Goal: Task Accomplishment & Management: Complete application form

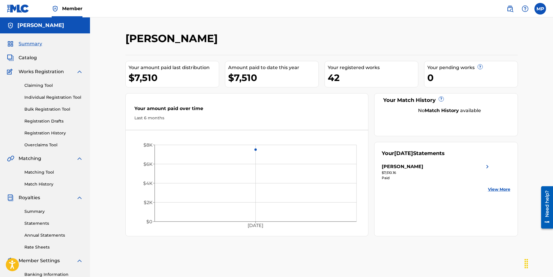
click at [33, 99] on link "Individual Registration Tool" at bounding box center [53, 97] width 59 height 6
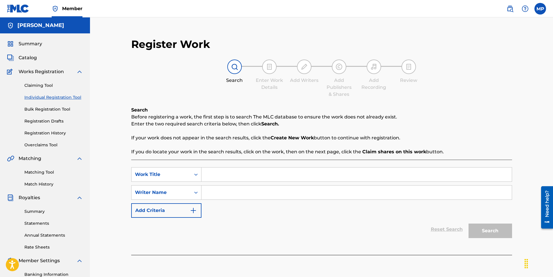
click at [211, 188] on input "Search Form" at bounding box center [356, 193] width 310 height 14
type input "icewear vezzo"
click at [224, 174] on input "Search Form" at bounding box center [356, 175] width 310 height 14
type input "from afar"
click at [469, 224] on button "Search" at bounding box center [491, 231] width 44 height 15
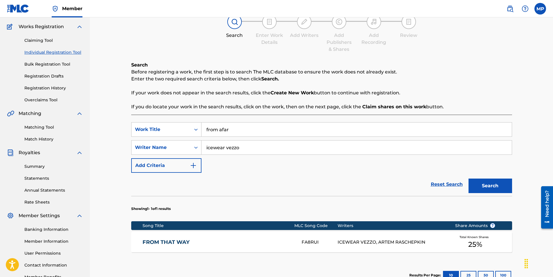
scroll to position [125, 0]
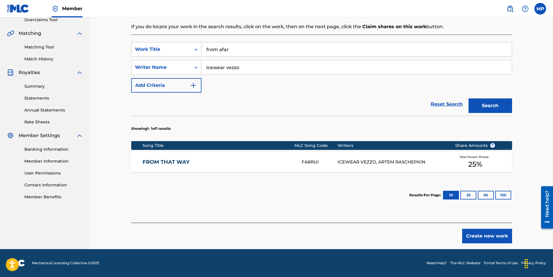
click at [486, 235] on button "Create new work" at bounding box center [487, 236] width 50 height 15
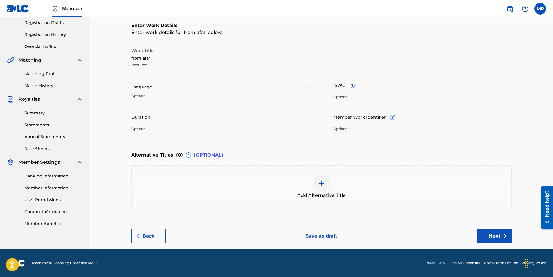
click at [483, 233] on button "Next" at bounding box center [494, 236] width 35 height 15
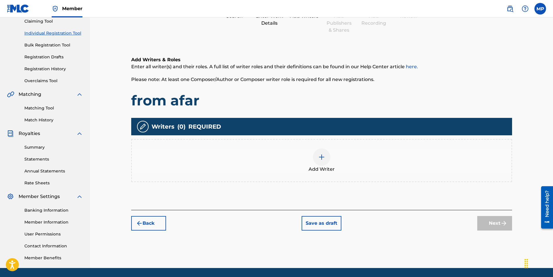
scroll to position [26, 0]
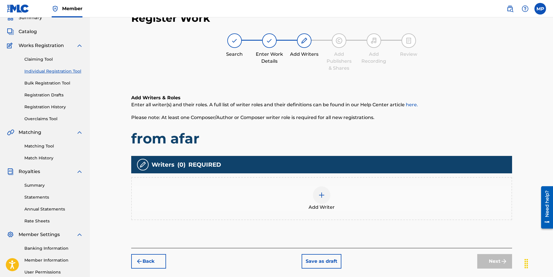
click at [327, 197] on div at bounding box center [321, 194] width 17 height 17
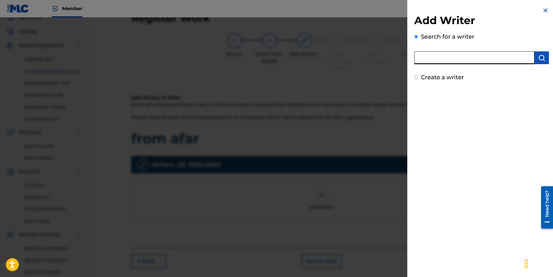
click at [448, 60] on input "text" at bounding box center [474, 57] width 120 height 13
type input "icewearvezzo"
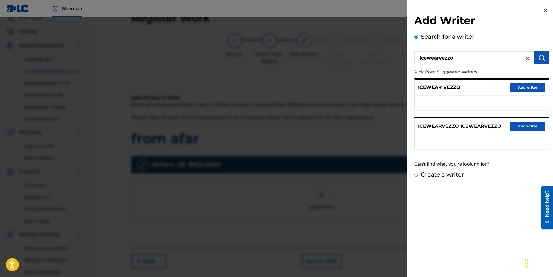
click at [518, 91] on button "Add writer" at bounding box center [527, 87] width 35 height 9
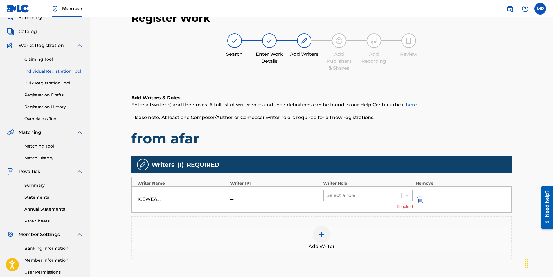
click at [397, 198] on div at bounding box center [363, 195] width 72 height 8
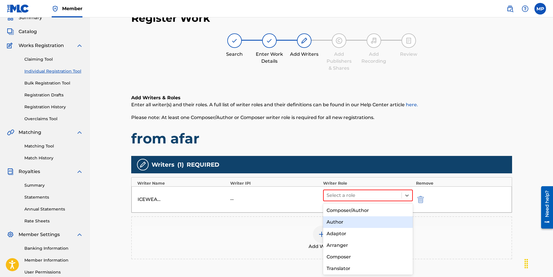
click at [338, 225] on div "Author" at bounding box center [368, 222] width 90 height 12
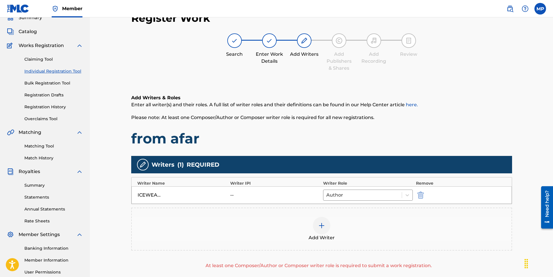
click at [323, 228] on img at bounding box center [321, 225] width 7 height 7
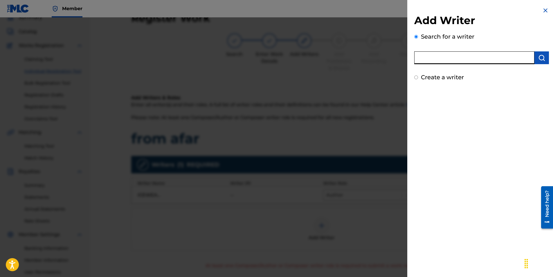
click at [469, 53] on input "text" at bounding box center [474, 57] width 120 height 13
type input "1800it"
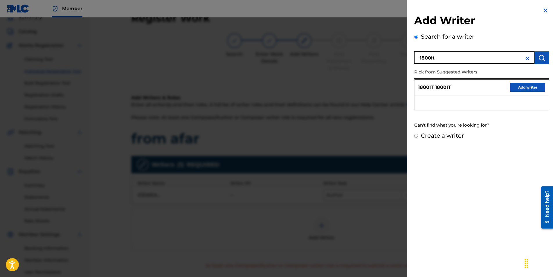
click at [527, 56] on img at bounding box center [527, 58] width 7 height 7
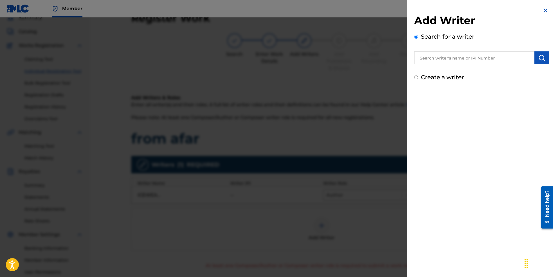
click at [521, 60] on input "text" at bounding box center [474, 57] width 120 height 13
type input "[PERSON_NAME]"
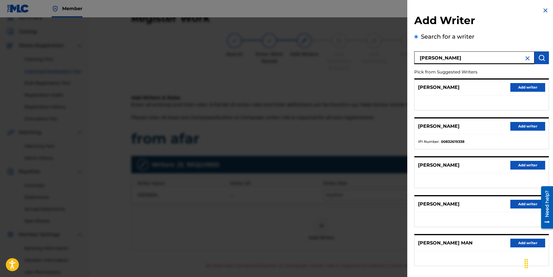
click at [540, 127] on button "Add writer" at bounding box center [527, 126] width 35 height 9
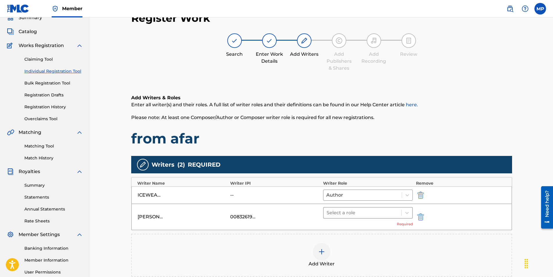
click at [347, 218] on div "Select a role" at bounding box center [363, 213] width 78 height 10
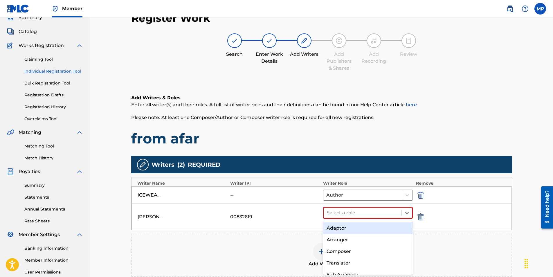
scroll to position [0, 0]
click at [347, 239] on div "Author" at bounding box center [368, 240] width 90 height 12
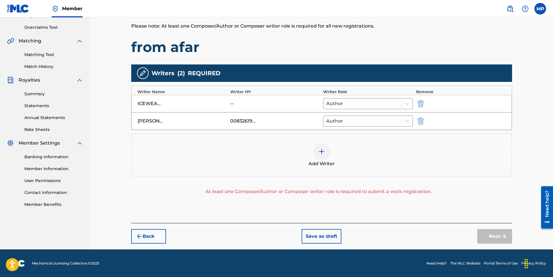
scroll to position [118, 0]
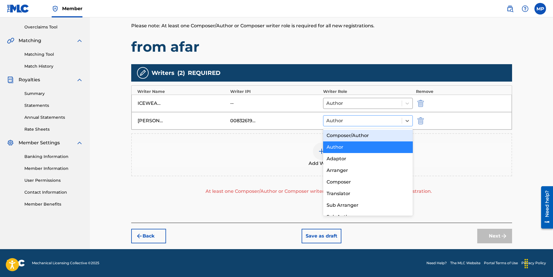
click at [347, 117] on div at bounding box center [362, 121] width 73 height 8
click at [345, 137] on div "Composer/Author" at bounding box center [368, 136] width 90 height 12
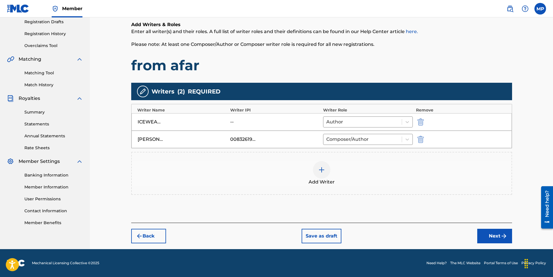
click at [487, 232] on button "Next" at bounding box center [494, 236] width 35 height 15
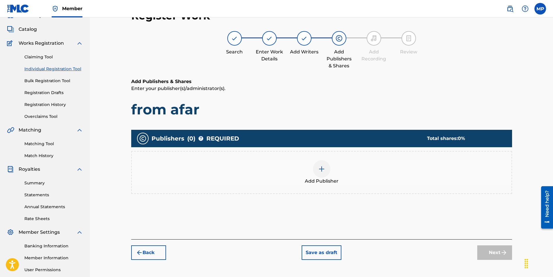
scroll to position [26, 0]
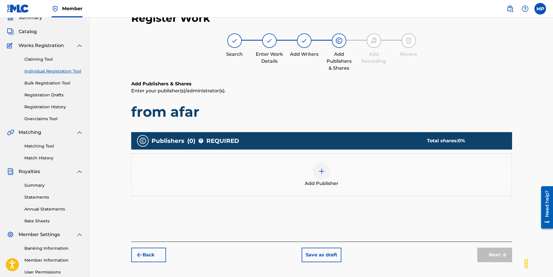
click at [328, 171] on div at bounding box center [321, 171] width 17 height 17
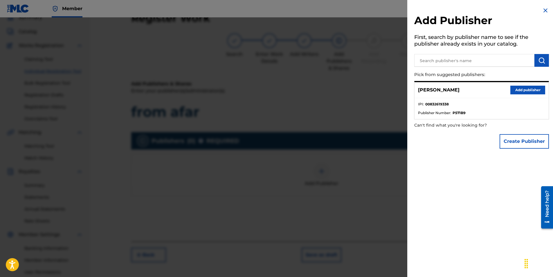
click at [515, 90] on button "Add publisher" at bounding box center [527, 90] width 35 height 9
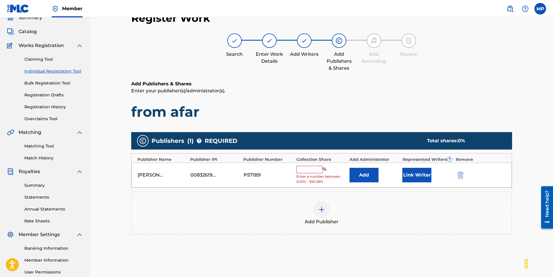
click at [299, 165] on div "[PERSON_NAME] 00832619338 P571B9 % Enter a number between 0.01% - 100.06% Add L…" at bounding box center [322, 175] width 380 height 25
click at [302, 166] on input "text" at bounding box center [309, 170] width 26 height 8
type input "50"
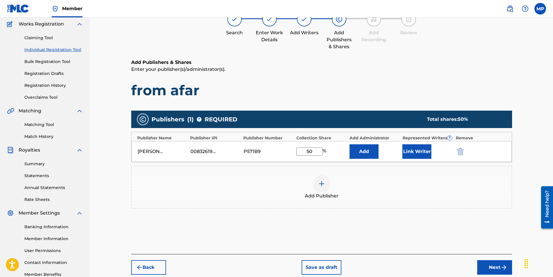
scroll to position [83, 0]
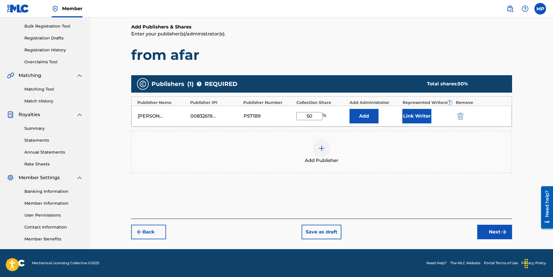
click at [509, 230] on button "Next" at bounding box center [494, 232] width 35 height 15
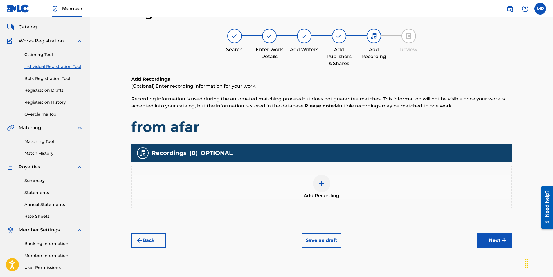
scroll to position [26, 0]
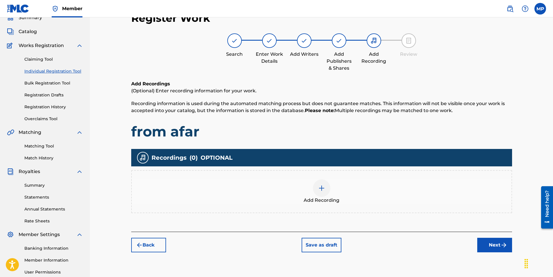
click at [500, 249] on button "Next" at bounding box center [494, 245] width 35 height 15
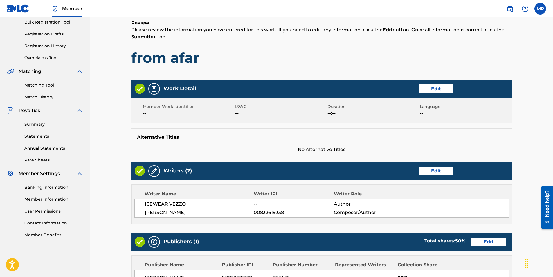
scroll to position [200, 0]
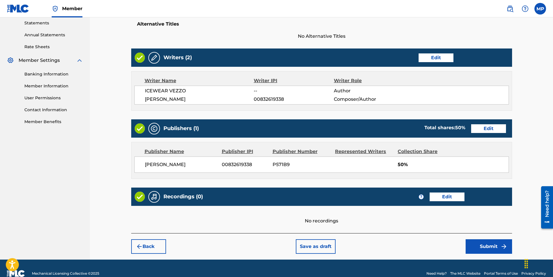
click at [493, 247] on button "Submit" at bounding box center [489, 246] width 46 height 15
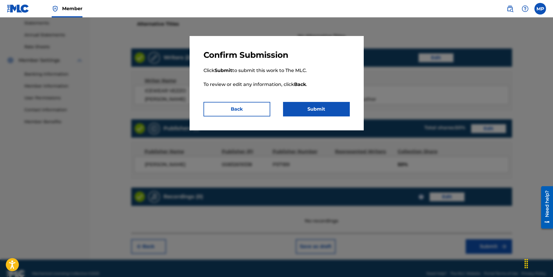
click at [311, 105] on button "Submit" at bounding box center [316, 109] width 67 height 15
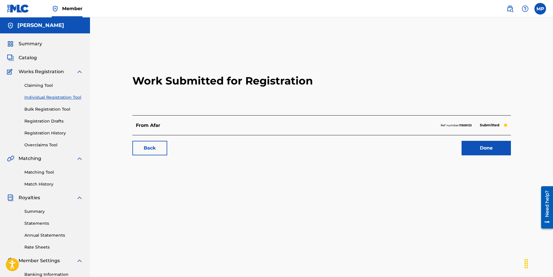
click at [484, 150] on link "Done" at bounding box center [486, 148] width 49 height 15
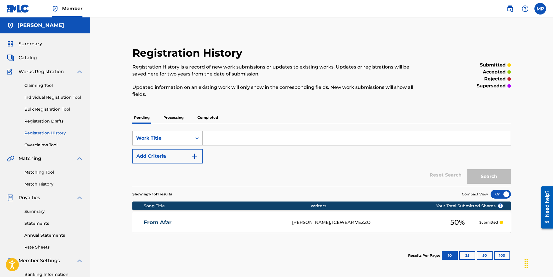
click at [45, 82] on link "Claiming Tool" at bounding box center [53, 85] width 59 height 6
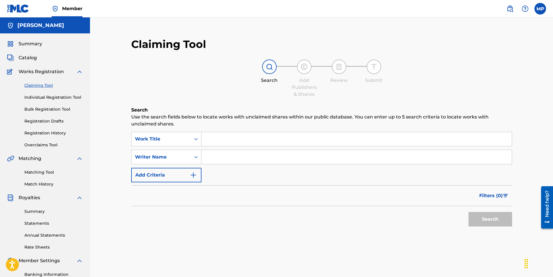
click at [224, 141] on input "Search Form" at bounding box center [356, 139] width 310 height 14
type input "GHETTO TALK"
click at [227, 154] on input "Search Form" at bounding box center [356, 157] width 310 height 14
type input "GHETTOBABY BOOM"
click at [482, 216] on button "Search" at bounding box center [491, 219] width 44 height 15
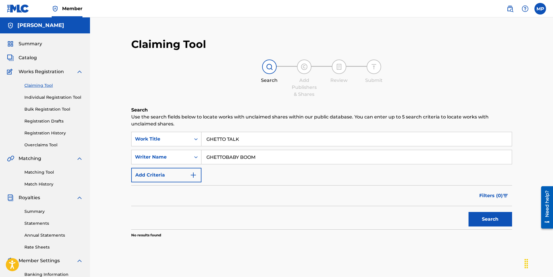
click at [63, 97] on link "Individual Registration Tool" at bounding box center [53, 97] width 59 height 6
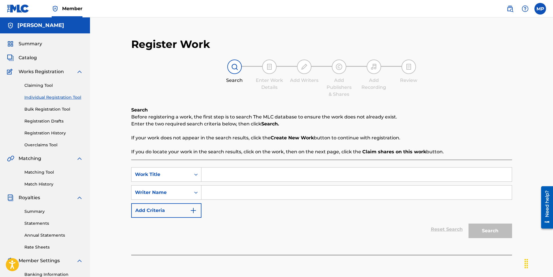
click at [247, 173] on input "Search Form" at bounding box center [356, 175] width 310 height 14
type input "GHETTO TALK"
click at [233, 193] on input "Search Form" at bounding box center [356, 193] width 310 height 14
type input "GHETTOBABY BOOM"
click at [477, 231] on button "Search" at bounding box center [491, 231] width 44 height 15
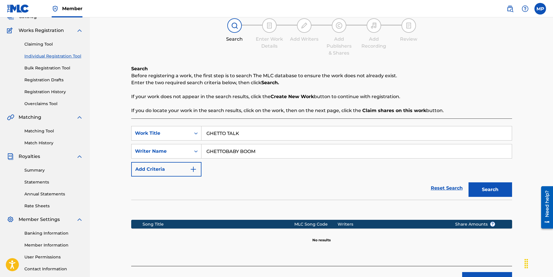
scroll to position [84, 0]
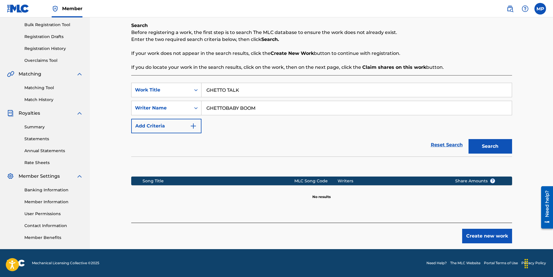
click at [495, 233] on button "Create new work" at bounding box center [487, 236] width 50 height 15
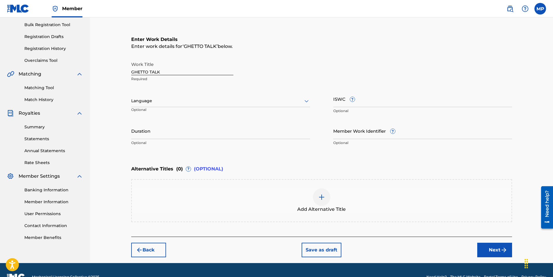
click at [489, 246] on button "Next" at bounding box center [494, 250] width 35 height 15
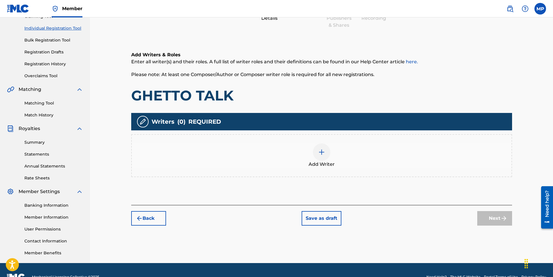
scroll to position [26, 0]
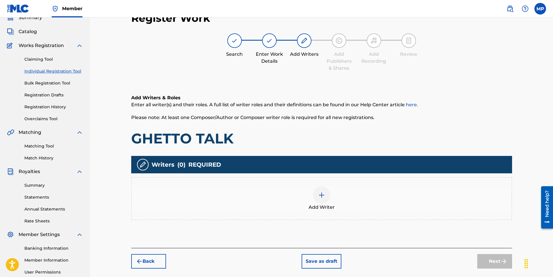
click at [329, 203] on div "Add Writer" at bounding box center [322, 198] width 380 height 24
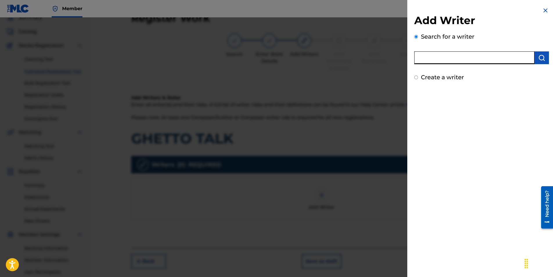
click at [463, 55] on input "text" at bounding box center [474, 57] width 120 height 13
type input "1"
type input "[PERSON_NAME]"
click at [542, 60] on img "submit" at bounding box center [541, 57] width 7 height 7
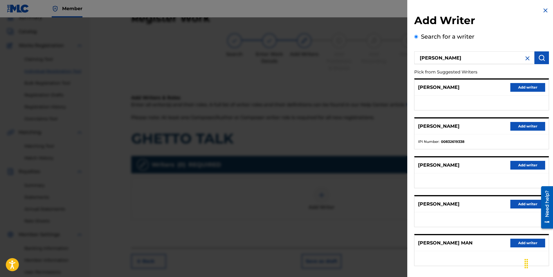
click at [518, 125] on button "Add writer" at bounding box center [527, 126] width 35 height 9
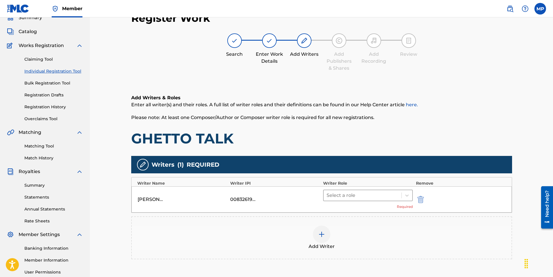
click at [370, 192] on div at bounding box center [363, 195] width 72 height 8
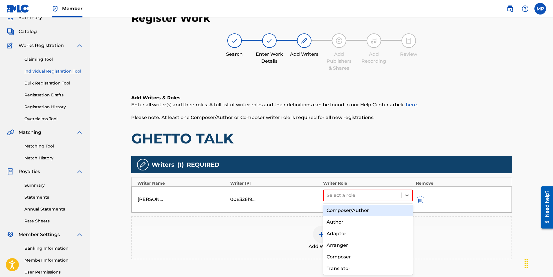
click at [359, 210] on div "Composer/Author" at bounding box center [368, 211] width 90 height 12
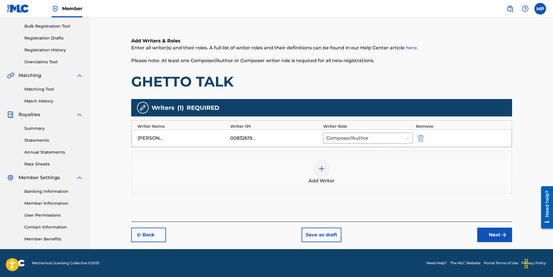
click at [486, 232] on button "Next" at bounding box center [494, 235] width 35 height 15
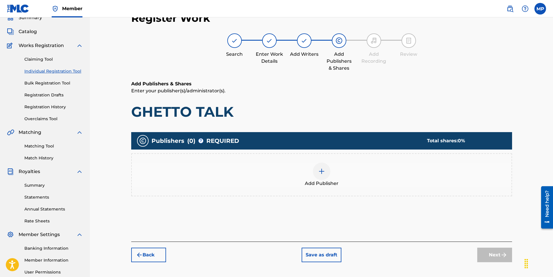
click at [320, 171] on img at bounding box center [321, 171] width 7 height 7
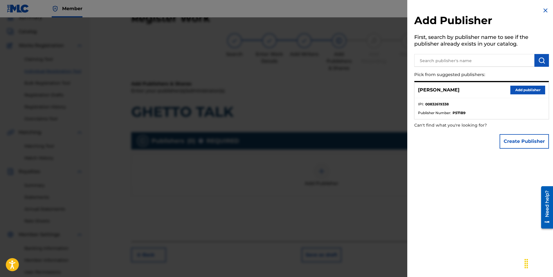
click at [511, 89] on button "Add publisher" at bounding box center [527, 90] width 35 height 9
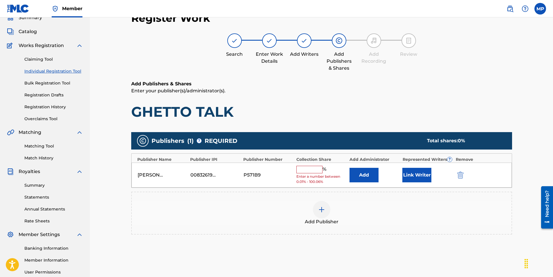
click at [312, 170] on input "text" at bounding box center [309, 170] width 26 height 8
type input "50"
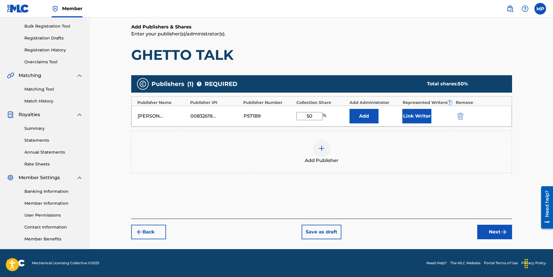
click at [492, 232] on button "Next" at bounding box center [494, 232] width 35 height 15
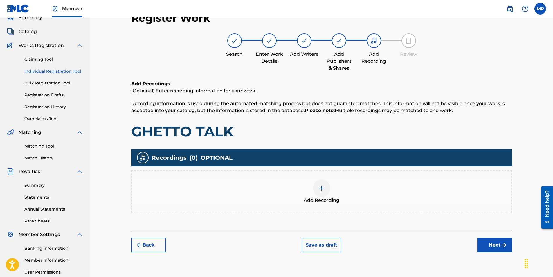
click at [32, 31] on span "Catalog" at bounding box center [28, 31] width 18 height 7
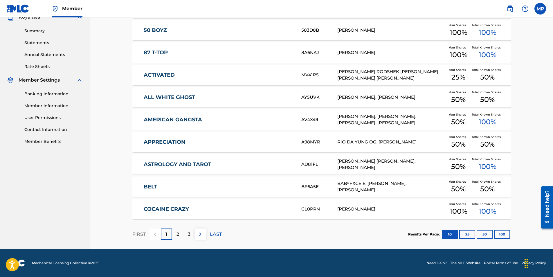
click at [178, 233] on p "2" at bounding box center [178, 234] width 3 height 7
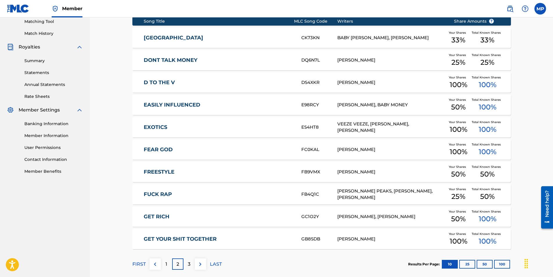
scroll to position [181, 0]
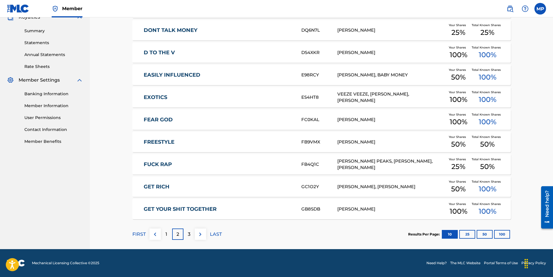
click at [184, 233] on div "3" at bounding box center [188, 233] width 11 height 11
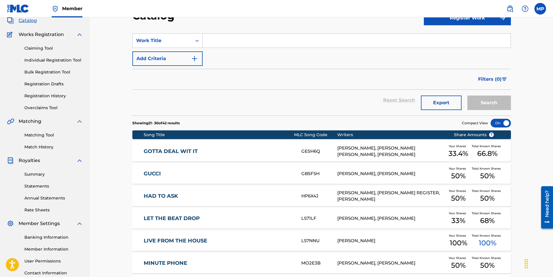
scroll to position [6, 0]
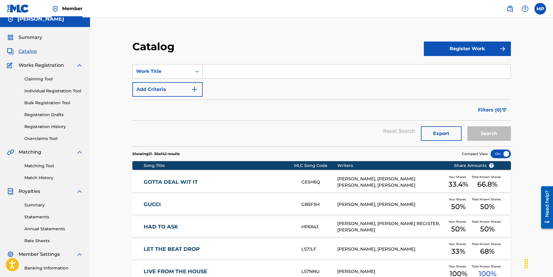
click at [33, 41] on div "Summary Catalog Works Registration Claiming Tool Individual Registration Tool B…" at bounding box center [45, 176] width 90 height 299
click at [37, 38] on span "Summary" at bounding box center [31, 37] width 24 height 7
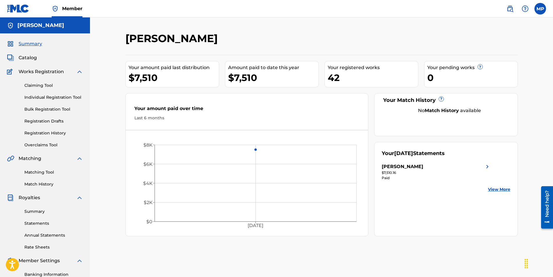
click at [58, 96] on link "Individual Registration Tool" at bounding box center [53, 97] width 59 height 6
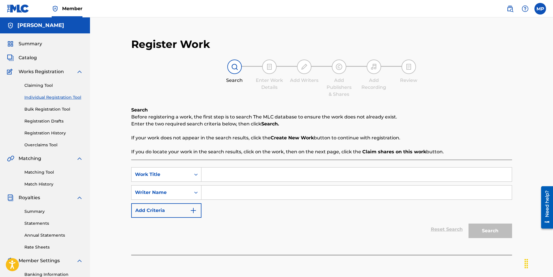
click at [222, 170] on input "Search Form" at bounding box center [356, 175] width 310 height 14
type input "empire"
click at [231, 190] on input "Search Form" at bounding box center [356, 193] width 310 height 14
click at [494, 231] on button "Search" at bounding box center [491, 231] width 44 height 15
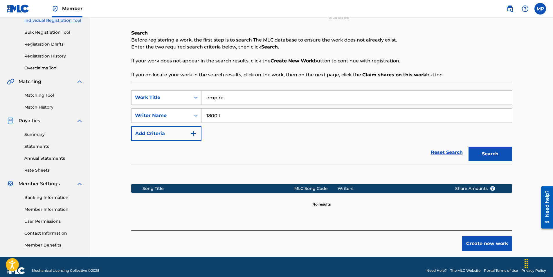
scroll to position [84, 0]
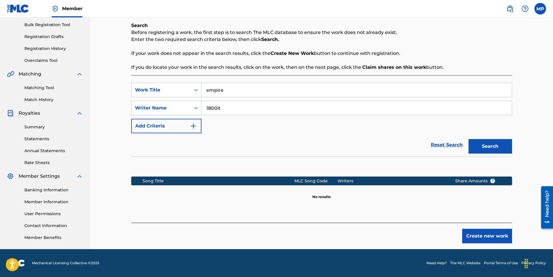
click at [242, 110] on input "1800it" at bounding box center [356, 108] width 310 height 14
drag, startPoint x: 219, startPoint y: 106, endPoint x: 132, endPoint y: 102, distance: 86.9
click at [132, 102] on div "SearchWithCriteria848b2b65-9fbf-43ac-a2e2-bcd1076ee609 Writer Name 1800it" at bounding box center [321, 108] width 381 height 15
type input "M"
type input "rio da yung og"
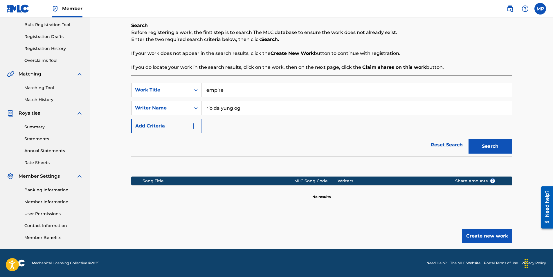
click at [495, 144] on button "Search" at bounding box center [491, 146] width 44 height 15
click at [493, 239] on button "Create new work" at bounding box center [487, 236] width 50 height 15
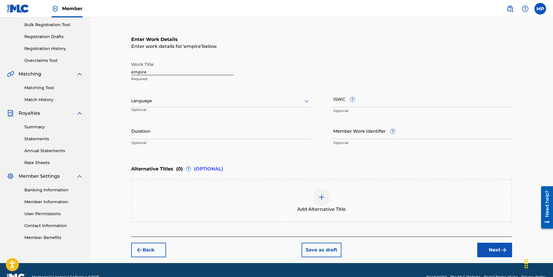
click at [491, 251] on button "Next" at bounding box center [494, 250] width 35 height 15
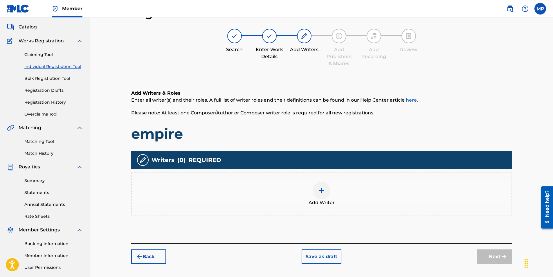
scroll to position [26, 0]
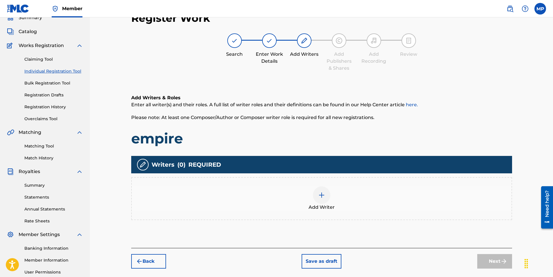
click at [314, 198] on div at bounding box center [321, 194] width 17 height 17
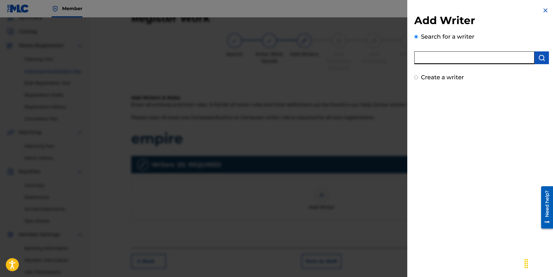
click at [457, 53] on input "text" at bounding box center [474, 57] width 120 height 13
type input "[PERSON_NAME]"
click at [543, 60] on button "submit" at bounding box center [541, 57] width 15 height 13
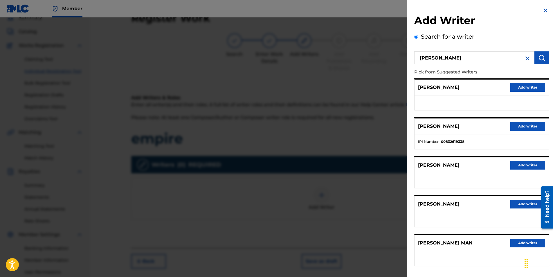
click at [532, 130] on button "Add writer" at bounding box center [527, 126] width 35 height 9
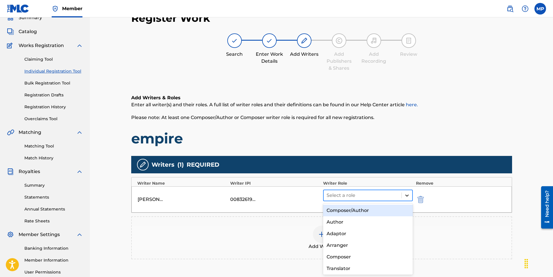
click at [404, 196] on div at bounding box center [407, 195] width 10 height 10
click at [366, 210] on div "Composer/Author" at bounding box center [368, 211] width 90 height 12
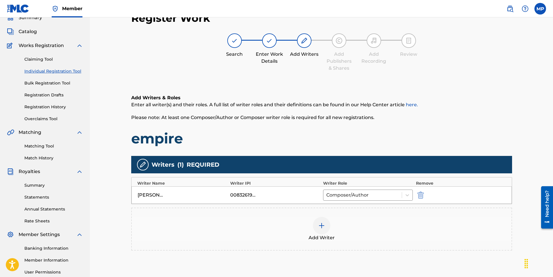
click at [318, 227] on img at bounding box center [321, 225] width 7 height 7
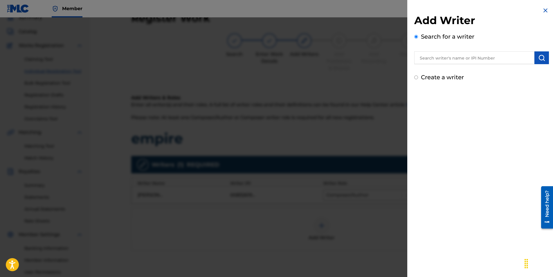
click at [483, 62] on input "text" at bounding box center [474, 57] width 120 height 13
click at [436, 59] on input "RIO DAYUN" at bounding box center [474, 57] width 120 height 13
click at [453, 60] on input "RIO DA YUN" at bounding box center [474, 57] width 120 height 13
type input "RIO DA YUNG OG"
click at [543, 60] on button "submit" at bounding box center [541, 57] width 15 height 13
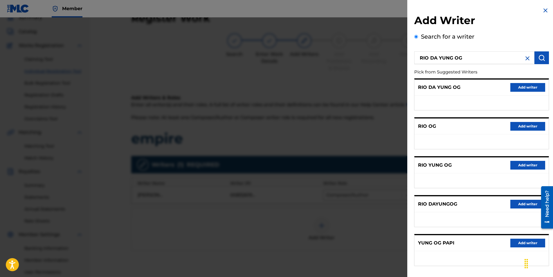
click at [528, 85] on button "Add writer" at bounding box center [527, 87] width 35 height 9
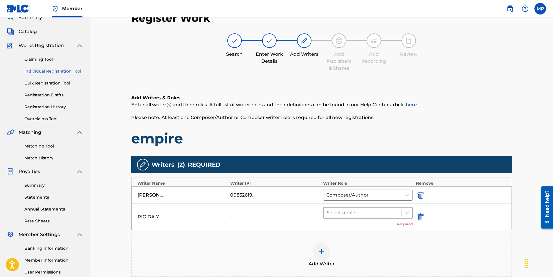
click at [387, 216] on div at bounding box center [363, 213] width 72 height 8
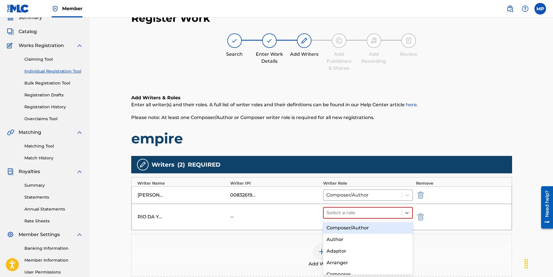
click at [354, 232] on div "Composer/Author" at bounding box center [368, 228] width 90 height 12
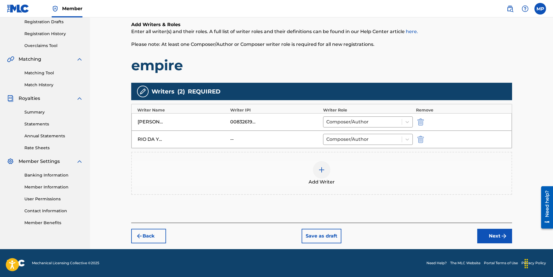
click at [494, 233] on button "Next" at bounding box center [494, 236] width 35 height 15
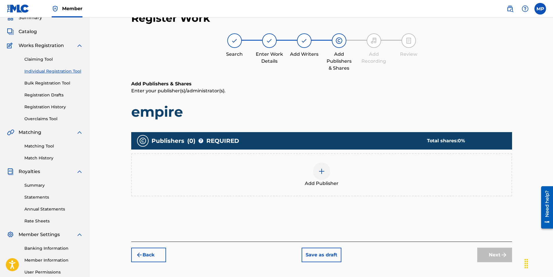
click at [335, 173] on div "Add Publisher" at bounding box center [322, 175] width 380 height 24
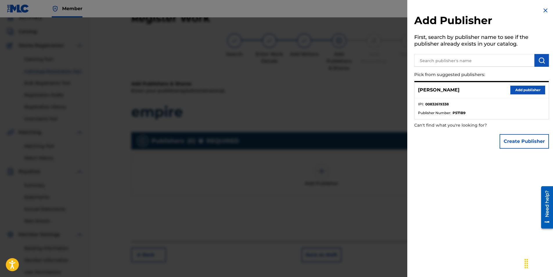
click at [518, 91] on button "Add publisher" at bounding box center [527, 90] width 35 height 9
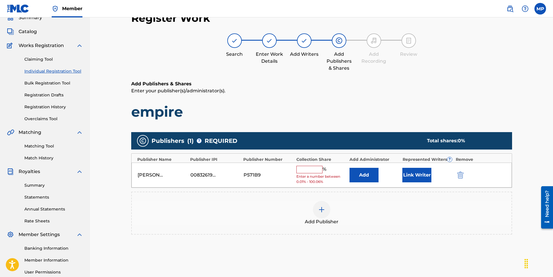
click at [316, 168] on input "text" at bounding box center [309, 170] width 26 height 8
type input "100"
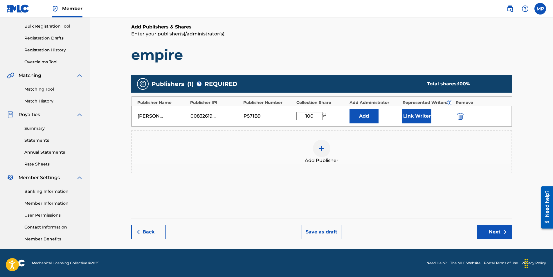
click at [503, 232] on img "submit" at bounding box center [504, 231] width 7 height 7
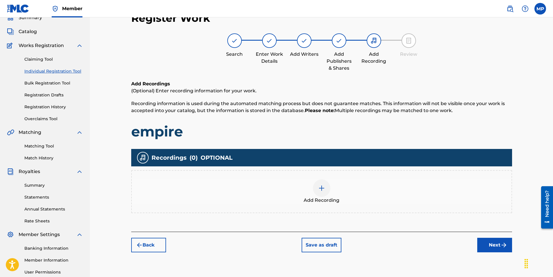
click at [496, 247] on button "Next" at bounding box center [494, 245] width 35 height 15
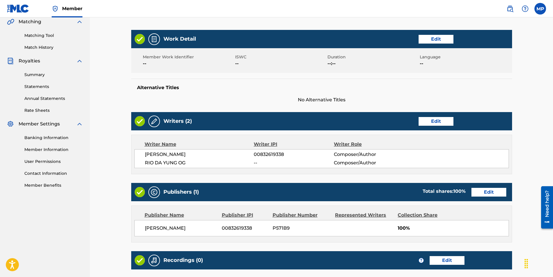
scroll to position [124, 0]
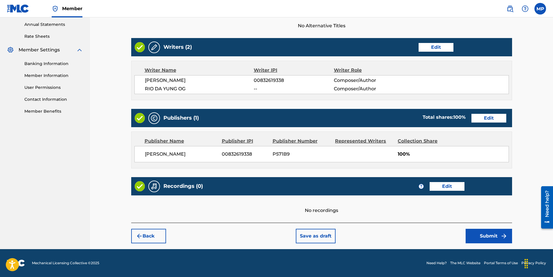
click at [438, 189] on button "Edit" at bounding box center [447, 186] width 35 height 9
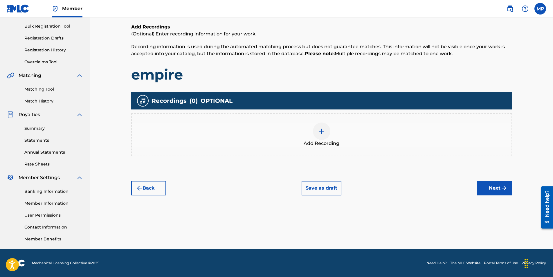
scroll to position [83, 0]
click at [329, 133] on div at bounding box center [321, 131] width 17 height 17
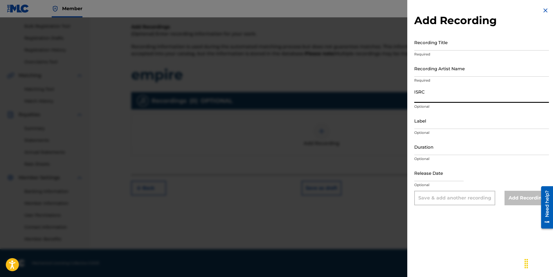
paste input "C QZHN31990083"
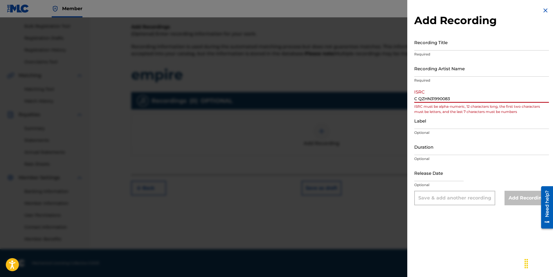
click at [419, 99] on input "C QZHN31990083" at bounding box center [481, 94] width 135 height 17
type input "QZHN31990083"
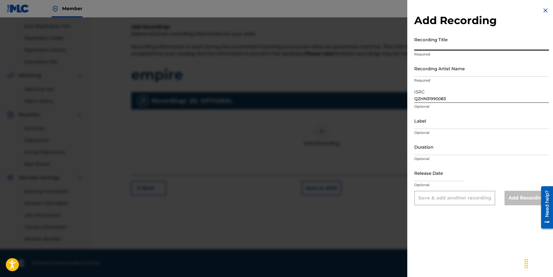
click at [450, 43] on input "Recording Title" at bounding box center [481, 42] width 135 height 17
type input "EMPIRE"
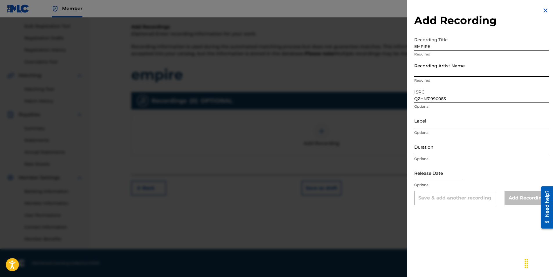
click at [463, 74] on input "Recording Artist Name" at bounding box center [481, 68] width 135 height 17
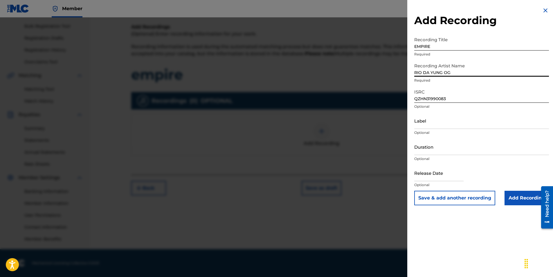
type input "RIO DA YUNG OG"
click at [518, 192] on input "Add Recording" at bounding box center [527, 198] width 44 height 15
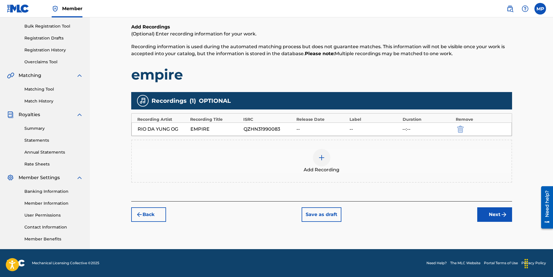
click at [493, 210] on button "Next" at bounding box center [494, 214] width 35 height 15
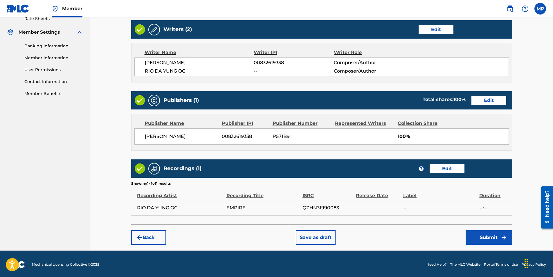
scroll to position [230, 0]
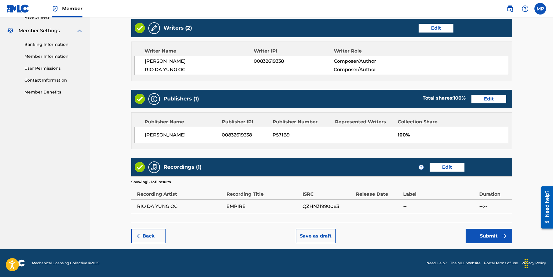
click at [491, 239] on button "Submit" at bounding box center [489, 236] width 46 height 15
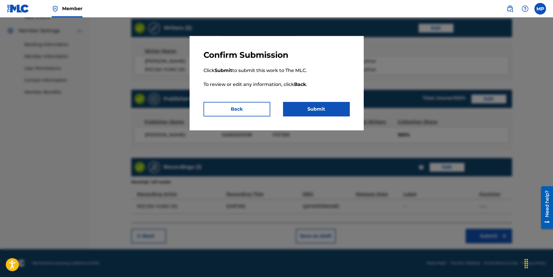
click at [339, 109] on button "Submit" at bounding box center [316, 109] width 67 height 15
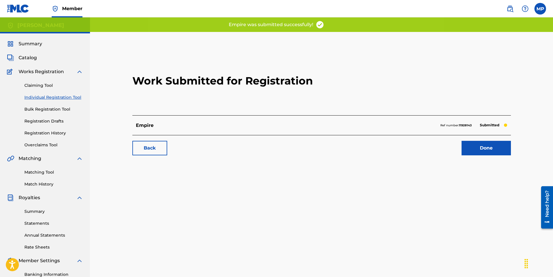
click at [486, 153] on link "Done" at bounding box center [486, 148] width 49 height 15
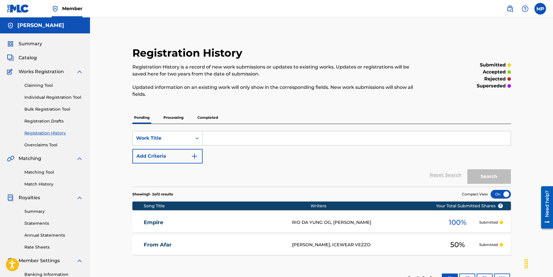
click at [43, 98] on link "Individual Registration Tool" at bounding box center [53, 97] width 59 height 6
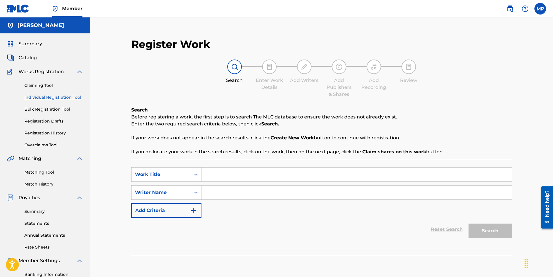
click at [222, 171] on input "Search Form" at bounding box center [356, 175] width 310 height 14
click at [208, 190] on input "Search Form" at bounding box center [356, 193] width 310 height 14
type input "1800it"
click at [475, 231] on div "Search" at bounding box center [489, 229] width 46 height 23
click at [223, 173] on input "Search Form" at bounding box center [356, 175] width 310 height 14
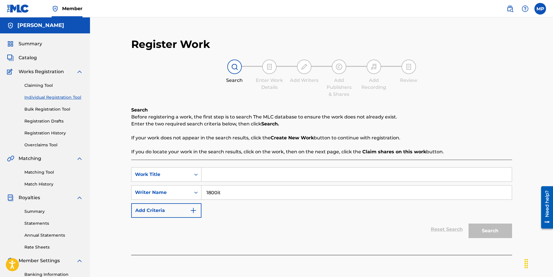
click at [187, 145] on div "Search Before registering a work, the first step is to search The MLC database …" at bounding box center [321, 131] width 381 height 49
click at [44, 86] on link "Claiming Tool" at bounding box center [53, 85] width 59 height 6
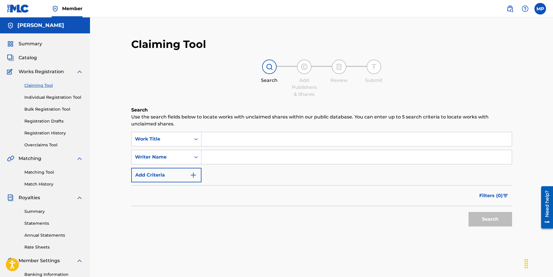
click at [211, 160] on input "Search Form" at bounding box center [356, 157] width 310 height 14
click at [499, 224] on button "Search" at bounding box center [491, 219] width 44 height 15
drag, startPoint x: 227, startPoint y: 158, endPoint x: 216, endPoint y: 160, distance: 11.8
click at [216, 160] on input "1800it" at bounding box center [356, 157] width 310 height 14
type input "1800"
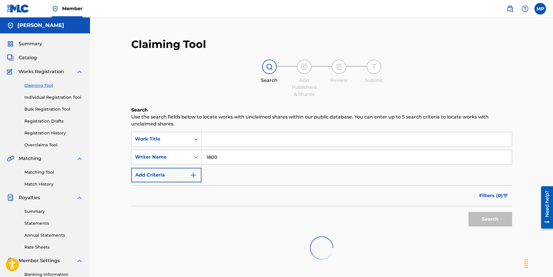
click at [430, 190] on div "Filters ( 0 )" at bounding box center [321, 195] width 381 height 21
click at [365, 127] on p "Use the search fields below to locate works with unclaimed shares within our pu…" at bounding box center [321, 121] width 381 height 14
click at [336, 132] on div "Search Use the search fields below to locate works with unclaimed shares within…" at bounding box center [321, 201] width 381 height 189
click at [211, 139] on input "Search Form" at bounding box center [356, 139] width 310 height 14
click at [245, 139] on input "Search Form" at bounding box center [356, 139] width 310 height 14
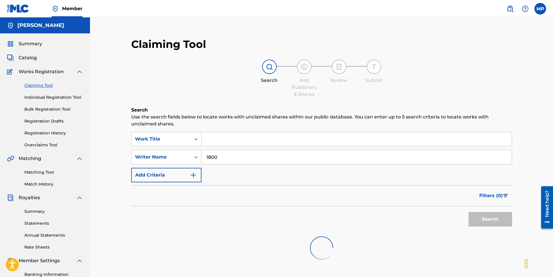
click at [245, 139] on input "Search Form" at bounding box center [356, 139] width 310 height 14
click at [405, 177] on div "SearchWithCriteriac5336935-64a3-43c5-9682-f36bf24697c9 Work Title SearchWithCri…" at bounding box center [321, 157] width 381 height 51
click at [474, 220] on div "Search" at bounding box center [489, 217] width 46 height 23
click at [180, 173] on button "Add Criteria" at bounding box center [166, 175] width 70 height 15
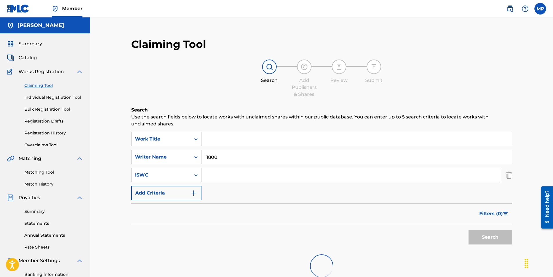
click at [179, 191] on button "Add Criteria" at bounding box center [166, 193] width 70 height 15
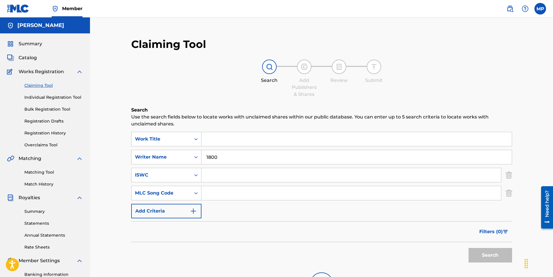
click at [176, 207] on button "Add Criteria" at bounding box center [166, 211] width 70 height 15
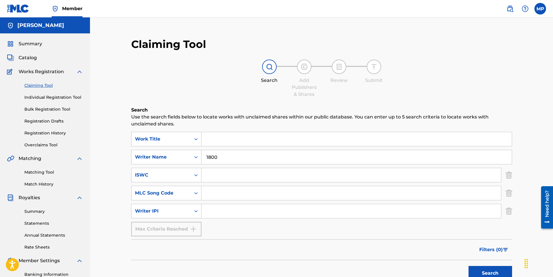
click at [31, 85] on link "Claiming Tool" at bounding box center [53, 85] width 59 height 6
click at [51, 98] on link "Individual Registration Tool" at bounding box center [53, 97] width 59 height 6
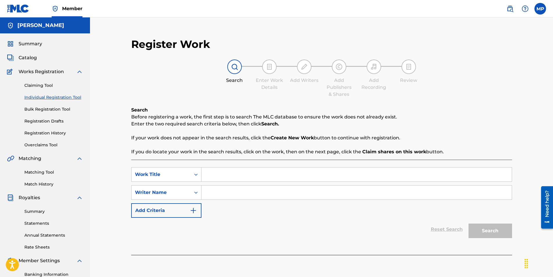
click at [51, 112] on link "Bulk Registration Tool" at bounding box center [53, 109] width 59 height 6
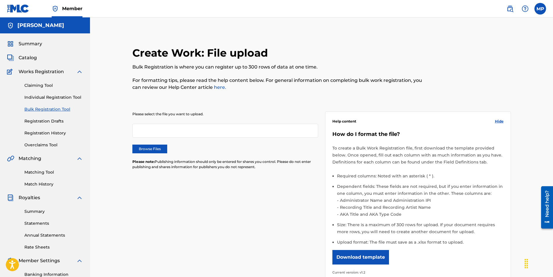
click at [51, 86] on link "Claiming Tool" at bounding box center [53, 85] width 59 height 6
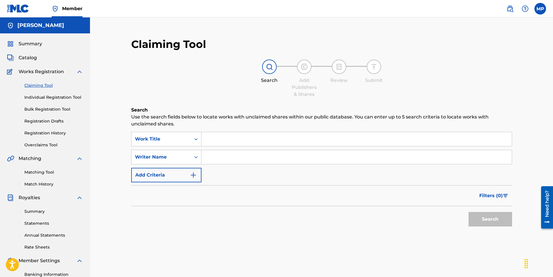
click at [215, 154] on input "Search Form" at bounding box center [356, 157] width 310 height 14
click at [505, 221] on button "Search" at bounding box center [491, 219] width 44 height 15
drag, startPoint x: 253, startPoint y: 158, endPoint x: 183, endPoint y: 158, distance: 70.6
click at [183, 158] on div "SearchWithCriteria848b2b65-9fbf-43ac-a2e2-bcd1076ee609 Writer Name [PERSON_NAME]" at bounding box center [321, 157] width 381 height 15
click at [469, 212] on button "Search" at bounding box center [491, 219] width 44 height 15
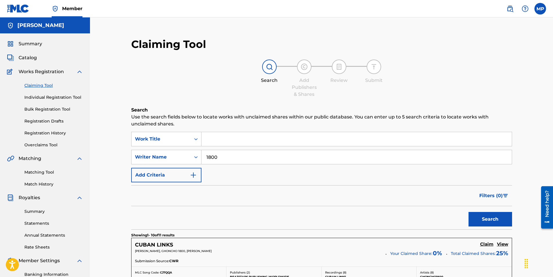
click at [360, 197] on div "Filters ( 0 )" at bounding box center [321, 195] width 381 height 21
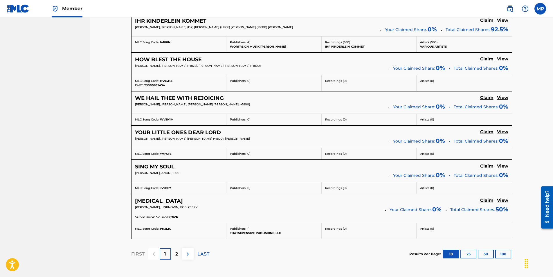
scroll to position [406, 0]
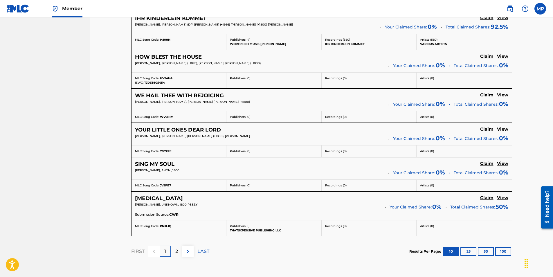
click at [177, 252] on p "2" at bounding box center [176, 251] width 3 height 7
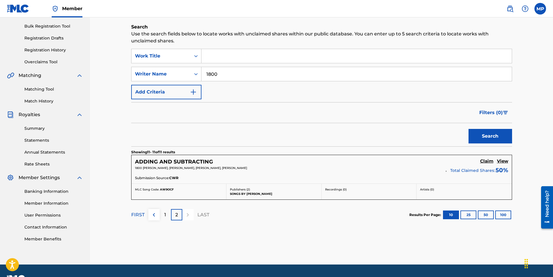
scroll to position [98, 0]
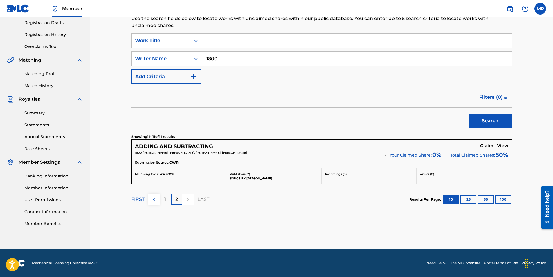
click at [240, 60] on input "1800" at bounding box center [356, 59] width 310 height 14
click at [210, 61] on input "1800" at bounding box center [356, 59] width 310 height 14
click at [207, 57] on input "1800" at bounding box center [356, 59] width 310 height 14
click at [469, 114] on button "Search" at bounding box center [491, 121] width 44 height 15
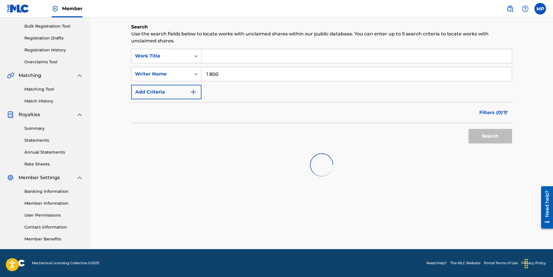
scroll to position [96, 0]
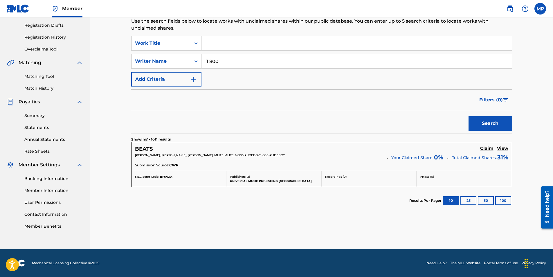
click at [221, 61] on input "1 800" at bounding box center [356, 61] width 310 height 14
type input "1 800IT"
click at [469, 116] on button "Search" at bounding box center [491, 123] width 44 height 15
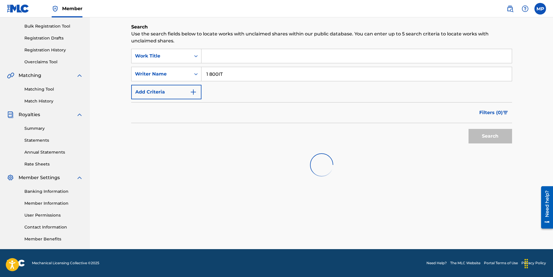
scroll to position [83, 0]
drag, startPoint x: 223, startPoint y: 72, endPoint x: 185, endPoint y: 78, distance: 37.9
click at [185, 78] on div "SearchWithCriteria848b2b65-9fbf-43ac-a2e2-bcd1076ee609 Writer Name 1 800IT" at bounding box center [321, 74] width 381 height 15
click at [469, 129] on button "Search" at bounding box center [491, 136] width 44 height 15
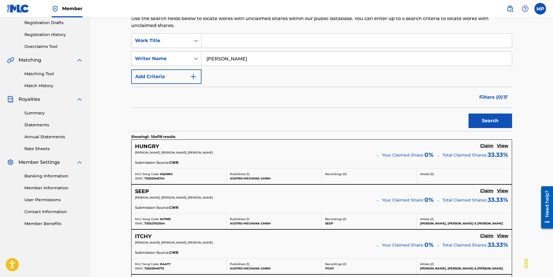
scroll to position [127, 0]
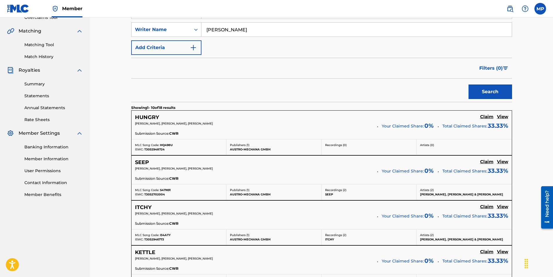
click at [220, 27] on input "[PERSON_NAME]" at bounding box center [356, 30] width 310 height 14
click at [487, 89] on button "Search" at bounding box center [491, 91] width 44 height 15
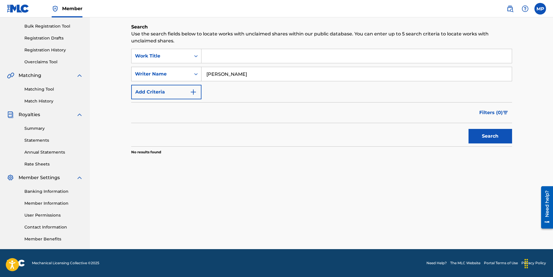
drag, startPoint x: 253, startPoint y: 74, endPoint x: 133, endPoint y: 77, distance: 119.6
click at [133, 77] on div "SearchWithCriteria848b2b65-9fbf-43ac-a2e2-bcd1076ee609 Writer Name [PERSON_NAME]" at bounding box center [321, 74] width 381 height 15
type input "CHUBBY BABY"
click at [469, 129] on button "Search" at bounding box center [491, 136] width 44 height 15
drag, startPoint x: 260, startPoint y: 73, endPoint x: 134, endPoint y: 73, distance: 125.7
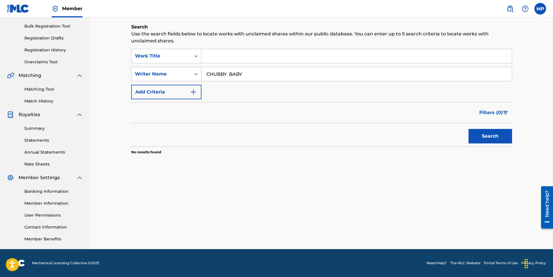
click at [134, 73] on div "SearchWithCriteria848b2b65-9fbf-43ac-a2e2-bcd1076ee609 Writer Name [PERSON_NAME]" at bounding box center [321, 74] width 381 height 15
click at [247, 55] on input "Search Form" at bounding box center [356, 56] width 310 height 14
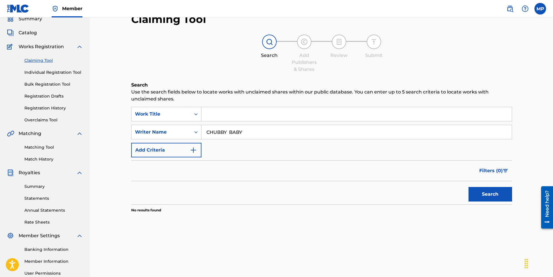
click at [51, 72] on link "Individual Registration Tool" at bounding box center [53, 72] width 59 height 6
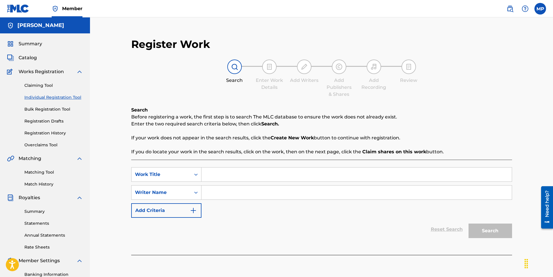
click at [217, 174] on input "Search Form" at bounding box center [356, 175] width 310 height 14
type input "WARM UP"
click at [222, 200] on div "SearchWithCriteriac5336935-64a3-43c5-9682-f36bf24697c9 Work Title WARM UP Searc…" at bounding box center [321, 192] width 381 height 51
click at [224, 195] on input "Search Form" at bounding box center [356, 193] width 310 height 14
type input "KRISPYLIFE [PERSON_NAME]"
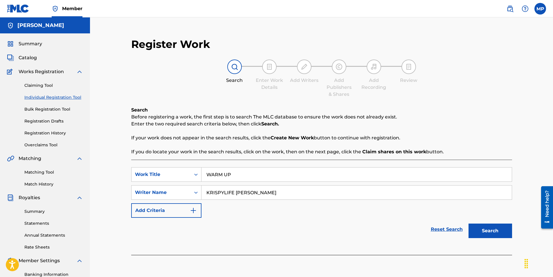
click at [480, 231] on button "Search" at bounding box center [491, 231] width 44 height 15
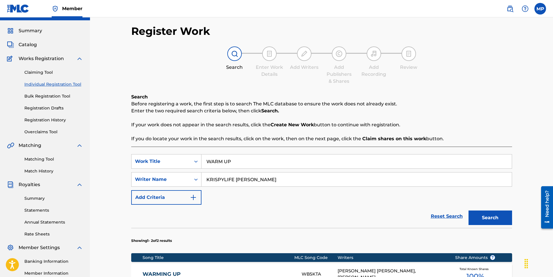
scroll to position [58, 0]
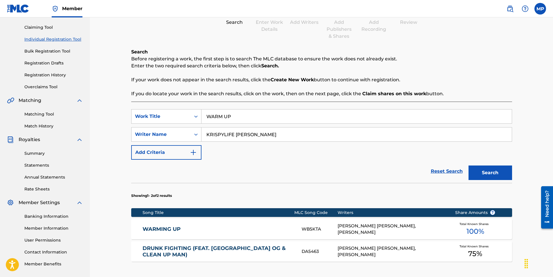
click at [362, 230] on div "[PERSON_NAME] [PERSON_NAME], [PERSON_NAME]" at bounding box center [392, 229] width 109 height 13
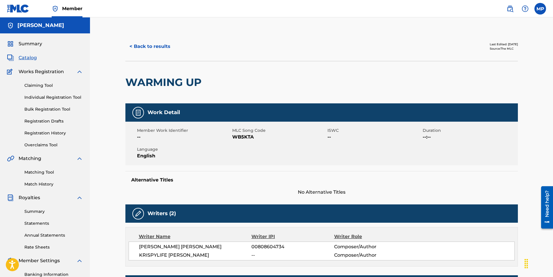
click at [161, 51] on button "< Back to results" at bounding box center [149, 46] width 49 height 15
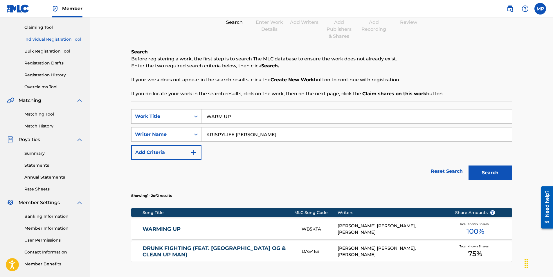
click at [323, 230] on div "WB5KTA" at bounding box center [320, 229] width 36 height 7
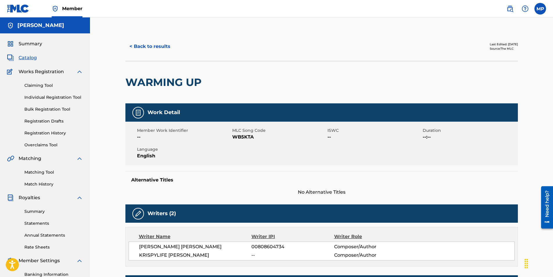
click at [136, 114] on img at bounding box center [138, 112] width 7 height 7
click at [153, 237] on div "Writer Name" at bounding box center [195, 236] width 113 height 7
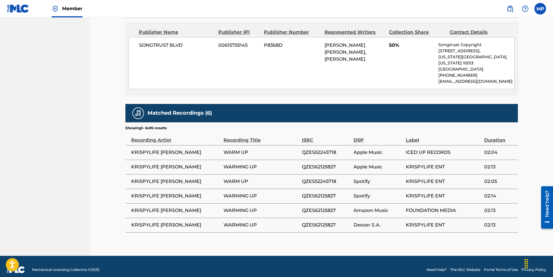
scroll to position [328, 0]
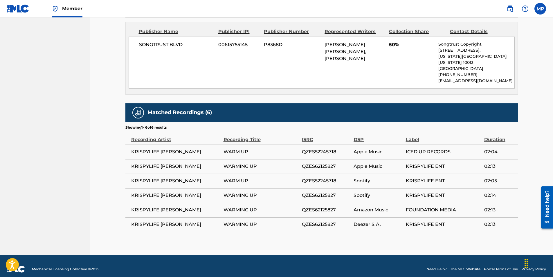
click at [499, 133] on div "Duration" at bounding box center [499, 136] width 31 height 13
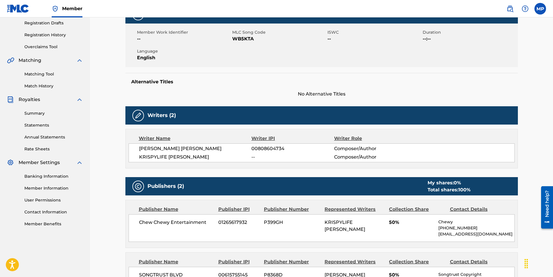
scroll to position [67, 0]
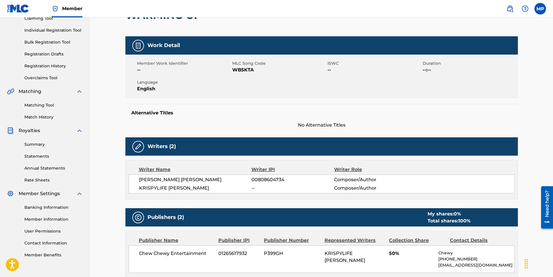
click at [47, 75] on link "Overclaims Tool" at bounding box center [53, 78] width 59 height 6
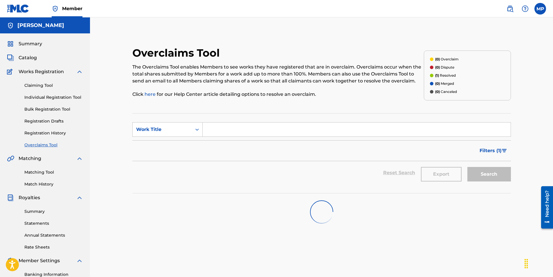
click at [236, 131] on input "Search Form" at bounding box center [357, 130] width 308 height 14
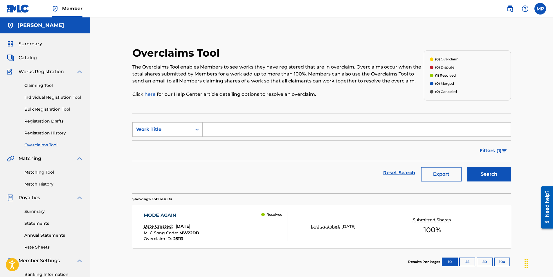
click at [236, 131] on input "Search Form" at bounding box center [357, 130] width 308 height 14
click at [226, 127] on input "Search Form" at bounding box center [357, 130] width 308 height 14
type input "WARM UP"
click at [467, 167] on button "Search" at bounding box center [489, 174] width 44 height 15
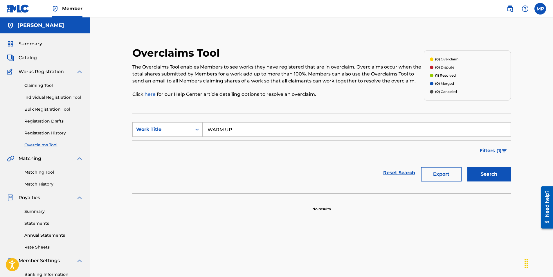
click at [152, 94] on link "here" at bounding box center [150, 94] width 11 height 6
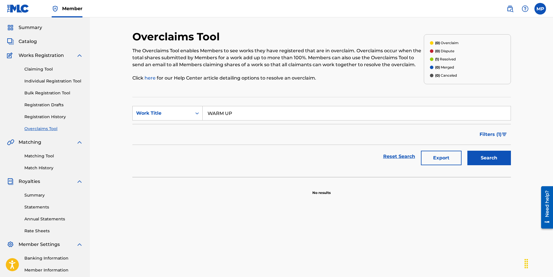
scroll to position [29, 0]
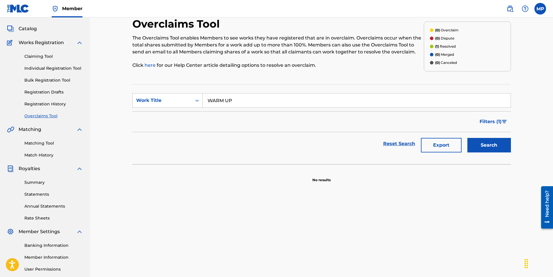
click at [45, 196] on link "Statements" at bounding box center [53, 194] width 59 height 6
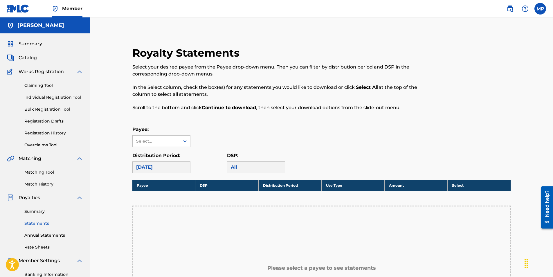
click at [32, 57] on span "Catalog" at bounding box center [28, 57] width 18 height 7
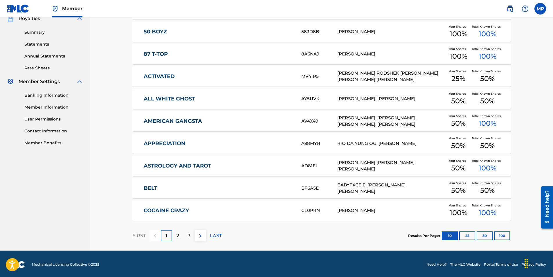
scroll to position [181, 0]
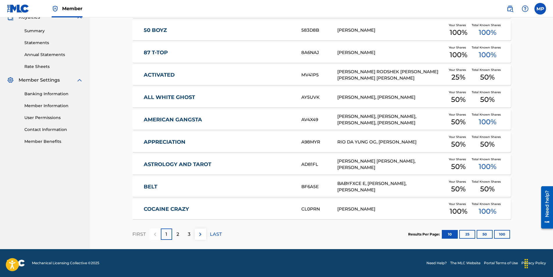
click at [178, 231] on p "2" at bounding box center [178, 234] width 3 height 7
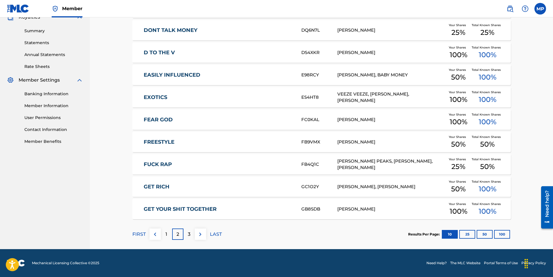
click at [187, 233] on div "3" at bounding box center [188, 233] width 11 height 11
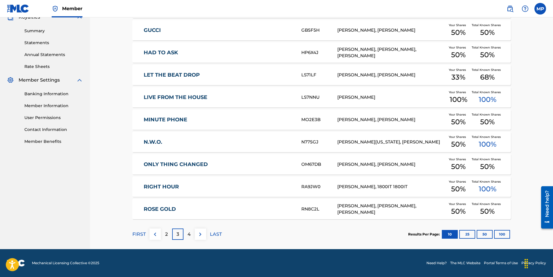
click at [190, 231] on p "4" at bounding box center [189, 234] width 3 height 7
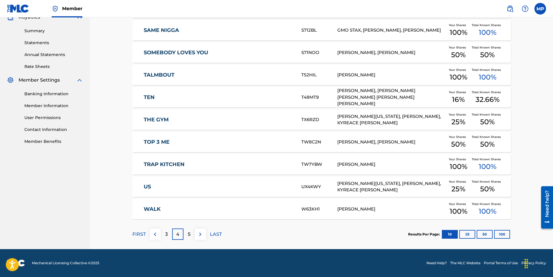
click at [186, 233] on div "5" at bounding box center [188, 233] width 11 height 11
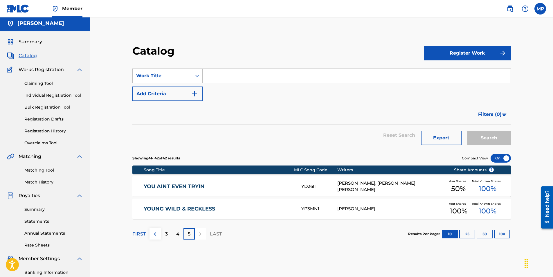
scroll to position [0, 0]
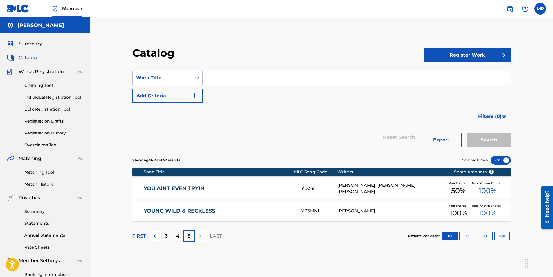
click at [49, 143] on link "Overclaims Tool" at bounding box center [53, 145] width 59 height 6
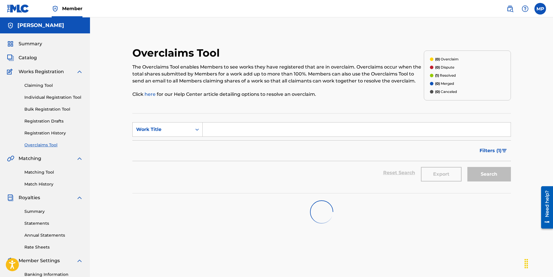
click at [47, 172] on link "Matching Tool" at bounding box center [53, 172] width 59 height 6
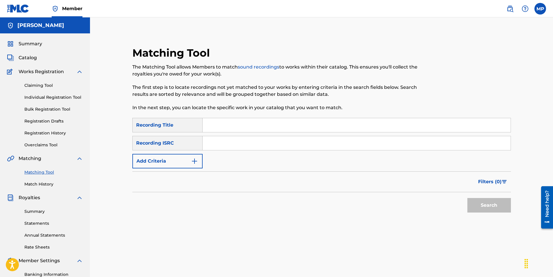
click at [220, 125] on input "Search Form" at bounding box center [357, 125] width 308 height 14
type input "WARM UP"
click at [481, 207] on button "Search" at bounding box center [489, 205] width 44 height 15
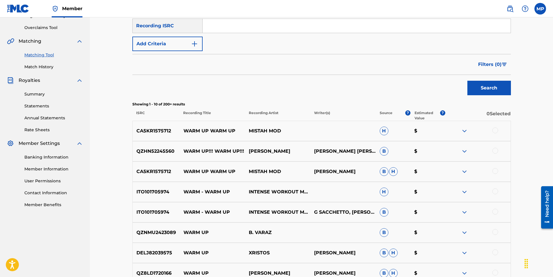
scroll to position [203, 0]
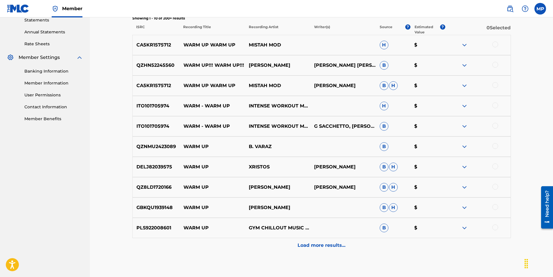
click at [314, 245] on p "Load more results..." at bounding box center [322, 245] width 48 height 7
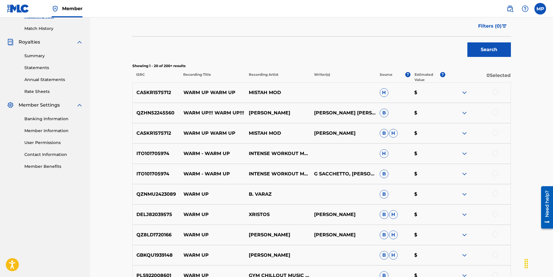
scroll to position [87, 0]
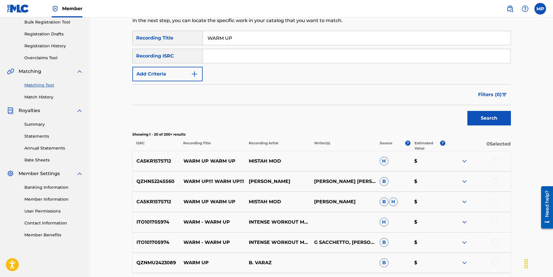
click at [186, 71] on button "Add Criteria" at bounding box center [167, 74] width 70 height 15
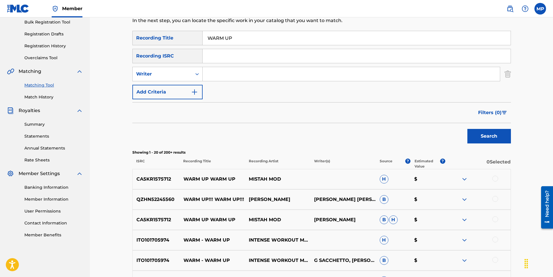
click at [218, 72] on input "Search Form" at bounding box center [351, 74] width 297 height 14
click at [235, 73] on input "KRISPYLIFEKIDD" at bounding box center [351, 74] width 297 height 14
type input "KRISPYLIFE [PERSON_NAME]"
click at [467, 129] on button "Search" at bounding box center [489, 136] width 44 height 15
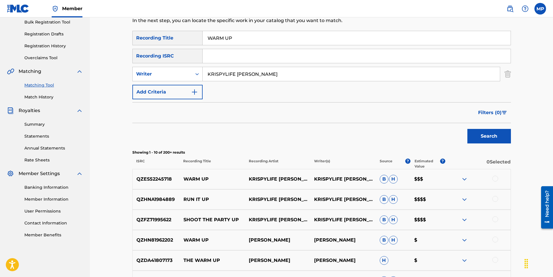
click at [495, 179] on div at bounding box center [495, 179] width 6 height 6
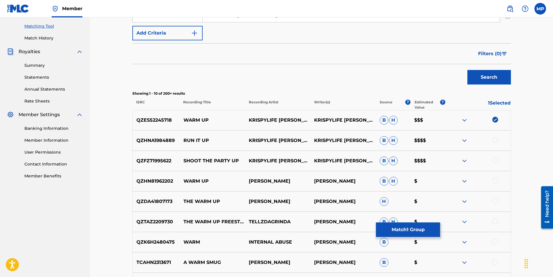
scroll to position [174, 0]
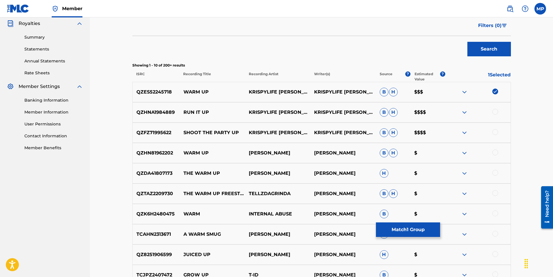
click at [411, 226] on button "Match 1 Group" at bounding box center [408, 229] width 64 height 15
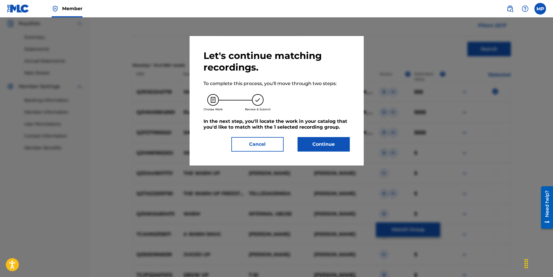
click at [312, 141] on button "Continue" at bounding box center [324, 144] width 52 height 15
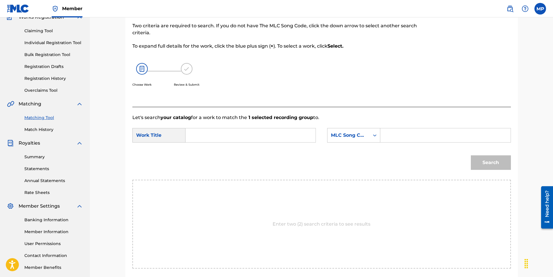
scroll to position [52, 0]
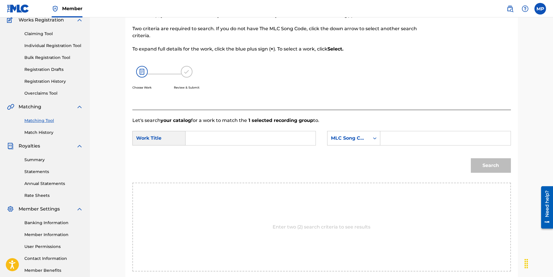
click at [251, 135] on input "Search Form" at bounding box center [250, 138] width 120 height 14
type input "WARM UP"
click at [369, 139] on div "MLC Song Code" at bounding box center [348, 138] width 42 height 11
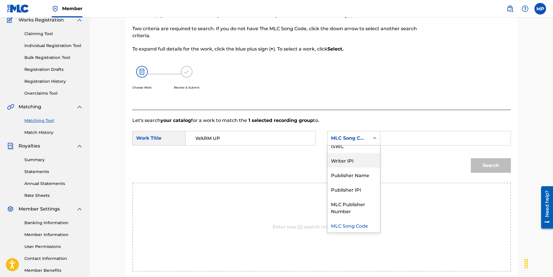
scroll to position [0, 0]
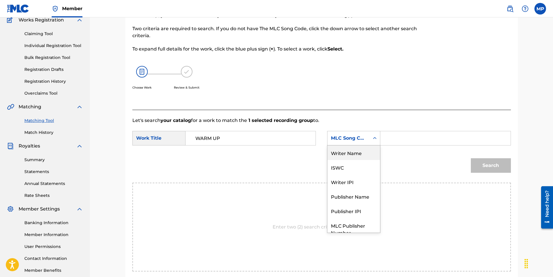
click at [345, 154] on div "Writer Name" at bounding box center [353, 152] width 53 height 15
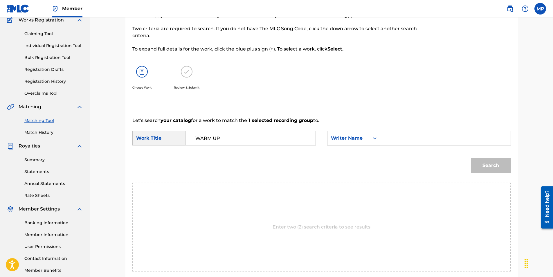
click at [387, 139] on input "Search Form" at bounding box center [445, 138] width 120 height 14
type input "KRISPYLIFE [PERSON_NAME]"
click at [501, 166] on button "Search" at bounding box center [491, 165] width 40 height 15
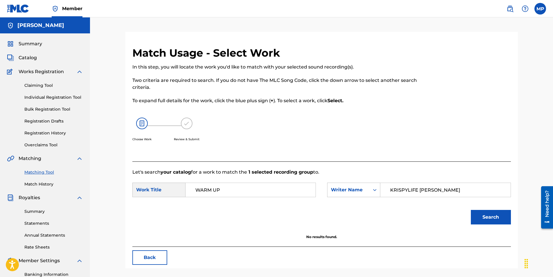
click at [26, 58] on span "Catalog" at bounding box center [28, 57] width 18 height 7
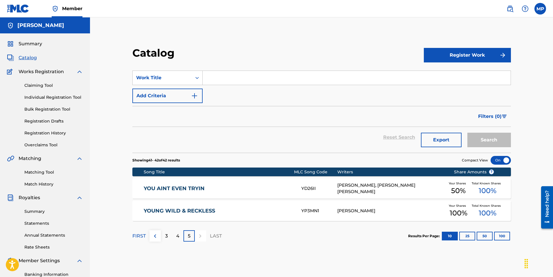
click at [40, 86] on link "Claiming Tool" at bounding box center [53, 85] width 59 height 6
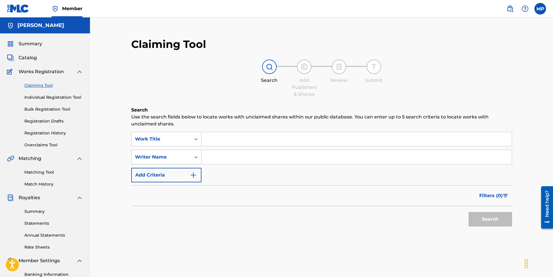
click at [218, 134] on input "Search Form" at bounding box center [356, 139] width 310 height 14
type input "Oink Up"
click at [221, 150] on input "Search Form" at bounding box center [356, 157] width 310 height 14
click at [469, 212] on button "Search" at bounding box center [491, 219] width 44 height 15
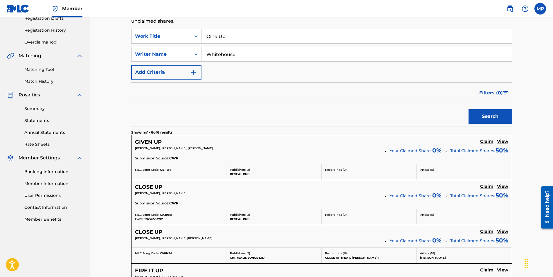
scroll to position [19, 0]
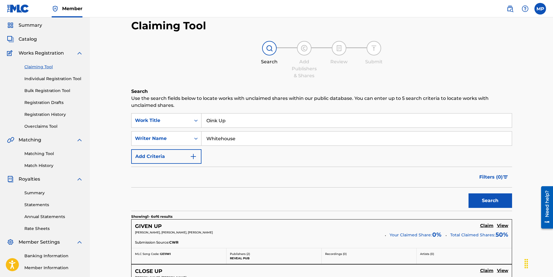
click at [488, 199] on button "Search" at bounding box center [491, 200] width 44 height 15
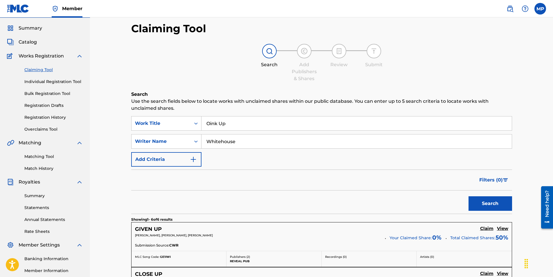
scroll to position [0, 0]
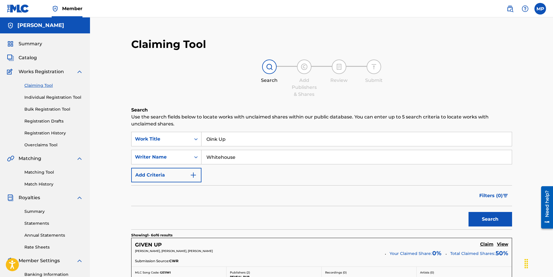
click at [253, 155] on input "Whitehouse" at bounding box center [356, 157] width 310 height 14
type input "[GEOGRAPHIC_DATA]"
click at [469, 212] on button "Search" at bounding box center [491, 219] width 44 height 15
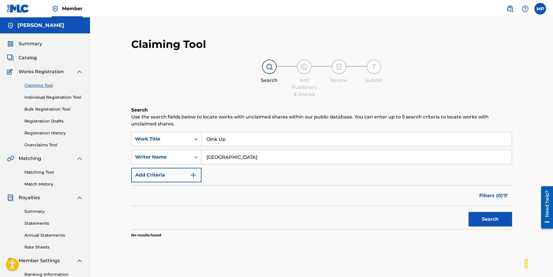
click at [503, 220] on button "Search" at bounding box center [491, 219] width 44 height 15
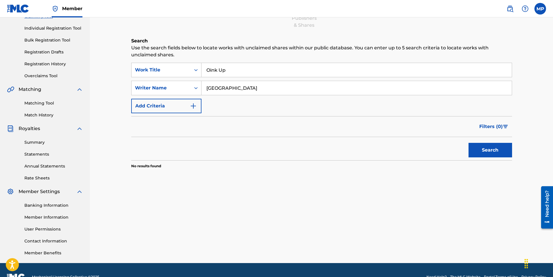
scroll to position [54, 0]
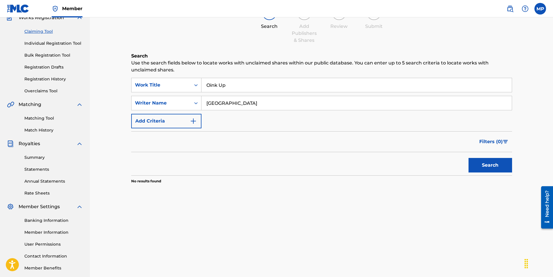
click at [49, 42] on link "Individual Registration Tool" at bounding box center [53, 43] width 59 height 6
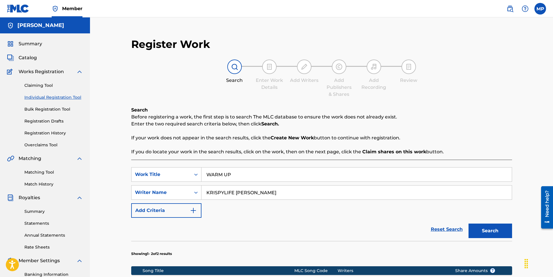
drag, startPoint x: 261, startPoint y: 190, endPoint x: -1, endPoint y: 161, distance: 263.5
click at [0, 161] on html "Accessibility Screen-Reader Guide, Feedback, and Issue Reporting | New window C…" at bounding box center [276, 138] width 553 height 277
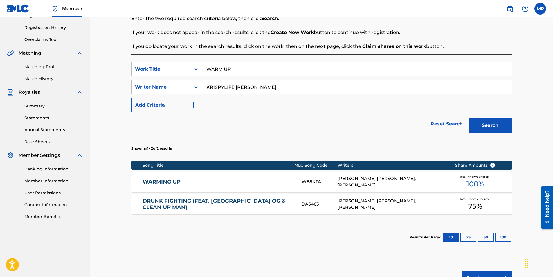
scroll to position [116, 0]
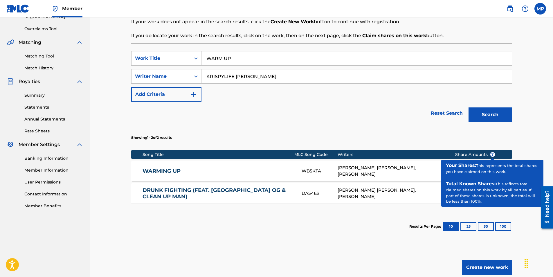
click at [491, 155] on span "?" at bounding box center [492, 154] width 5 height 5
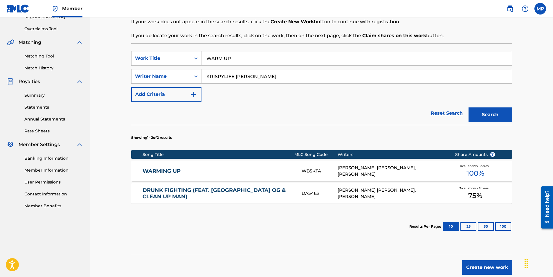
click at [325, 174] on div "WARMING UP WB5KTA [PERSON_NAME] [PERSON_NAME], [PERSON_NAME] Total Known Shares…" at bounding box center [321, 171] width 381 height 20
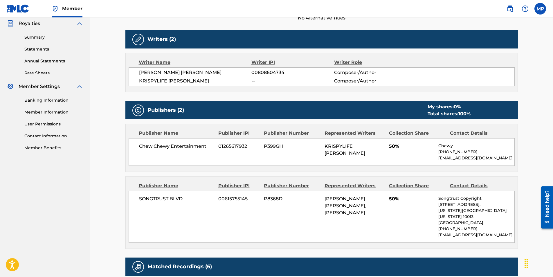
scroll to position [203, 0]
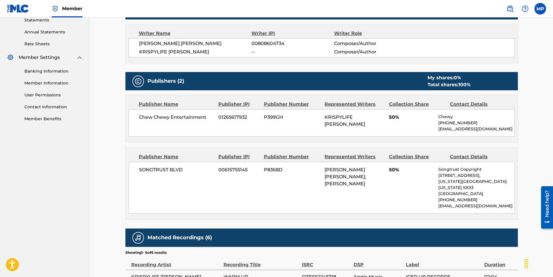
click at [444, 125] on p "[PHONE_NUMBER]" at bounding box center [476, 123] width 76 height 6
click at [397, 119] on span "50%" at bounding box center [411, 117] width 45 height 7
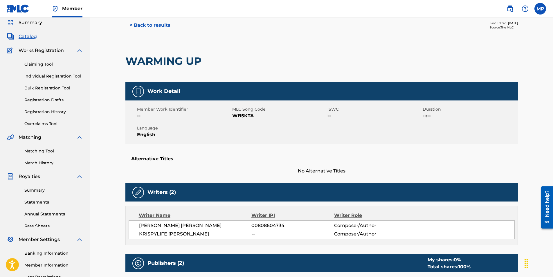
scroll to position [0, 0]
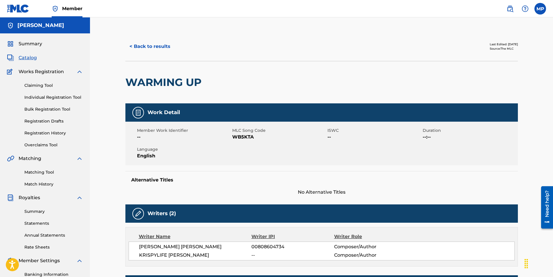
click at [38, 44] on span "Summary" at bounding box center [31, 43] width 24 height 7
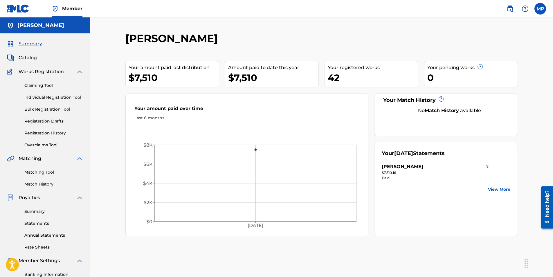
click at [43, 84] on link "Claiming Tool" at bounding box center [53, 85] width 59 height 6
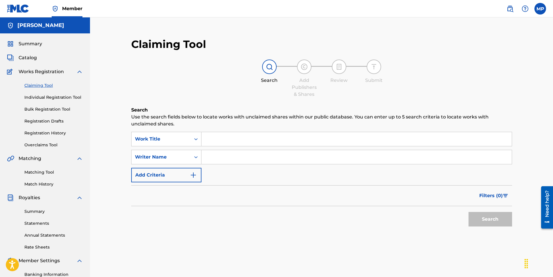
click at [51, 98] on link "Individual Registration Tool" at bounding box center [53, 97] width 59 height 6
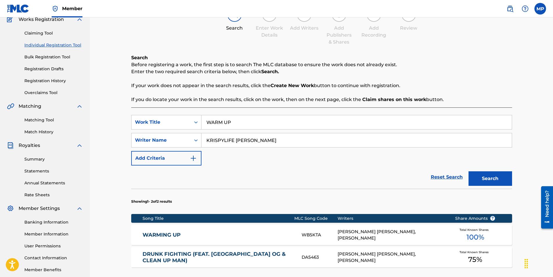
scroll to position [58, 0]
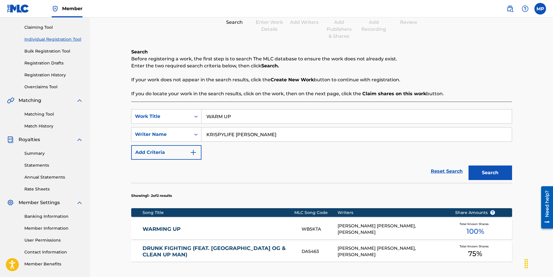
drag, startPoint x: 265, startPoint y: 136, endPoint x: 86, endPoint y: 118, distance: 179.5
click at [86, 118] on main "[PERSON_NAME] Summary Catalog Works Registration Claiming Tool Individual Regis…" at bounding box center [276, 148] width 553 height 379
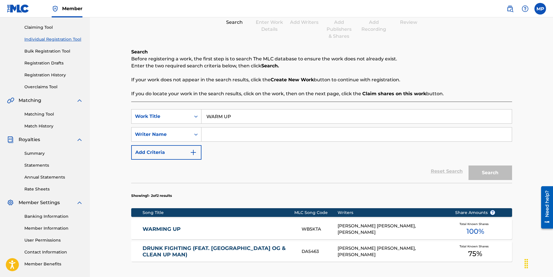
drag, startPoint x: 251, startPoint y: 116, endPoint x: 160, endPoint y: 108, distance: 91.0
click at [161, 107] on div "SearchWithCriteriac5336935-64a3-43c5-9682-f36bf24697c9 Work Title WARM UP Searc…" at bounding box center [321, 207] width 381 height 210
click at [211, 132] on input "Search Form" at bounding box center [356, 134] width 310 height 14
type input "1800it"
click at [503, 167] on div "Search" at bounding box center [489, 171] width 46 height 23
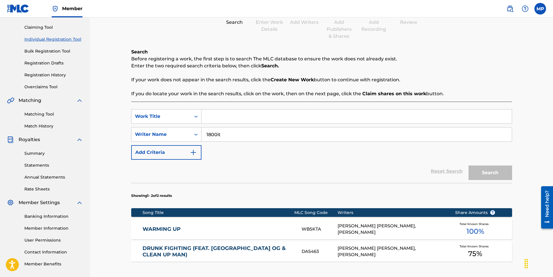
click at [235, 116] on input "Search Form" at bounding box center [356, 116] width 310 height 14
type input "headed to [US_STATE]"
click at [469, 165] on button "Search" at bounding box center [491, 172] width 44 height 15
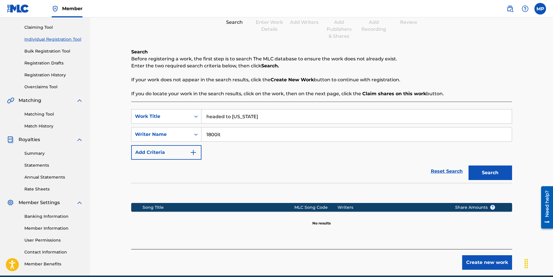
click at [487, 264] on button "Create new work" at bounding box center [487, 262] width 50 height 15
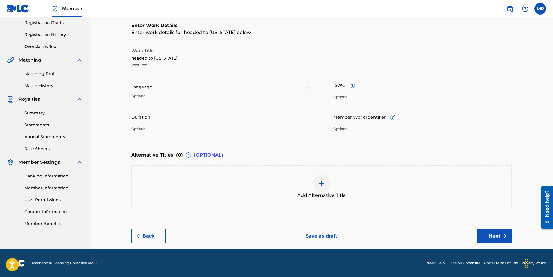
click at [481, 237] on button "Next" at bounding box center [494, 236] width 35 height 15
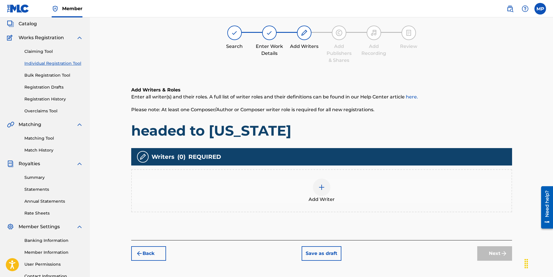
scroll to position [26, 0]
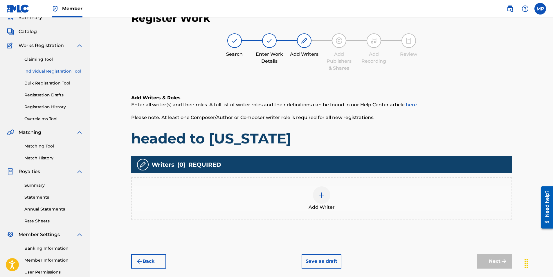
click at [325, 203] on div at bounding box center [321, 194] width 17 height 17
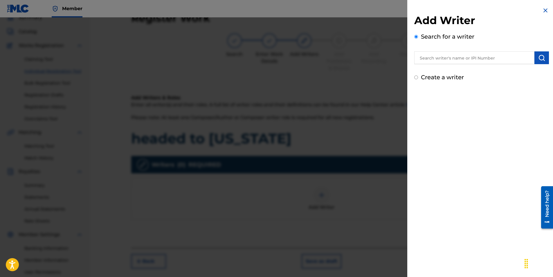
click at [453, 62] on input "text" at bounding box center [474, 57] width 120 height 13
type input "[PERSON_NAME]"
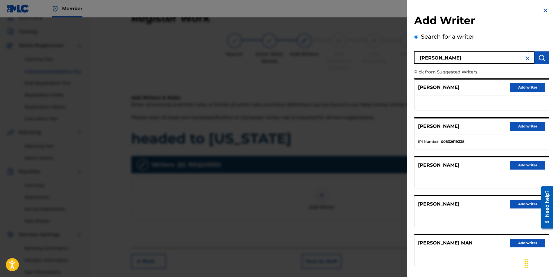
click at [517, 127] on button "Add writer" at bounding box center [527, 126] width 35 height 9
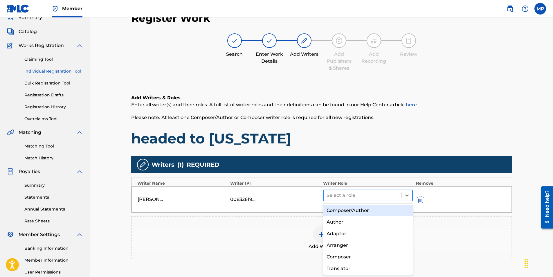
click at [388, 195] on div at bounding box center [363, 195] width 72 height 8
click at [347, 211] on div "Composer/Author" at bounding box center [368, 211] width 90 height 12
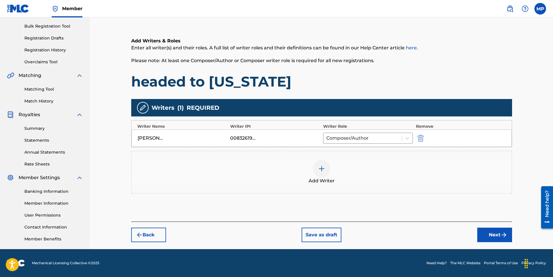
click at [487, 233] on button "Next" at bounding box center [494, 235] width 35 height 15
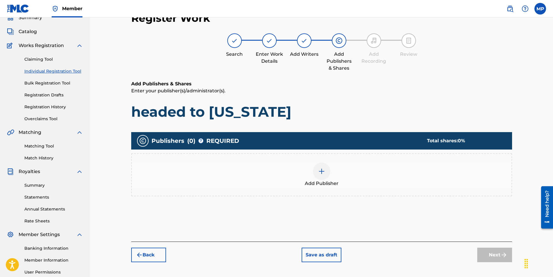
click at [323, 175] on div at bounding box center [321, 171] width 17 height 17
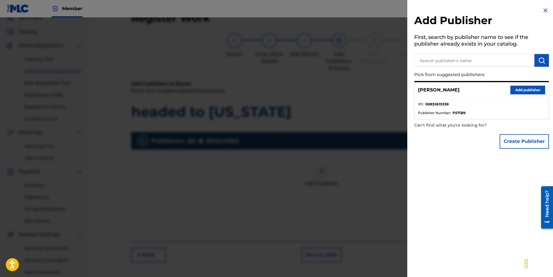
click at [510, 89] on button "Add publisher" at bounding box center [527, 90] width 35 height 9
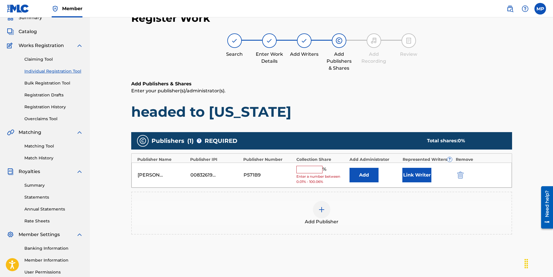
click at [311, 168] on input "text" at bounding box center [309, 170] width 26 height 8
type input "100"
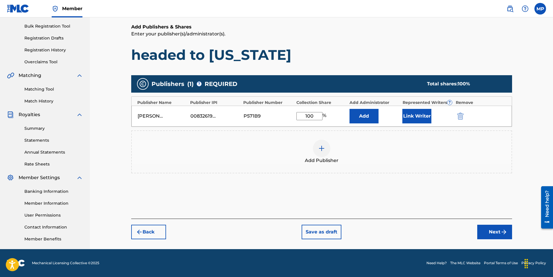
click at [491, 232] on button "Next" at bounding box center [494, 232] width 35 height 15
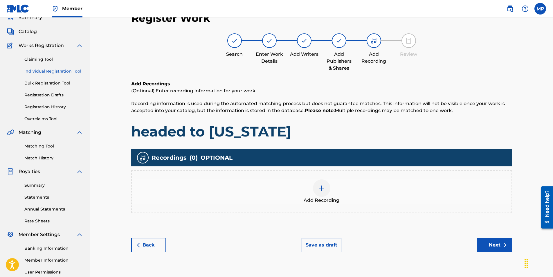
click at [492, 246] on button "Next" at bounding box center [494, 245] width 35 height 15
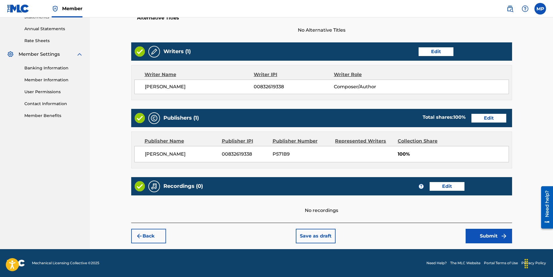
click at [452, 188] on button "Edit" at bounding box center [447, 186] width 35 height 9
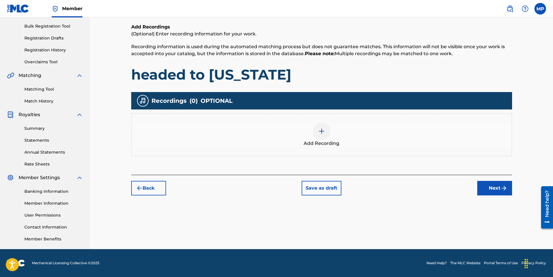
scroll to position [83, 0]
click at [323, 143] on span "Add Recording" at bounding box center [322, 143] width 36 height 7
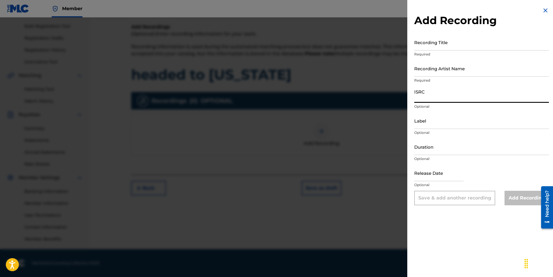
paste input "QZHN31990097"
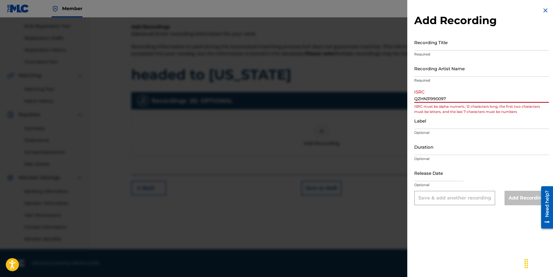
click at [415, 98] on input "QZHN31990097" at bounding box center [481, 94] width 135 height 17
type input "QZHN31990097"
click at [438, 69] on input "Recording Artist Name" at bounding box center [481, 68] width 135 height 17
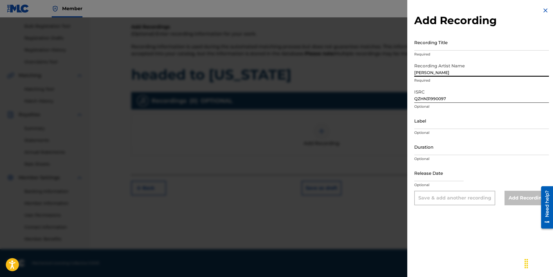
type input "[PERSON_NAME]"
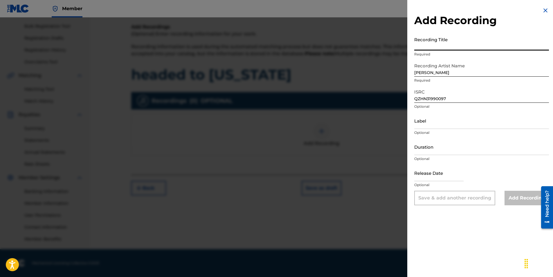
click at [462, 47] on input "Recording Title" at bounding box center [481, 42] width 135 height 17
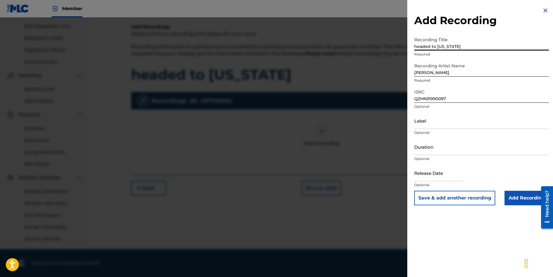
type input "headed to [US_STATE]"
click at [520, 199] on input "Add Recording" at bounding box center [527, 198] width 44 height 15
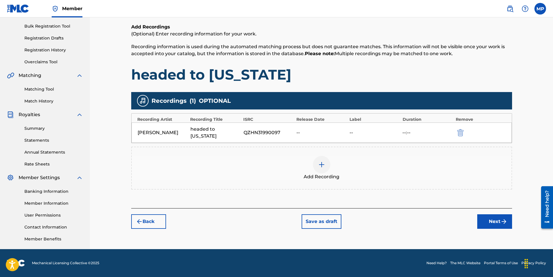
click at [491, 214] on button "Next" at bounding box center [494, 221] width 35 height 15
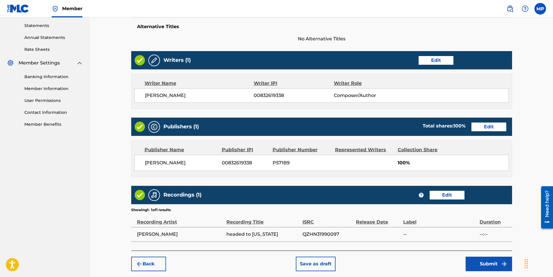
scroll to position [226, 0]
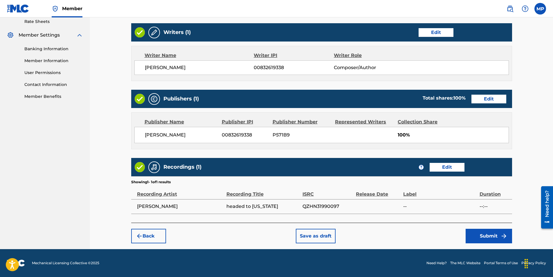
click at [487, 237] on button "Submit" at bounding box center [489, 236] width 46 height 15
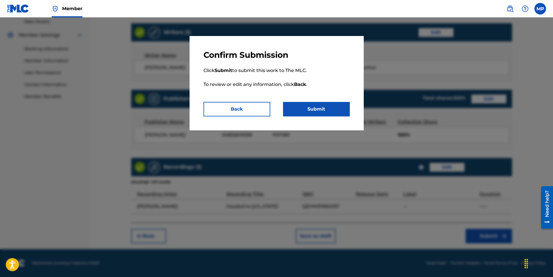
click at [326, 111] on button "Submit" at bounding box center [316, 109] width 67 height 15
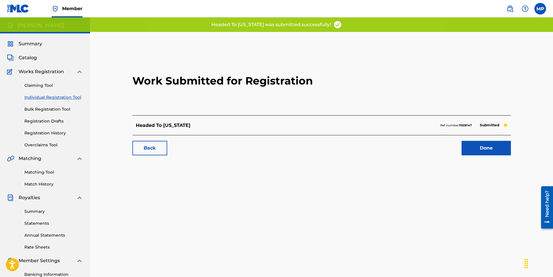
click at [470, 143] on link "Done" at bounding box center [486, 148] width 49 height 15
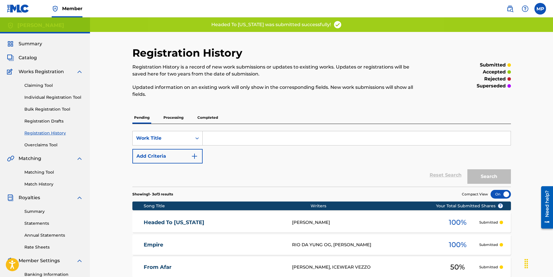
click at [47, 96] on link "Individual Registration Tool" at bounding box center [53, 97] width 59 height 6
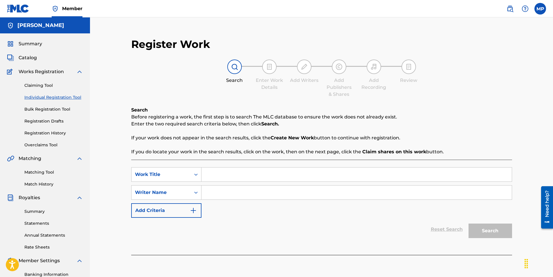
click at [208, 179] on input "Search Form" at bounding box center [356, 175] width 310 height 14
type input "all about the benjamins"
click at [250, 190] on input "Search Form" at bounding box center [356, 193] width 310 height 14
type input "Baby Money"
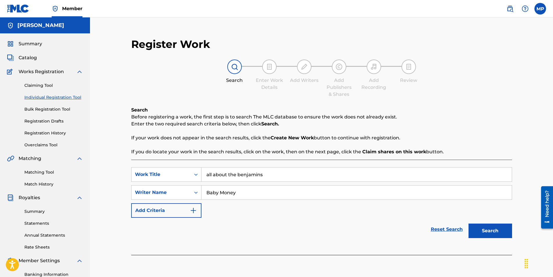
click at [475, 228] on button "Search" at bounding box center [491, 231] width 44 height 15
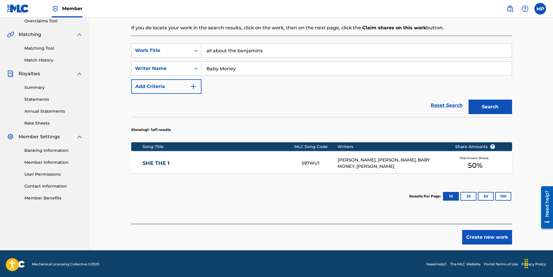
scroll to position [125, 0]
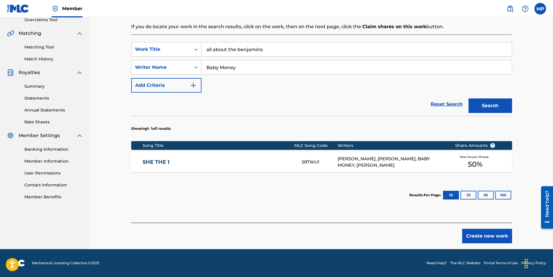
click at [490, 229] on button "Create new work" at bounding box center [487, 236] width 50 height 15
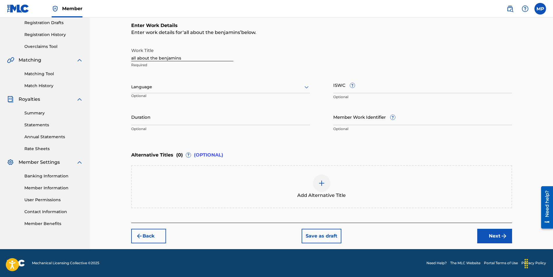
scroll to position [98, 0]
click at [505, 241] on button "Next" at bounding box center [494, 236] width 35 height 15
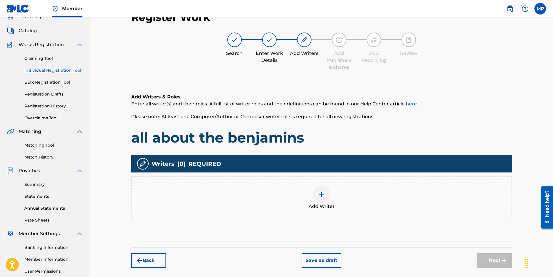
scroll to position [26, 0]
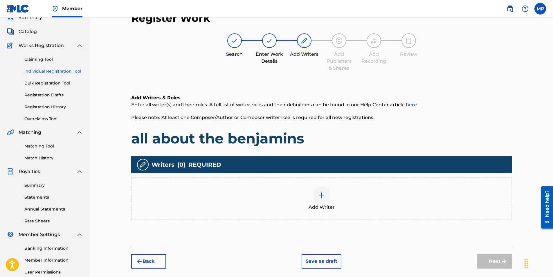
click at [306, 193] on div "Add Writer" at bounding box center [322, 198] width 380 height 24
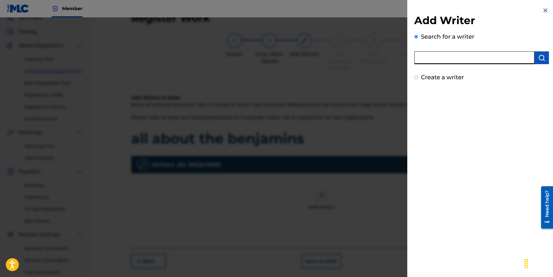
click at [453, 55] on input "text" at bounding box center [474, 57] width 120 height 13
type input "[PERSON_NAME]"
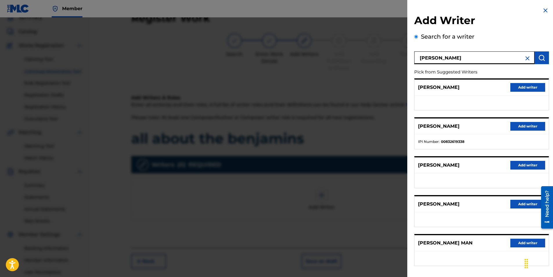
click at [537, 127] on button "Add writer" at bounding box center [527, 126] width 35 height 9
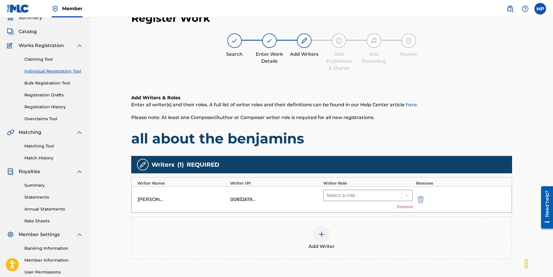
click at [372, 193] on div at bounding box center [363, 195] width 72 height 8
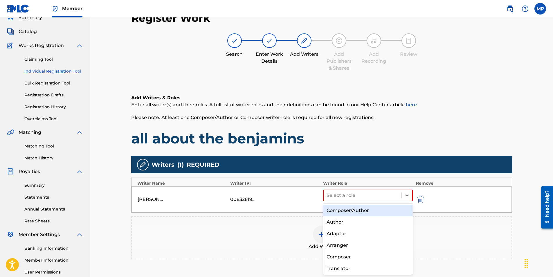
click at [360, 210] on div "Composer/Author" at bounding box center [368, 211] width 90 height 12
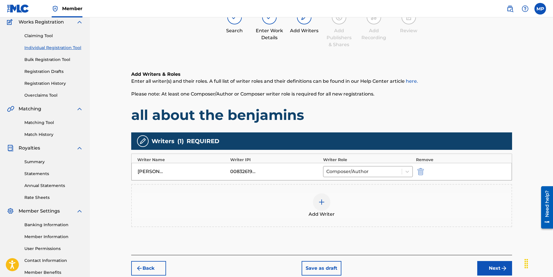
scroll to position [83, 0]
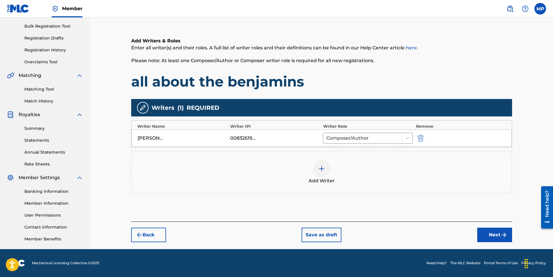
click at [504, 234] on img "submit" at bounding box center [504, 234] width 7 height 7
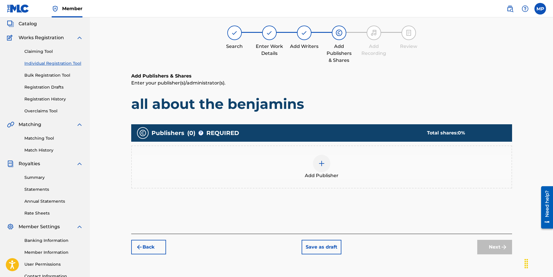
scroll to position [26, 0]
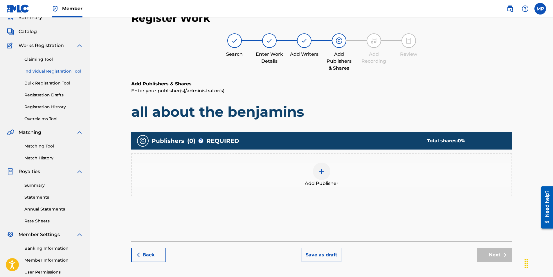
click at [326, 172] on div at bounding box center [321, 171] width 17 height 17
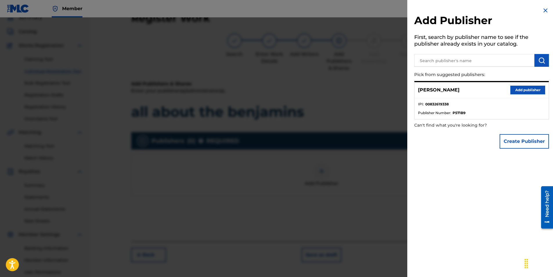
click at [539, 89] on button "Add publisher" at bounding box center [527, 90] width 35 height 9
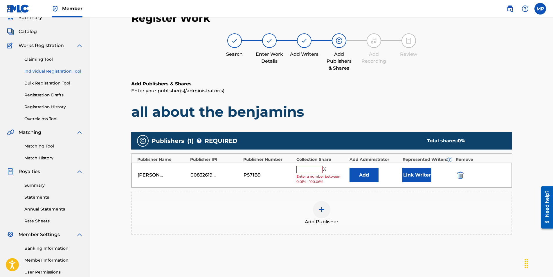
click at [309, 172] on input "text" at bounding box center [309, 170] width 26 height 8
type input "100"
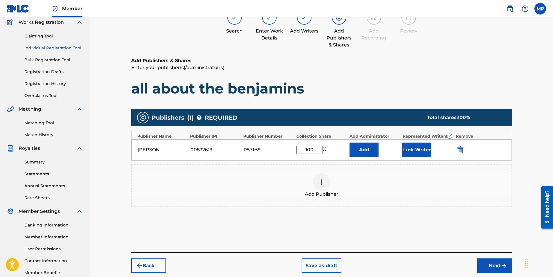
scroll to position [83, 0]
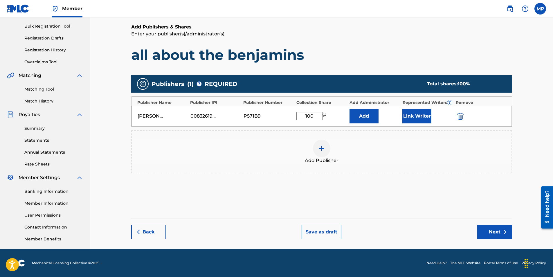
click at [492, 230] on button "Next" at bounding box center [494, 232] width 35 height 15
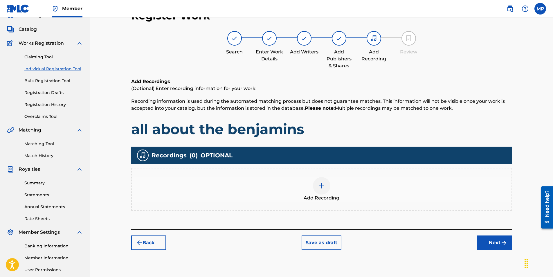
scroll to position [26, 0]
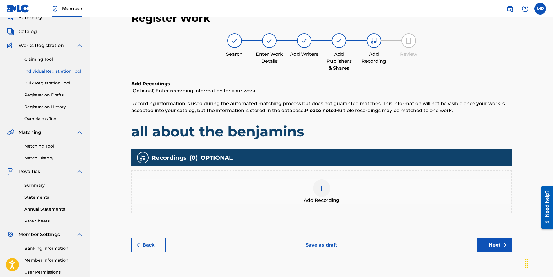
click at [323, 183] on div at bounding box center [321, 187] width 17 height 17
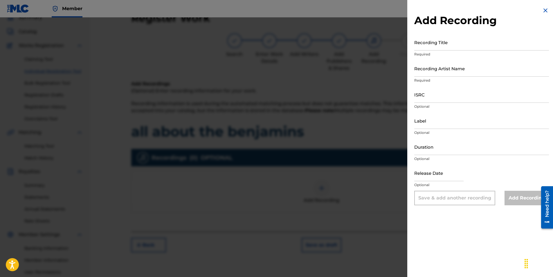
click at [439, 65] on input "Recording Artist Name" at bounding box center [481, 68] width 135 height 17
click at [438, 45] on input "Recording Title" at bounding box center [481, 42] width 135 height 17
type input "All About The Benjamins"
click at [471, 71] on input "Recording Artist Name" at bounding box center [481, 68] width 135 height 17
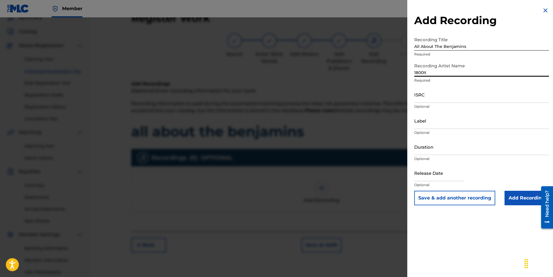
drag, startPoint x: 436, startPoint y: 73, endPoint x: 402, endPoint y: 70, distance: 34.6
click at [402, 70] on div "Add Recording Recording Title All About The Benjamins Required Recording Artist…" at bounding box center [276, 147] width 553 height 260
type input "baby money"
click at [450, 98] on input "ISRC" at bounding box center [481, 94] width 135 height 17
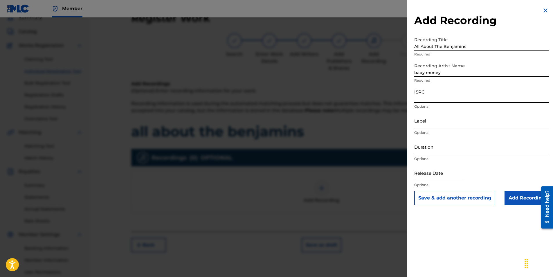
paste input "QZHN32085087"
type input "QZHN32085087"
click at [533, 199] on input "Add Recording" at bounding box center [527, 198] width 44 height 15
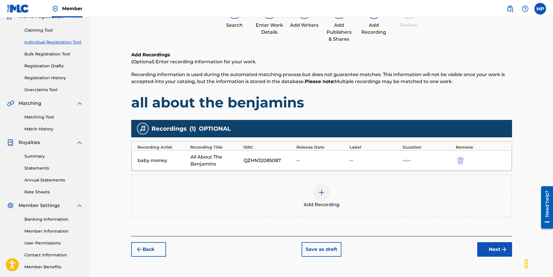
click at [493, 249] on button "Next" at bounding box center [494, 249] width 35 height 15
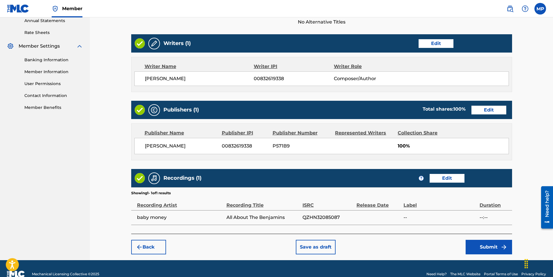
scroll to position [226, 0]
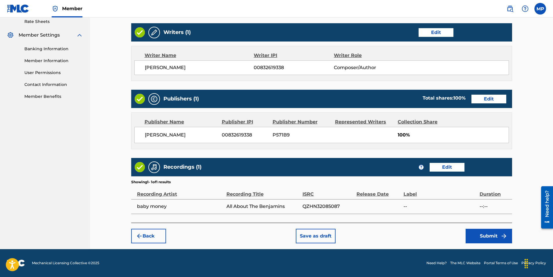
click at [479, 234] on button "Submit" at bounding box center [489, 236] width 46 height 15
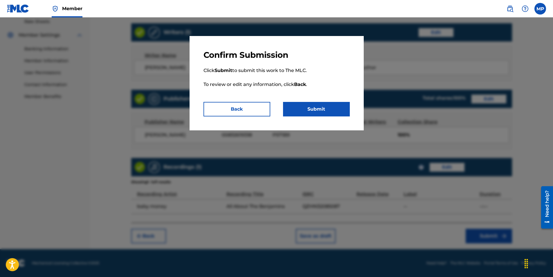
click at [338, 114] on button "Submit" at bounding box center [316, 109] width 67 height 15
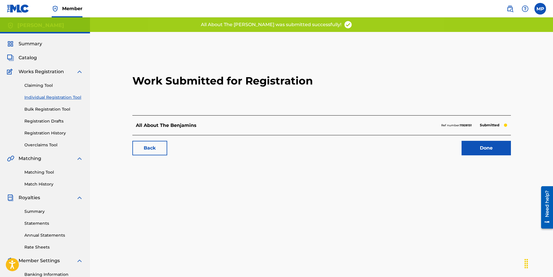
click at [496, 151] on link "Done" at bounding box center [486, 148] width 49 height 15
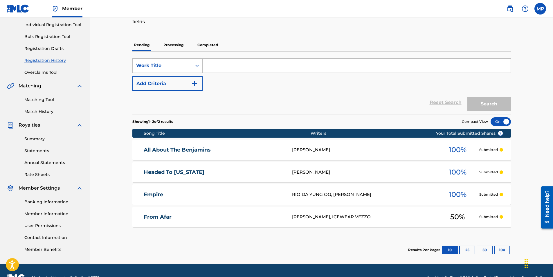
scroll to position [58, 0]
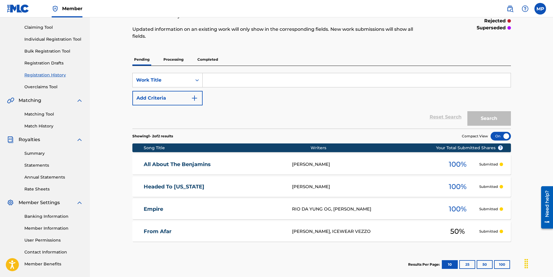
click at [47, 26] on link "Claiming Tool" at bounding box center [53, 27] width 59 height 6
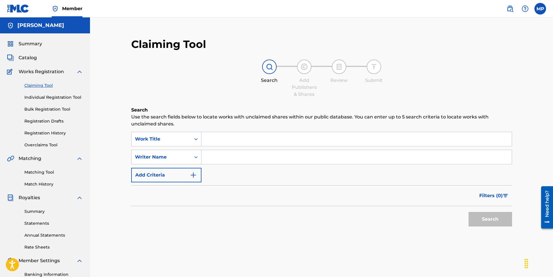
click at [35, 60] on span "Catalog" at bounding box center [28, 57] width 18 height 7
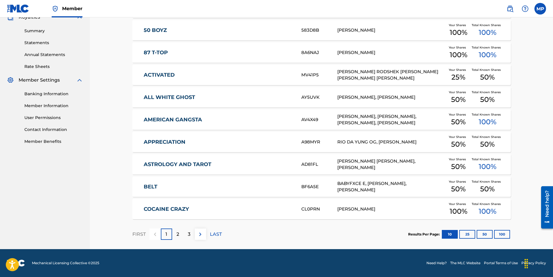
click at [174, 233] on div "2" at bounding box center [177, 233] width 11 height 11
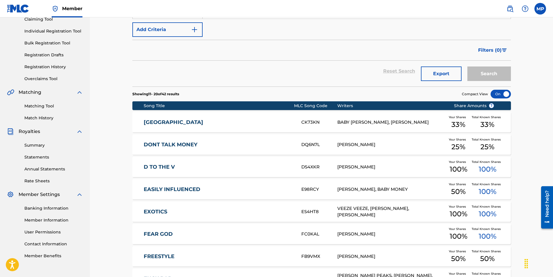
scroll to position [64, 0]
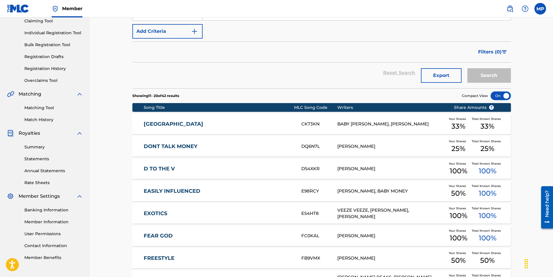
click at [45, 70] on link "Registration History" at bounding box center [53, 69] width 59 height 6
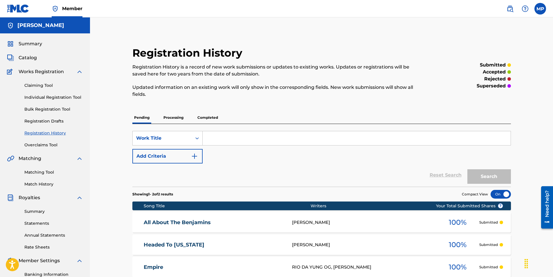
click at [53, 97] on link "Individual Registration Tool" at bounding box center [53, 97] width 59 height 6
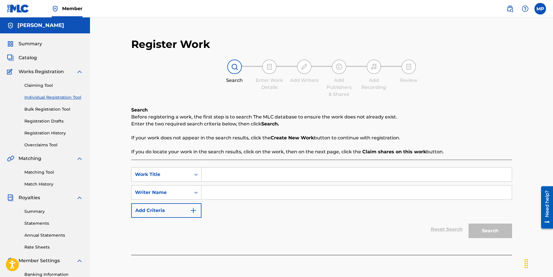
click at [212, 171] on input "Search Form" at bounding box center [356, 175] width 310 height 14
click at [209, 190] on input "Search Form" at bounding box center [356, 193] width 310 height 14
type input "GHETTOBABY BOOM"
click at [225, 176] on input "Search Form" at bounding box center [356, 175] width 310 height 14
type input "Certified"
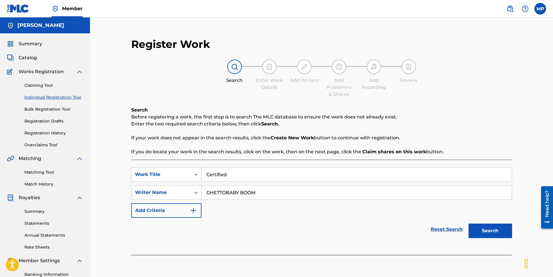
click at [490, 231] on button "Search" at bounding box center [491, 231] width 44 height 15
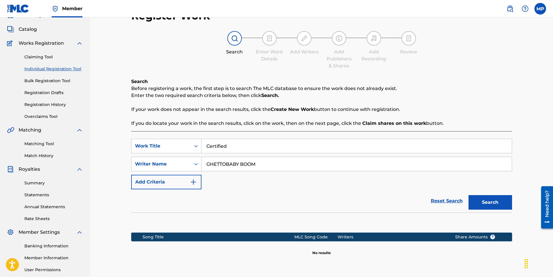
scroll to position [84, 0]
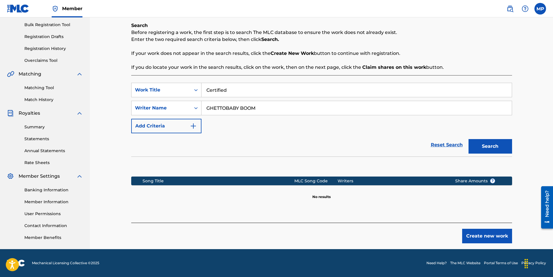
click at [471, 232] on button "Create new work" at bounding box center [487, 236] width 50 height 15
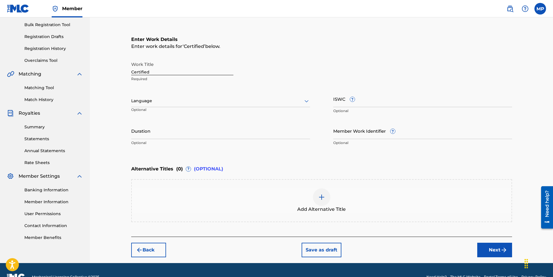
click at [496, 252] on button "Next" at bounding box center [494, 250] width 35 height 15
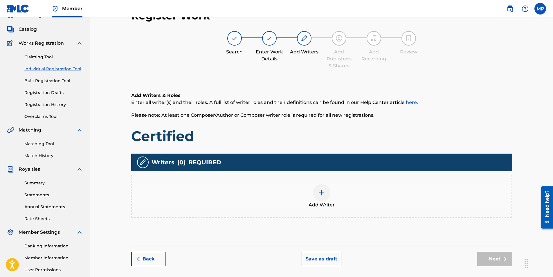
scroll to position [26, 0]
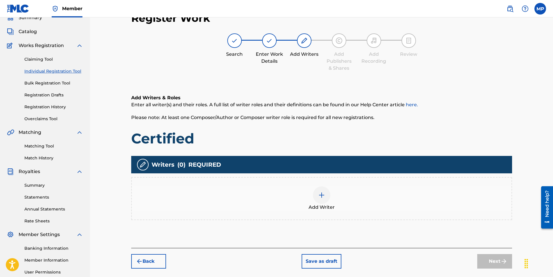
click at [320, 198] on img at bounding box center [321, 195] width 7 height 7
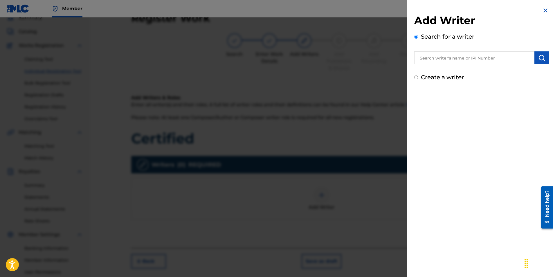
click at [449, 58] on input "text" at bounding box center [474, 57] width 120 height 13
type input "[PERSON_NAME]"
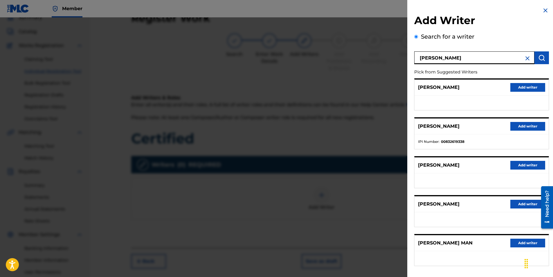
click at [519, 129] on button "Add writer" at bounding box center [527, 126] width 35 height 9
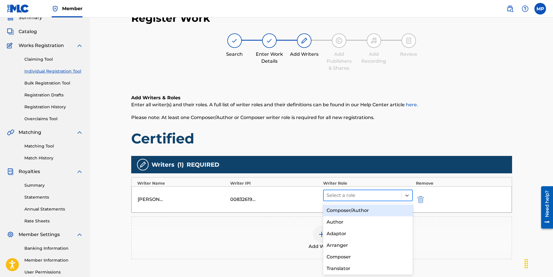
click at [374, 195] on div at bounding box center [363, 195] width 72 height 8
click at [365, 208] on div "Composer/Author" at bounding box center [368, 211] width 90 height 12
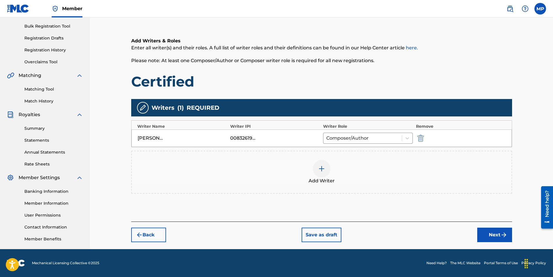
click at [500, 233] on button "Next" at bounding box center [494, 235] width 35 height 15
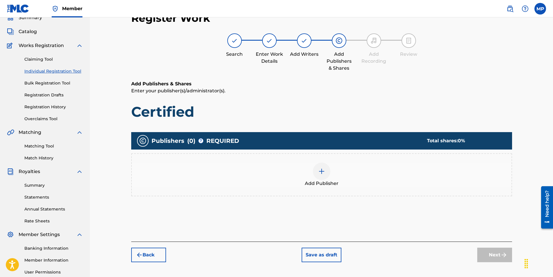
click at [325, 169] on img at bounding box center [321, 171] width 7 height 7
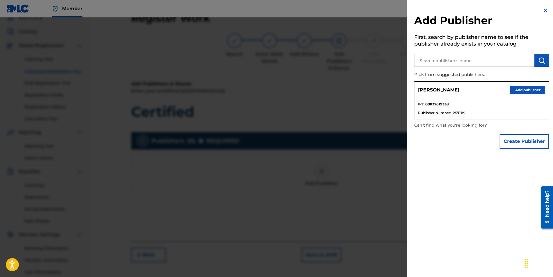
click at [525, 92] on button "Add publisher" at bounding box center [527, 90] width 35 height 9
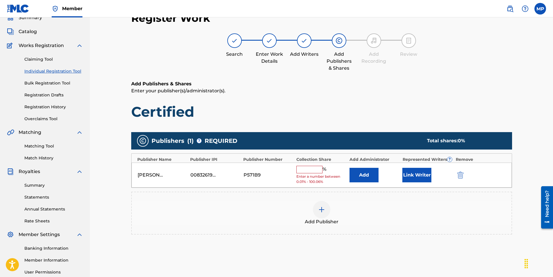
click at [318, 168] on input "text" at bounding box center [309, 170] width 26 height 8
type input "100"
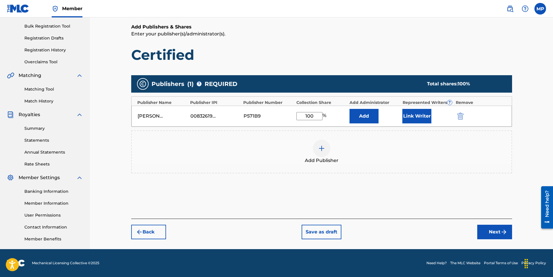
click at [487, 230] on button "Next" at bounding box center [494, 232] width 35 height 15
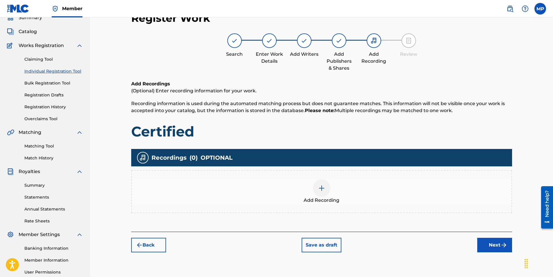
click at [317, 188] on div at bounding box center [321, 187] width 17 height 17
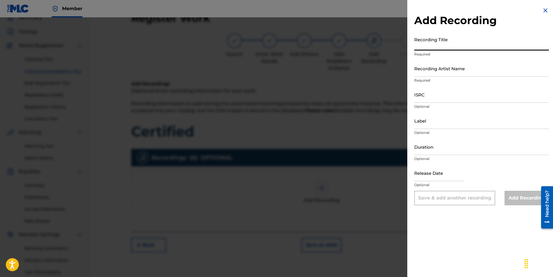
click at [430, 46] on input "Recording Title" at bounding box center [481, 42] width 135 height 17
type input "certified"
click at [443, 75] on input "Recording Artist Name" at bounding box center [481, 68] width 135 height 17
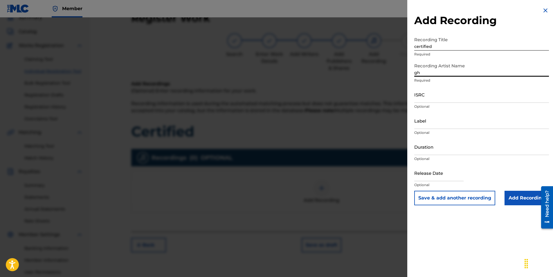
type input "ghettobaby boom"
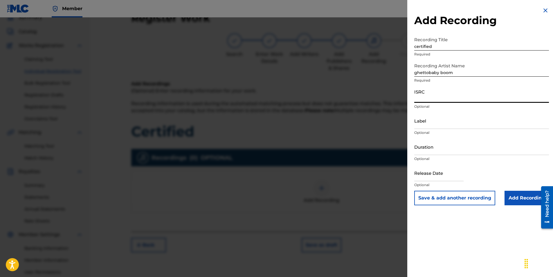
paste input "QZHN32085096"
type input "QZHN32085096"
click at [483, 201] on button "Save & add another recording" at bounding box center [454, 198] width 81 height 15
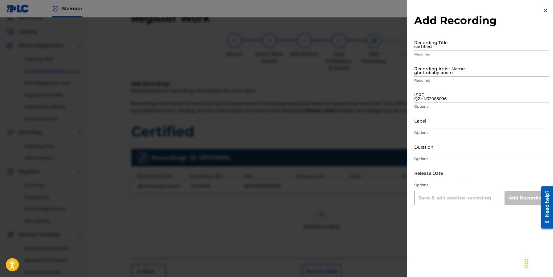
click at [510, 199] on div "Add Recording" at bounding box center [527, 198] width 44 height 15
click at [544, 8] on img at bounding box center [545, 10] width 7 height 7
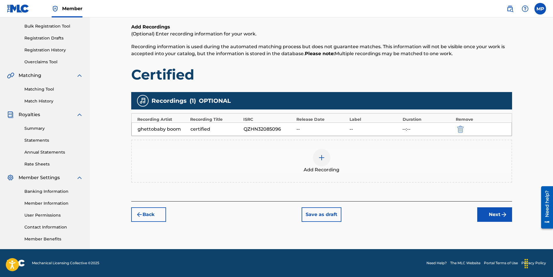
click at [485, 215] on button "Next" at bounding box center [494, 214] width 35 height 15
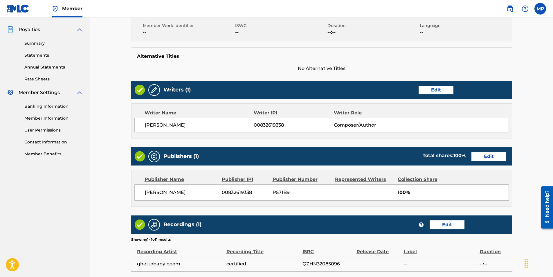
scroll to position [200, 0]
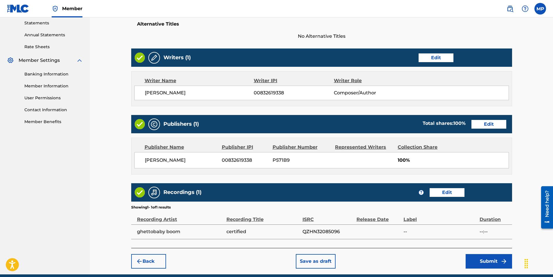
click at [499, 261] on button "Submit" at bounding box center [489, 261] width 46 height 15
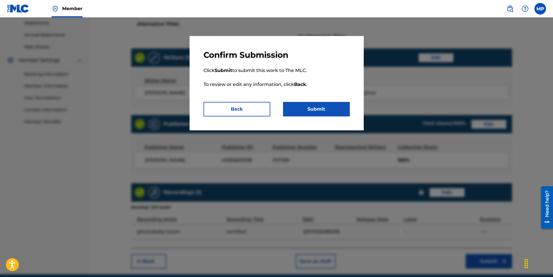
click at [325, 107] on button "Submit" at bounding box center [316, 109] width 67 height 15
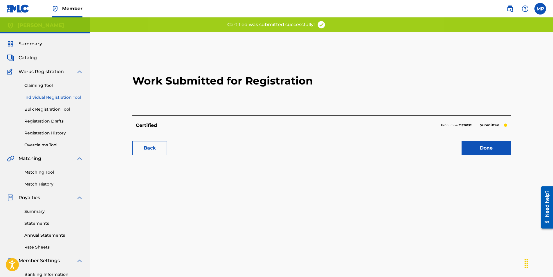
click at [488, 151] on link "Done" at bounding box center [486, 148] width 49 height 15
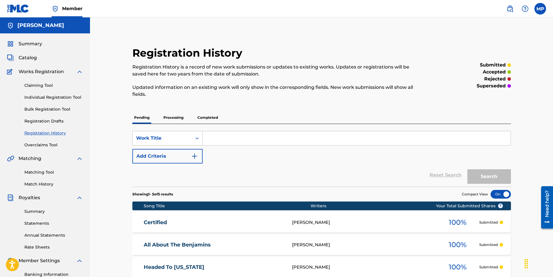
click at [38, 83] on link "Claiming Tool" at bounding box center [53, 85] width 59 height 6
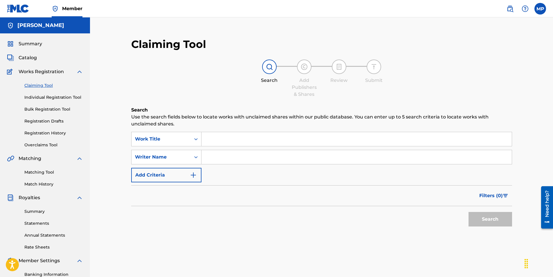
click at [223, 142] on input "Search Form" at bounding box center [356, 139] width 310 height 14
type input "road music"
click at [226, 154] on input "Search Form" at bounding box center [356, 157] width 310 height 14
drag, startPoint x: 247, startPoint y: 156, endPoint x: 185, endPoint y: 152, distance: 62.0
click at [185, 152] on div "SearchWithCriteria848b2b65-9fbf-43ac-a2e2-bcd1076ee609 Writer Name 1800it" at bounding box center [321, 157] width 381 height 15
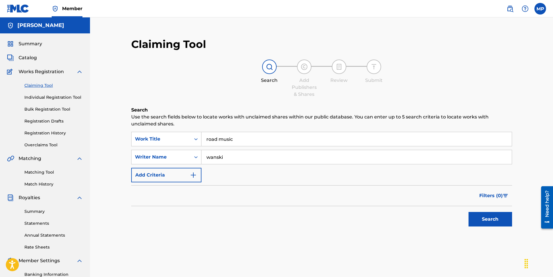
type input "wanski"
click at [493, 221] on button "Search" at bounding box center [491, 219] width 44 height 15
click at [48, 97] on link "Individual Registration Tool" at bounding box center [53, 97] width 59 height 6
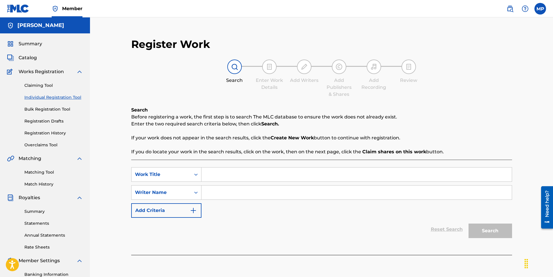
click at [233, 170] on input "Search Form" at bounding box center [356, 175] width 310 height 14
click at [210, 195] on input "Search Form" at bounding box center [356, 193] width 310 height 14
type input "wanski"
click at [231, 172] on input "Search Form" at bounding box center [356, 175] width 310 height 14
type input "road music"
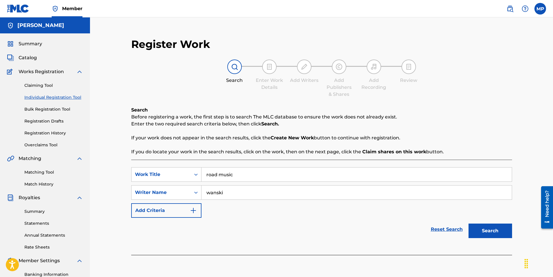
click at [480, 231] on button "Search" at bounding box center [491, 231] width 44 height 15
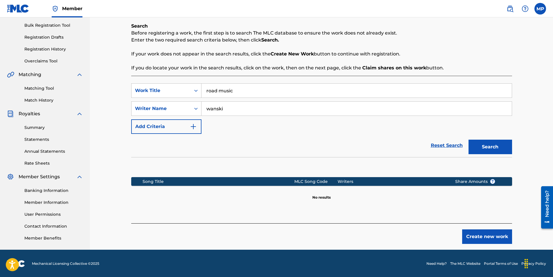
scroll to position [84, 0]
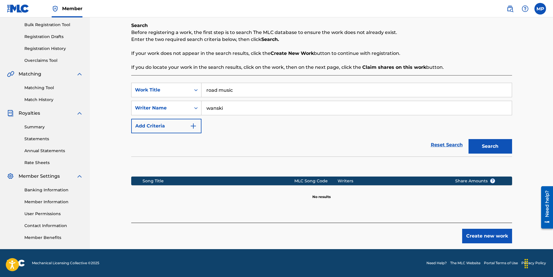
click at [478, 235] on button "Create new work" at bounding box center [487, 236] width 50 height 15
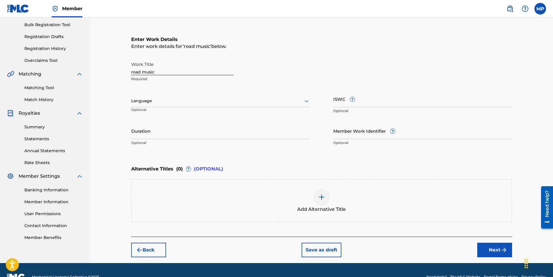
click at [498, 251] on button "Next" at bounding box center [494, 250] width 35 height 15
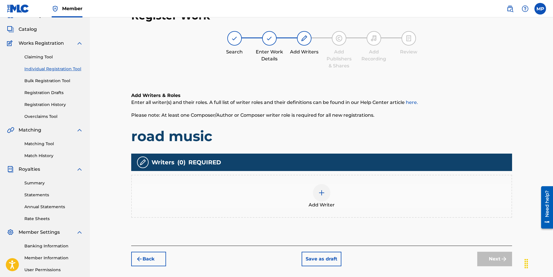
scroll to position [26, 0]
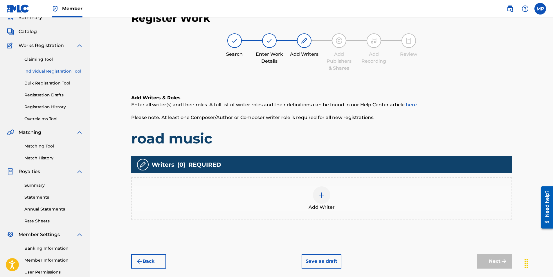
click at [321, 195] on img at bounding box center [321, 195] width 7 height 7
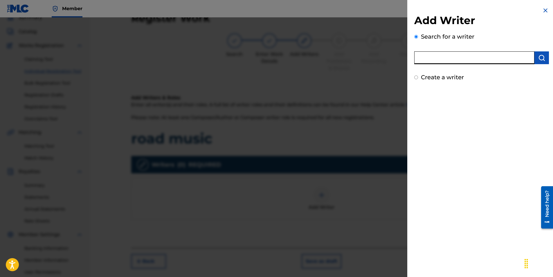
click at [442, 56] on input "text" at bounding box center [474, 57] width 120 height 13
type input "[PERSON_NAME]"
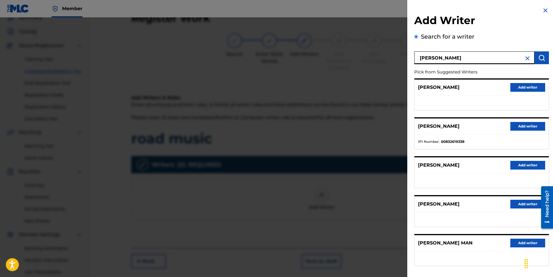
click at [525, 127] on button "Add writer" at bounding box center [527, 126] width 35 height 9
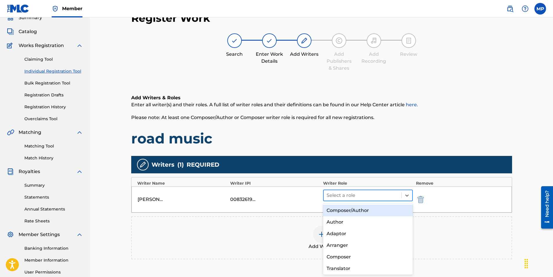
click at [398, 197] on div at bounding box center [363, 195] width 72 height 8
click at [361, 211] on div "Composer/Author" at bounding box center [368, 211] width 90 height 12
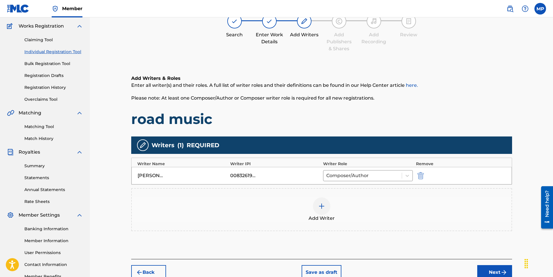
scroll to position [83, 0]
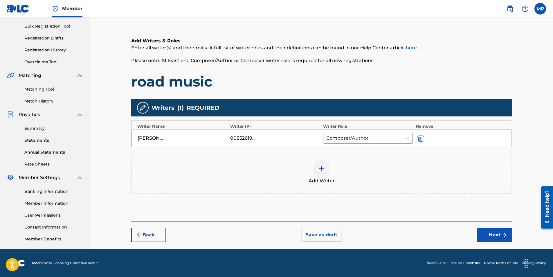
click at [489, 233] on button "Next" at bounding box center [494, 235] width 35 height 15
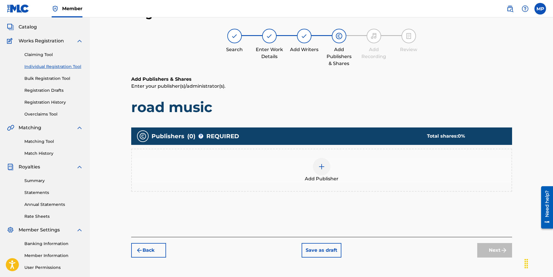
scroll to position [26, 0]
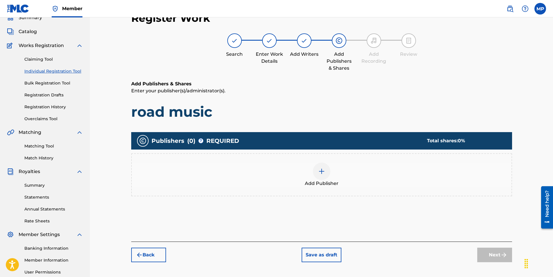
click at [333, 172] on div "Add Publisher" at bounding box center [322, 175] width 380 height 24
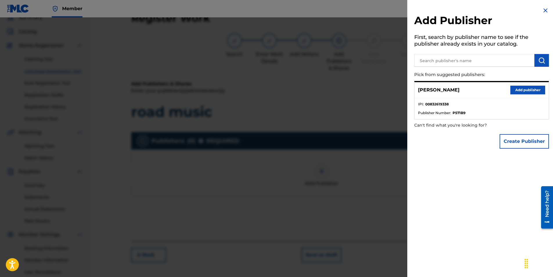
click at [514, 89] on button "Add publisher" at bounding box center [527, 90] width 35 height 9
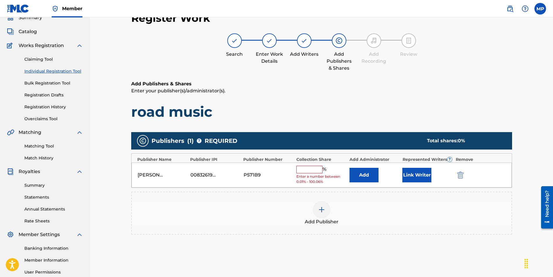
click at [314, 168] on input "text" at bounding box center [309, 170] width 26 height 8
type input "100"
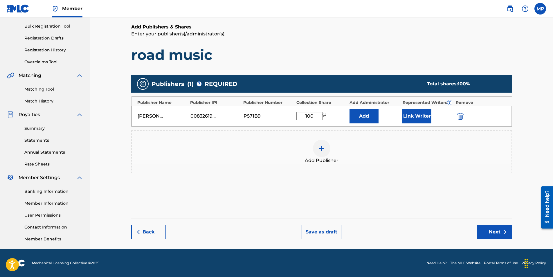
click at [489, 226] on button "Next" at bounding box center [494, 232] width 35 height 15
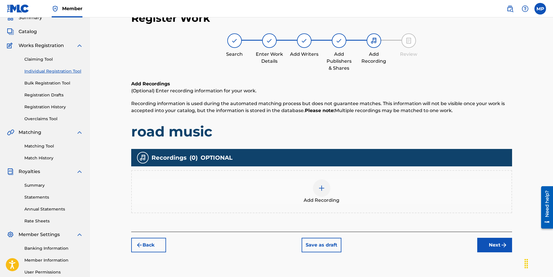
click at [313, 188] on div at bounding box center [321, 187] width 17 height 17
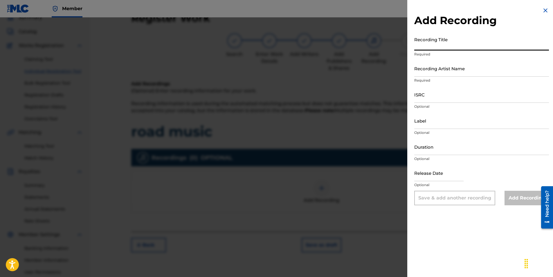
click at [450, 45] on input "Recording Title" at bounding box center [481, 42] width 135 height 17
type input "e"
type input "road music"
click at [449, 72] on input "Recording Artist Name" at bounding box center [481, 68] width 135 height 17
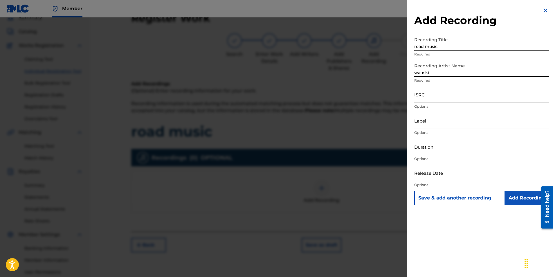
type input "wanski"
click at [512, 197] on input "Add Recording" at bounding box center [527, 198] width 44 height 15
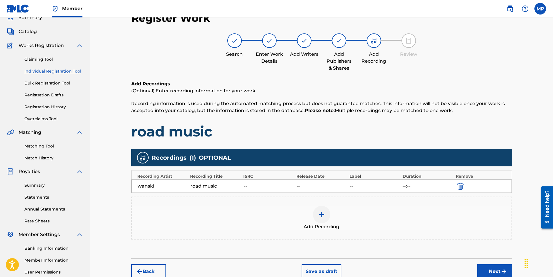
click at [457, 187] on img "submit" at bounding box center [460, 186] width 6 height 7
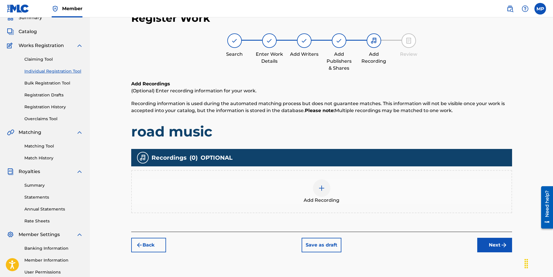
click at [332, 200] on span "Add Recording" at bounding box center [322, 200] width 36 height 7
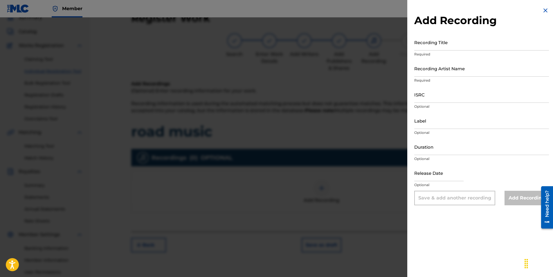
click at [452, 72] on input "Recording Artist Name" at bounding box center [481, 68] width 135 height 17
type input "wanski"
click at [453, 48] on input "Recording Title" at bounding box center [481, 42] width 135 height 17
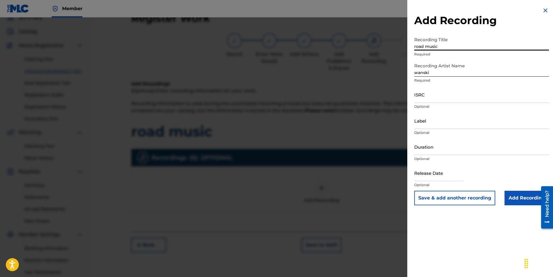
type input "road music"
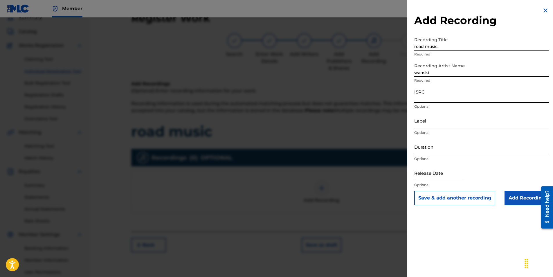
click at [435, 97] on input "ISRC" at bounding box center [481, 94] width 135 height 17
paste input "QZHN32085104"
type input "QZHN32085104"
click at [517, 198] on input "Add Recording" at bounding box center [527, 198] width 44 height 15
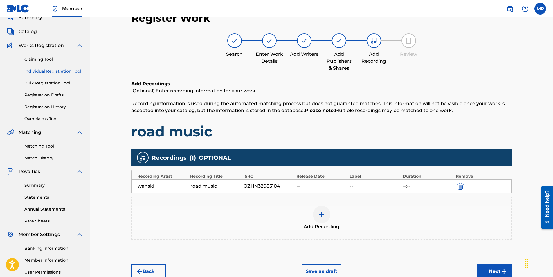
click at [492, 268] on button "Next" at bounding box center [494, 271] width 35 height 15
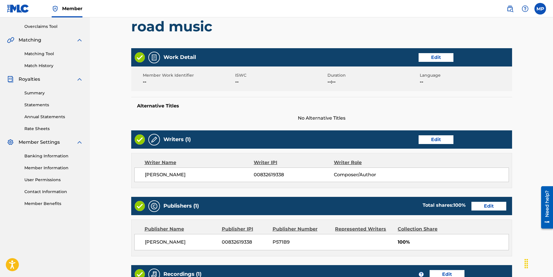
scroll to position [200, 0]
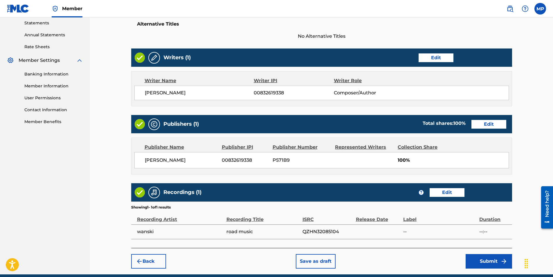
click at [489, 259] on button "Submit" at bounding box center [489, 261] width 46 height 15
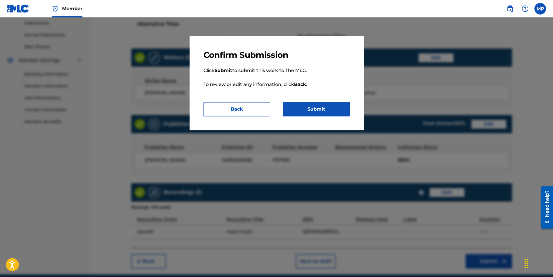
click at [317, 113] on button "Submit" at bounding box center [316, 109] width 67 height 15
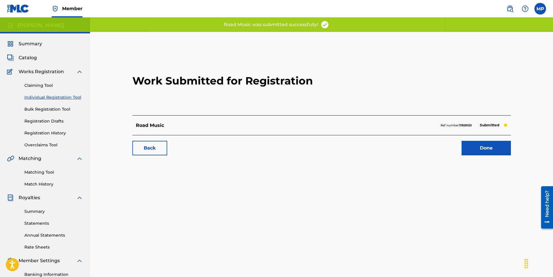
click at [467, 140] on div "Back Done" at bounding box center [321, 145] width 379 height 20
click at [469, 145] on link "Done" at bounding box center [486, 148] width 49 height 15
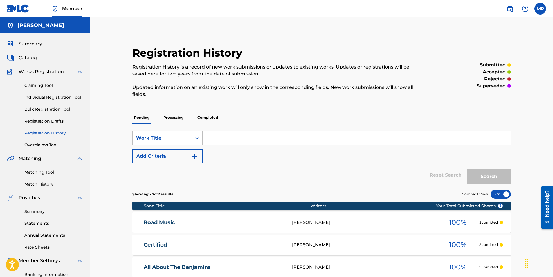
click at [33, 61] on span "Catalog" at bounding box center [28, 57] width 18 height 7
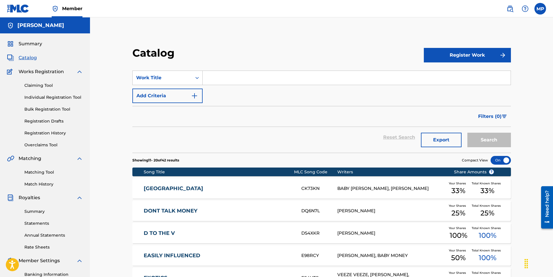
click at [38, 97] on link "Individual Registration Tool" at bounding box center [53, 97] width 59 height 6
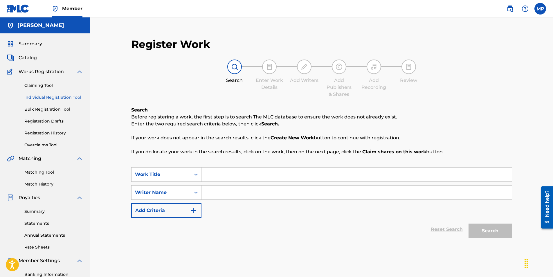
click at [226, 166] on div "SearchWithCriteriac5336935-64a3-43c5-9682-f36bf24697c9 Work Title SearchWithCri…" at bounding box center [321, 207] width 381 height 95
click at [227, 170] on input "Search Form" at bounding box center [356, 175] width 310 height 14
type input "stacks on stacks"
click at [222, 192] on input "Search Form" at bounding box center [356, 193] width 310 height 14
type input "KRISPYLIFE [PERSON_NAME]"
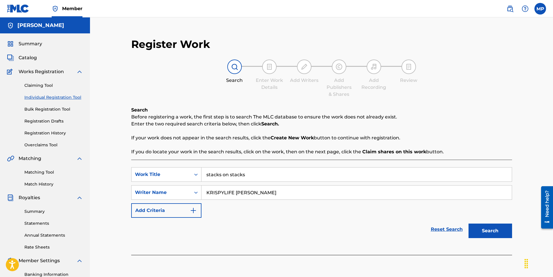
click at [481, 232] on button "Search" at bounding box center [491, 231] width 44 height 15
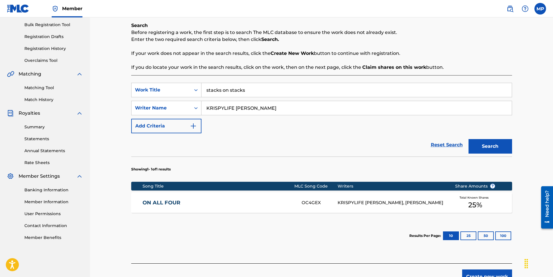
scroll to position [87, 0]
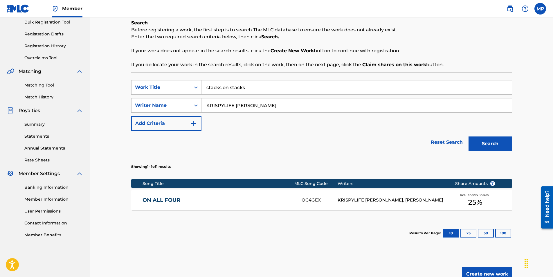
click at [486, 273] on button "Create new work" at bounding box center [487, 274] width 50 height 15
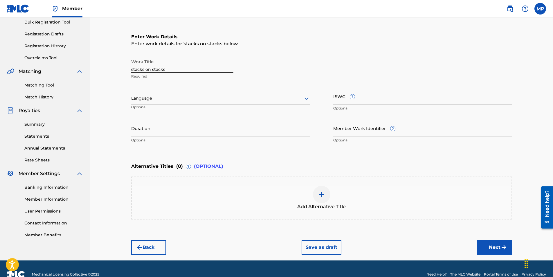
click at [479, 241] on button "Next" at bounding box center [494, 247] width 35 height 15
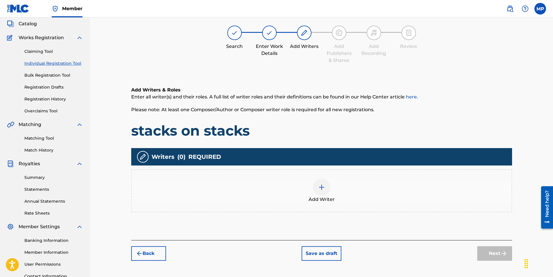
scroll to position [26, 0]
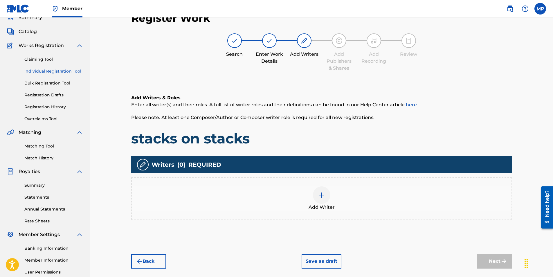
click at [322, 191] on div at bounding box center [321, 194] width 17 height 17
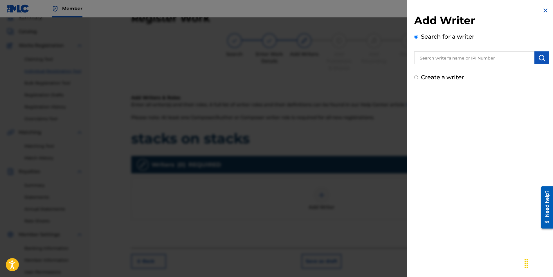
click at [433, 58] on input "text" at bounding box center [474, 57] width 120 height 13
type input "[PERSON_NAME]"
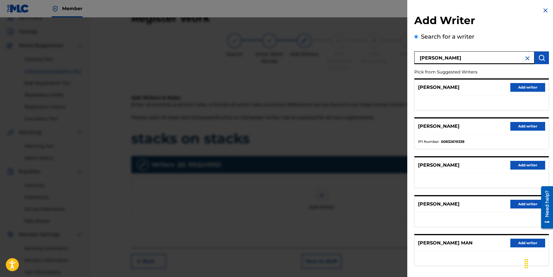
click at [519, 126] on button "Add writer" at bounding box center [527, 126] width 35 height 9
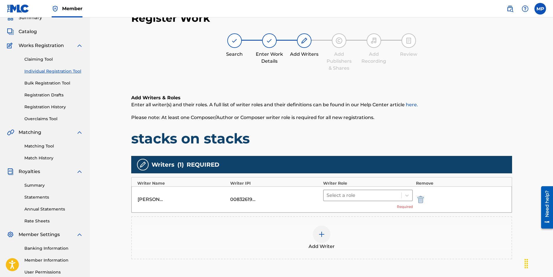
click at [358, 197] on div at bounding box center [363, 195] width 72 height 8
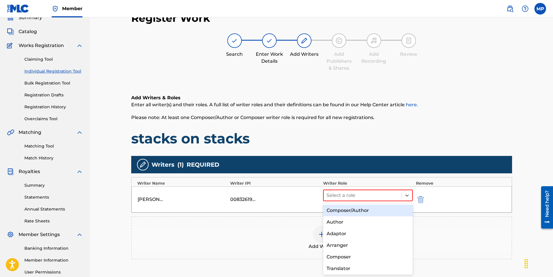
click at [349, 211] on div "Composer/Author" at bounding box center [368, 211] width 90 height 12
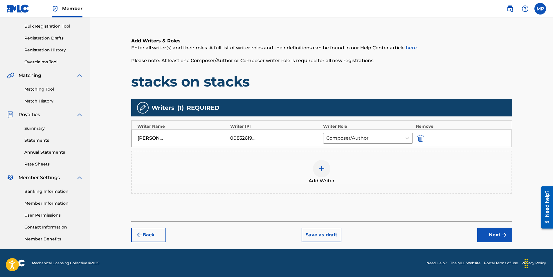
click at [497, 235] on button "Next" at bounding box center [494, 235] width 35 height 15
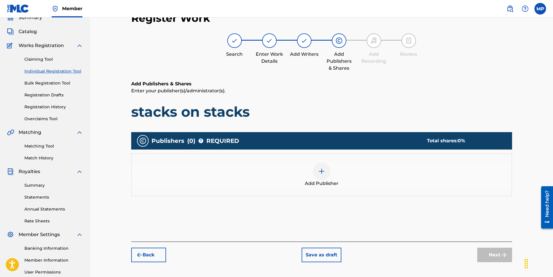
click at [316, 173] on div at bounding box center [321, 171] width 17 height 17
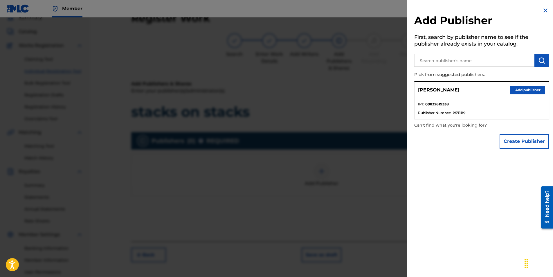
click at [515, 91] on button "Add publisher" at bounding box center [527, 90] width 35 height 9
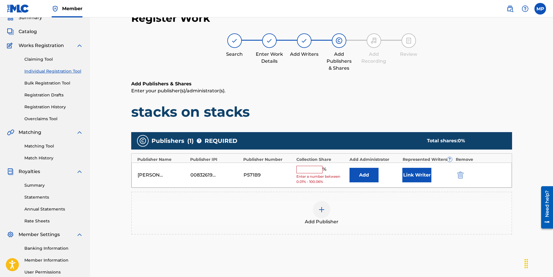
click at [312, 173] on input "text" at bounding box center [309, 170] width 26 height 8
type input "50"
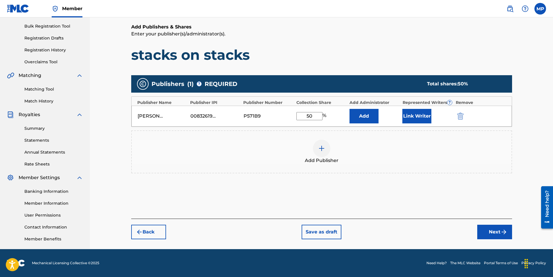
click at [485, 231] on button "Next" at bounding box center [494, 232] width 35 height 15
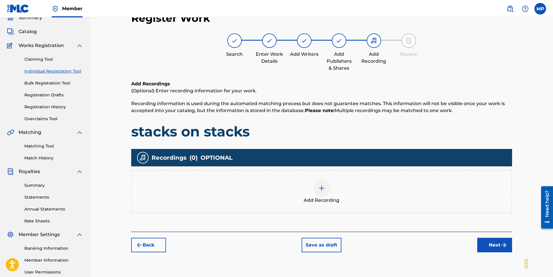
click at [492, 247] on button "Next" at bounding box center [494, 245] width 35 height 15
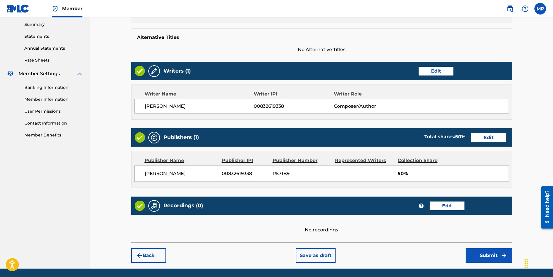
scroll to position [206, 0]
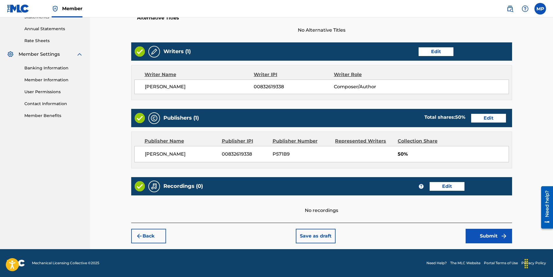
click at [481, 236] on button "Submit" at bounding box center [489, 236] width 46 height 15
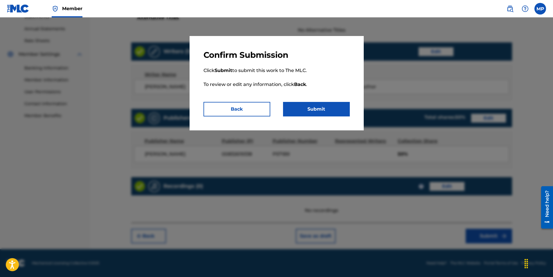
click at [303, 98] on p "Click Submit to submit this work to The MLC. To review or edit any information,…" at bounding box center [277, 81] width 146 height 42
click at [309, 105] on button "Submit" at bounding box center [316, 109] width 67 height 15
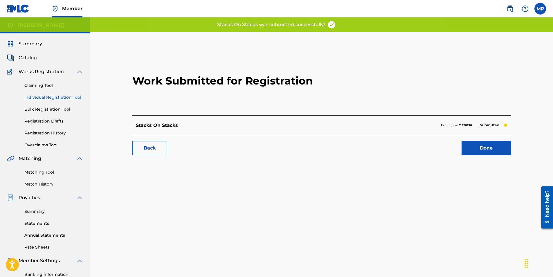
click at [499, 151] on link "Done" at bounding box center [486, 148] width 49 height 15
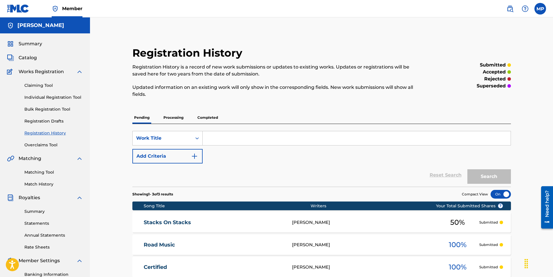
click at [36, 84] on link "Claiming Tool" at bounding box center [53, 85] width 59 height 6
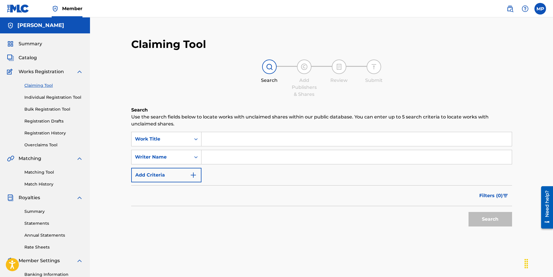
click at [60, 101] on div "Claiming Tool Individual Registration Tool Bulk Registration Tool Registration …" at bounding box center [45, 111] width 76 height 73
click at [64, 99] on link "Individual Registration Tool" at bounding box center [53, 97] width 59 height 6
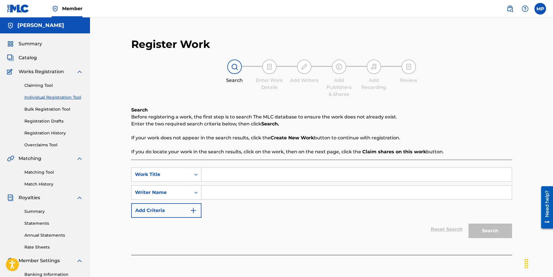
click at [244, 191] on input "Search Form" at bounding box center [356, 193] width 310 height 14
type input "Baby Money"
click at [279, 194] on input "Baby Money" at bounding box center [356, 193] width 310 height 14
click at [269, 169] on input "Search Form" at bounding box center [356, 175] width 310 height 14
click at [261, 173] on input "Search Form" at bounding box center [356, 175] width 310 height 14
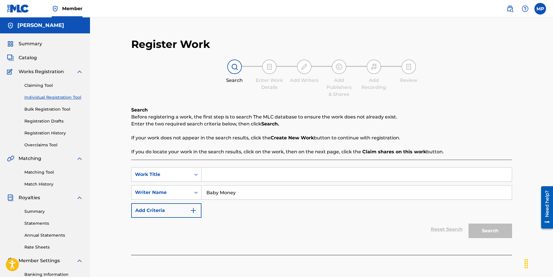
click at [43, 85] on link "Claiming Tool" at bounding box center [53, 85] width 59 height 6
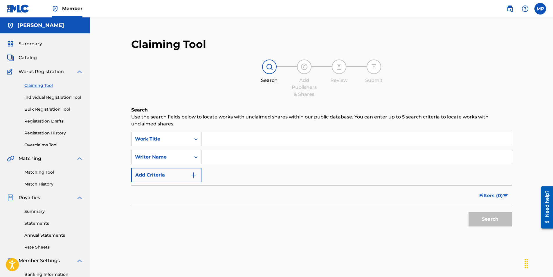
click at [218, 158] on input "Search Form" at bounding box center [356, 157] width 310 height 14
click at [487, 220] on button "Search" at bounding box center [491, 219] width 44 height 15
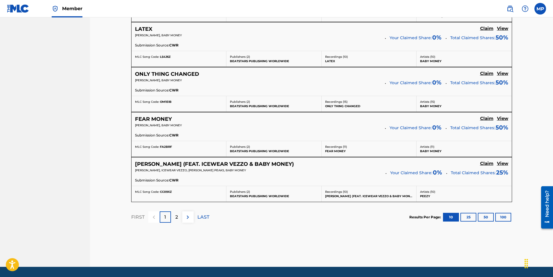
scroll to position [503, 0]
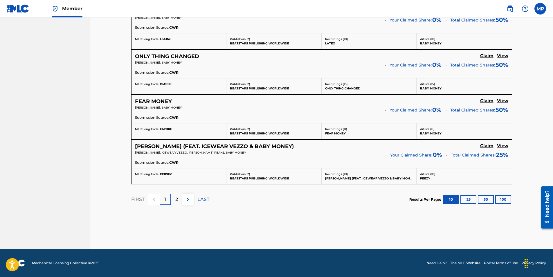
click at [175, 198] on p "2" at bounding box center [176, 199] width 3 height 7
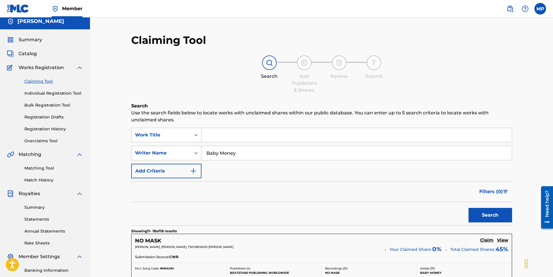
scroll to position [0, 0]
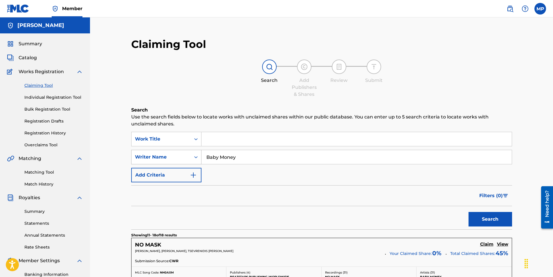
drag, startPoint x: 239, startPoint y: 156, endPoint x: 181, endPoint y: 153, distance: 58.7
click at [181, 153] on div "SearchWithCriteria848b2b65-9fbf-43ac-a2e2-bcd1076ee609 Writer Name Baby Money" at bounding box center [321, 157] width 381 height 15
click at [224, 159] on input "[PERSON_NAME]" at bounding box center [356, 157] width 310 height 14
click at [469, 212] on button "Search" at bounding box center [491, 219] width 44 height 15
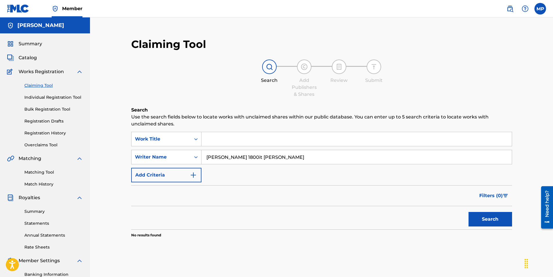
click at [469, 212] on button "Search" at bounding box center [491, 219] width 44 height 15
drag, startPoint x: 261, startPoint y: 156, endPoint x: 174, endPoint y: 157, distance: 87.7
click at [174, 157] on div "SearchWithCriteria848b2b65-9fbf-43ac-a2e2-bcd1076ee609 Writer Name [PERSON_NAME…" at bounding box center [321, 157] width 381 height 15
type input "Baby Money"
click at [493, 215] on button "Search" at bounding box center [491, 219] width 44 height 15
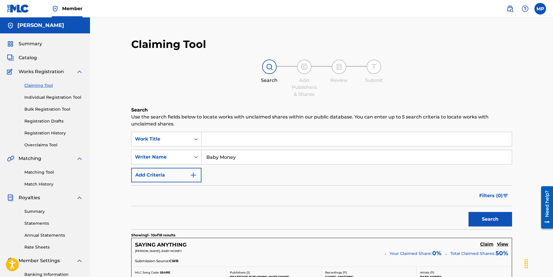
click at [229, 140] on input "Search Form" at bounding box center [356, 139] width 310 height 14
click at [43, 97] on link "Individual Registration Tool" at bounding box center [53, 97] width 59 height 6
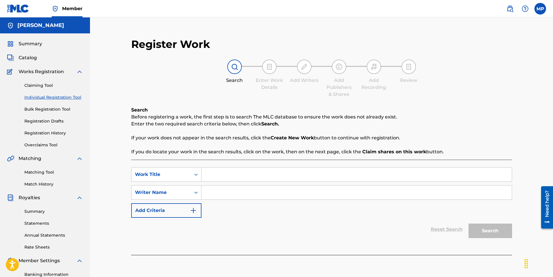
click at [30, 56] on span "Catalog" at bounding box center [28, 57] width 18 height 7
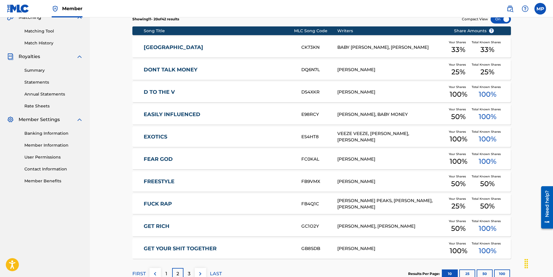
scroll to position [181, 0]
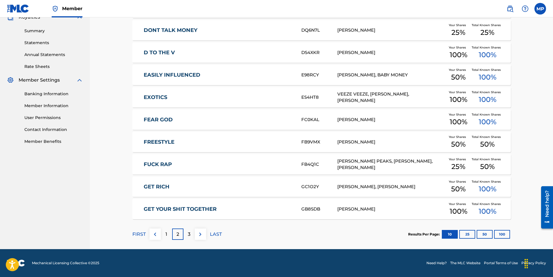
click at [487, 234] on button "50" at bounding box center [485, 234] width 16 height 9
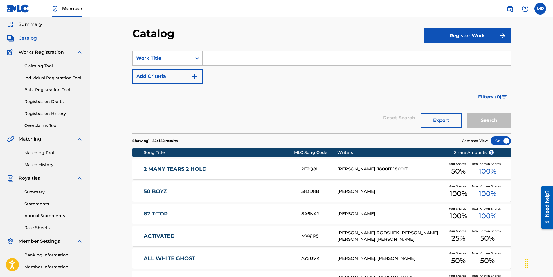
scroll to position [0, 0]
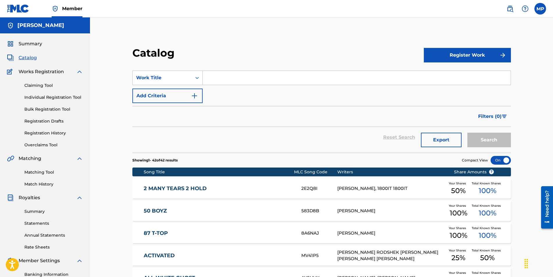
click at [48, 87] on link "Claiming Tool" at bounding box center [53, 85] width 59 height 6
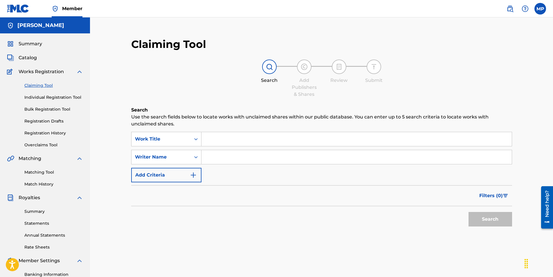
click at [52, 98] on link "Individual Registration Tool" at bounding box center [53, 97] width 59 height 6
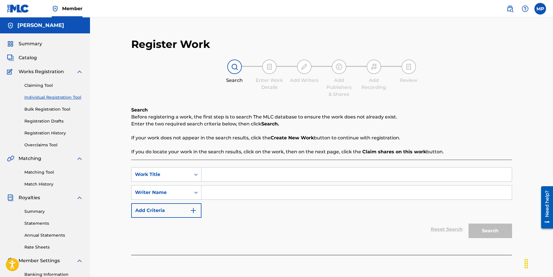
click at [218, 177] on input "Search Form" at bounding box center [356, 175] width 310 height 14
type input "lifestyle"
click at [232, 192] on input "Search Form" at bounding box center [356, 193] width 310 height 14
type input "Baby Money"
click at [489, 230] on button "Search" at bounding box center [491, 231] width 44 height 15
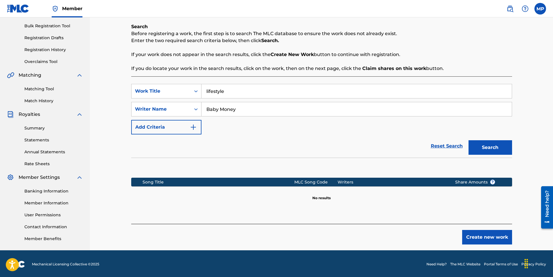
scroll to position [84, 0]
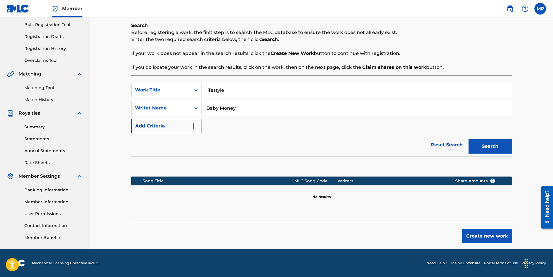
click at [478, 234] on button "Create new work" at bounding box center [487, 236] width 50 height 15
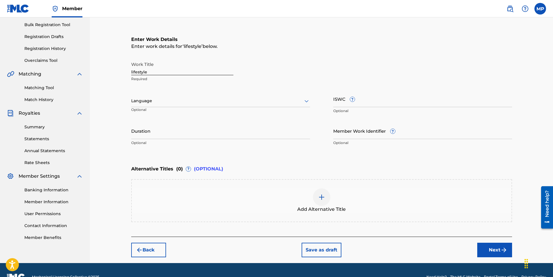
click at [489, 251] on button "Next" at bounding box center [494, 250] width 35 height 15
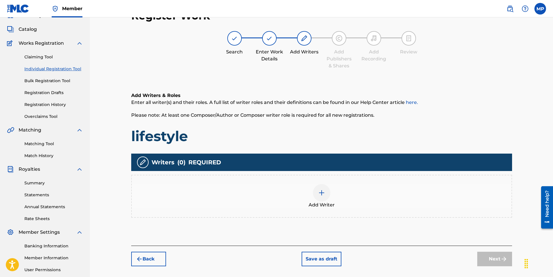
scroll to position [26, 0]
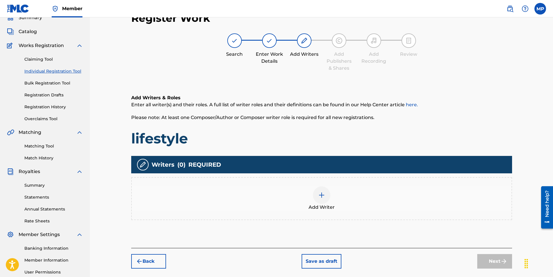
click at [304, 199] on div "Add Writer" at bounding box center [322, 198] width 380 height 24
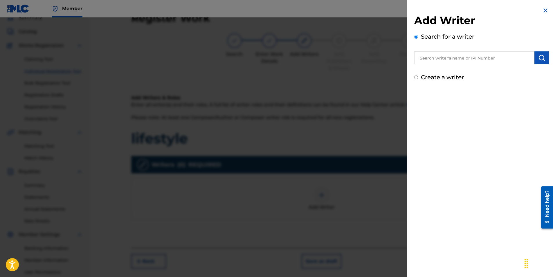
click at [441, 64] on input "text" at bounding box center [474, 57] width 120 height 13
type input "[PERSON_NAME]"
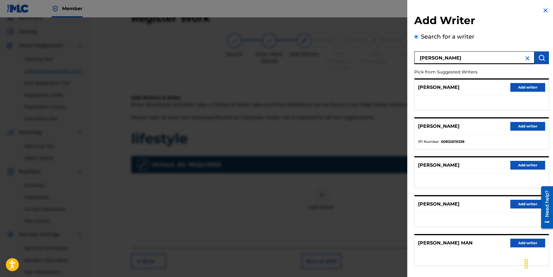
click at [535, 129] on button "Add writer" at bounding box center [527, 126] width 35 height 9
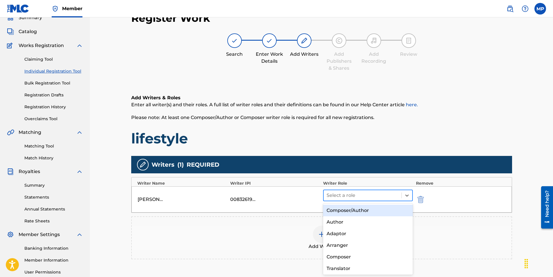
click at [386, 195] on div at bounding box center [363, 195] width 72 height 8
click at [359, 214] on div "Composer/Author" at bounding box center [368, 211] width 90 height 12
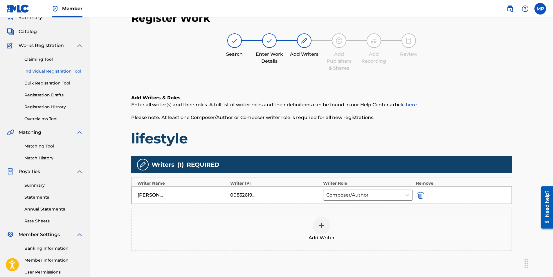
click at [331, 226] on div "Add Writer" at bounding box center [322, 229] width 380 height 24
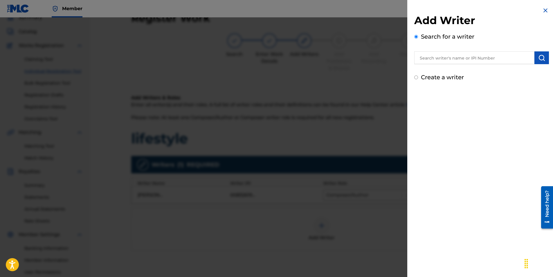
click at [464, 58] on input "text" at bounding box center [474, 57] width 120 height 13
type input "[PERSON_NAME]"
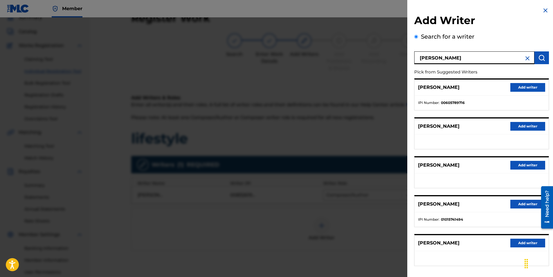
click at [518, 206] on button "Add writer" at bounding box center [527, 204] width 35 height 9
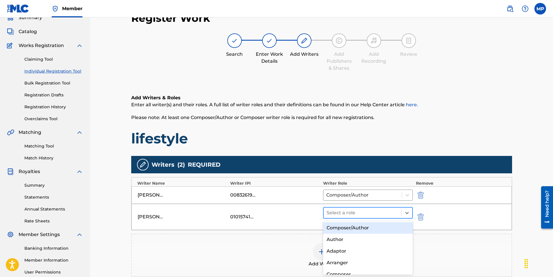
click at [362, 217] on div at bounding box center [363, 213] width 72 height 8
click at [358, 231] on div "Composer/Author" at bounding box center [368, 228] width 90 height 12
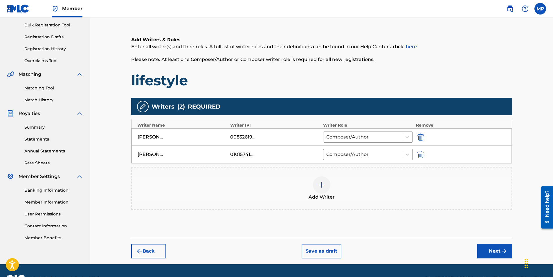
click at [500, 249] on button "Next" at bounding box center [494, 251] width 35 height 15
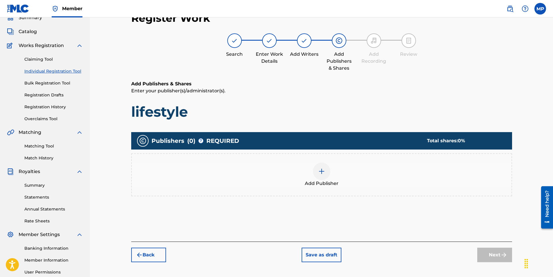
click at [326, 174] on div at bounding box center [321, 171] width 17 height 17
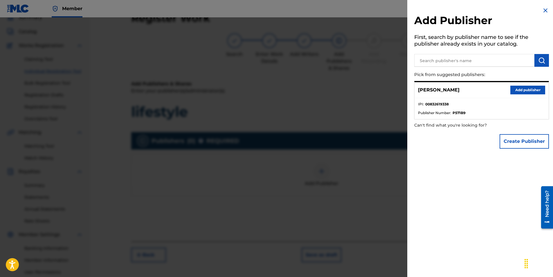
click at [531, 87] on button "Add publisher" at bounding box center [527, 90] width 35 height 9
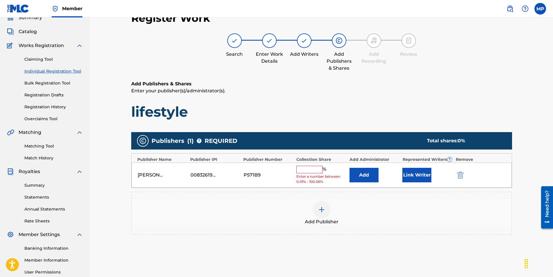
click at [314, 167] on input "text" at bounding box center [309, 170] width 26 height 8
type input "50"
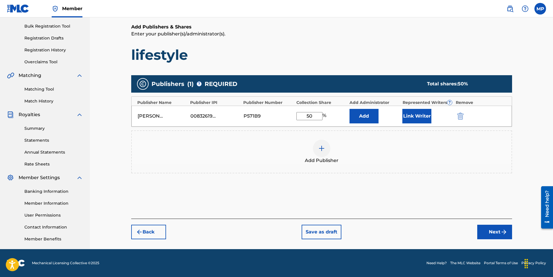
click at [492, 232] on button "Next" at bounding box center [494, 232] width 35 height 15
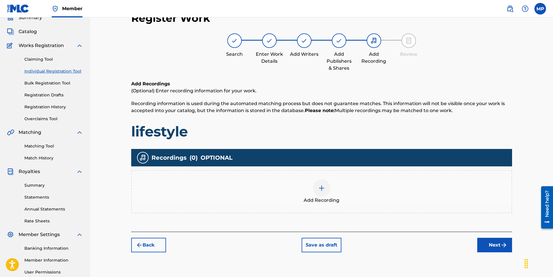
click at [503, 244] on img "submit" at bounding box center [504, 245] width 7 height 7
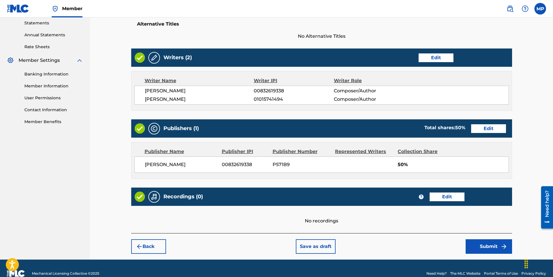
scroll to position [211, 0]
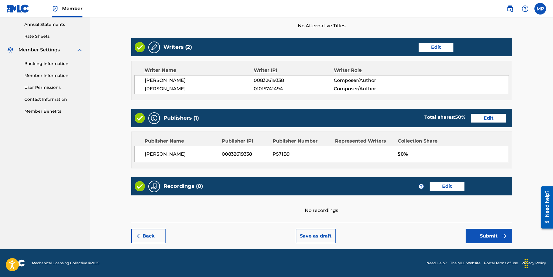
click at [485, 232] on button "Submit" at bounding box center [489, 236] width 46 height 15
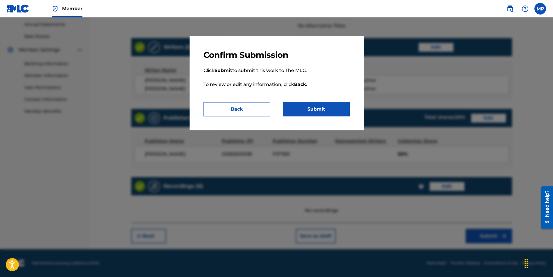
click at [327, 109] on button "Submit" at bounding box center [316, 109] width 67 height 15
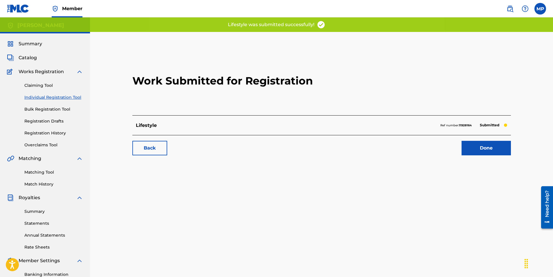
click at [498, 151] on link "Done" at bounding box center [486, 148] width 49 height 15
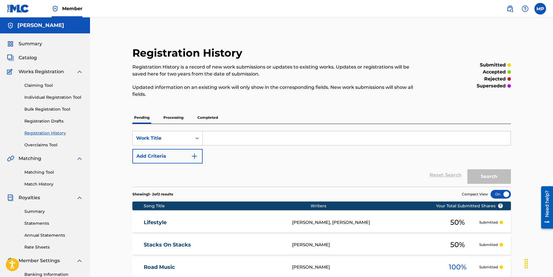
click at [26, 58] on span "Catalog" at bounding box center [28, 57] width 18 height 7
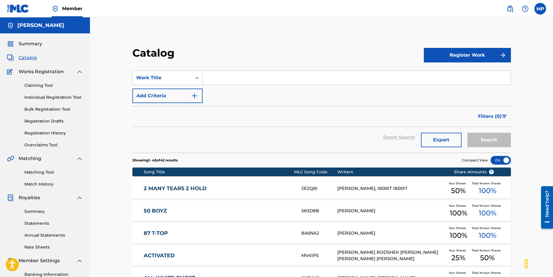
drag, startPoint x: 43, startPoint y: 97, endPoint x: 48, endPoint y: 95, distance: 5.0
click at [43, 97] on link "Individual Registration Tool" at bounding box center [53, 97] width 59 height 6
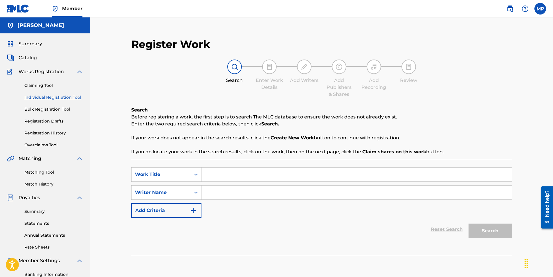
click at [215, 175] on input "Search Form" at bounding box center [356, 175] width 310 height 14
type input "you wanna do this one"
click at [239, 195] on input "Search Form" at bounding box center [356, 193] width 310 height 14
click at [228, 193] on input "Search Form" at bounding box center [356, 193] width 310 height 14
type input "[PERSON_NAME]"
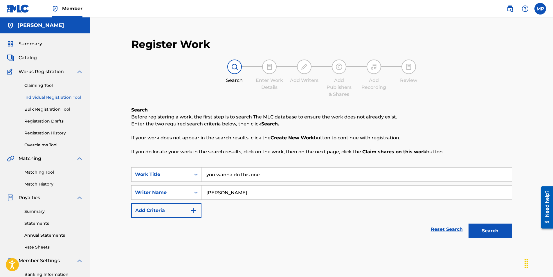
click at [474, 228] on button "Search" at bounding box center [491, 231] width 44 height 15
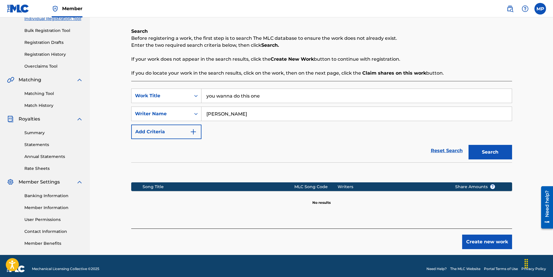
scroll to position [84, 0]
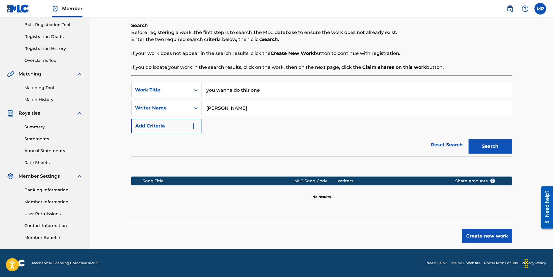
click at [474, 235] on button "Create new work" at bounding box center [487, 236] width 50 height 15
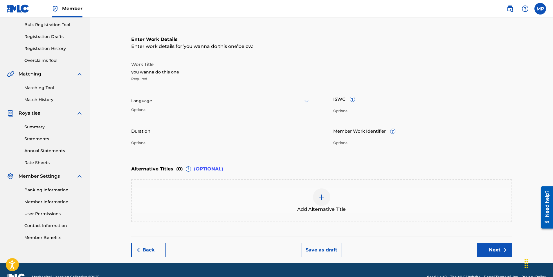
click at [486, 250] on button "Next" at bounding box center [494, 250] width 35 height 15
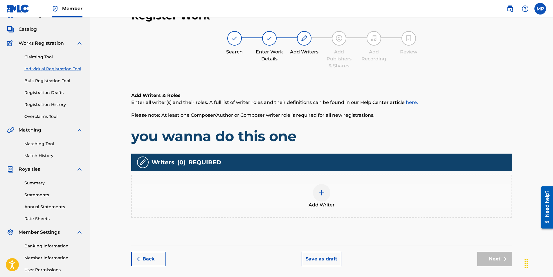
scroll to position [26, 0]
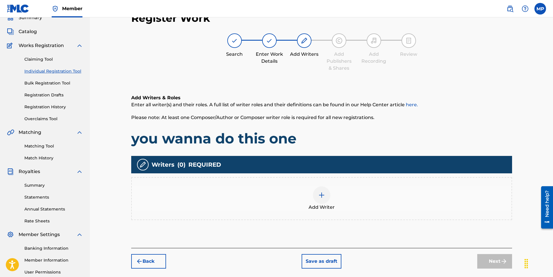
click at [323, 196] on img at bounding box center [321, 195] width 7 height 7
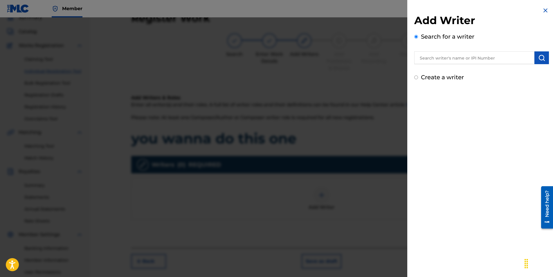
click at [438, 55] on input "text" at bounding box center [474, 57] width 120 height 13
type input "[PERSON_NAME]"
click at [541, 57] on img "submit" at bounding box center [541, 57] width 7 height 7
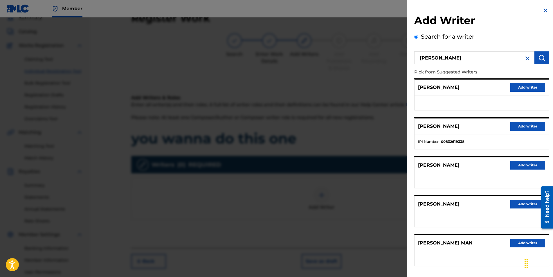
click at [524, 123] on button "Add writer" at bounding box center [527, 126] width 35 height 9
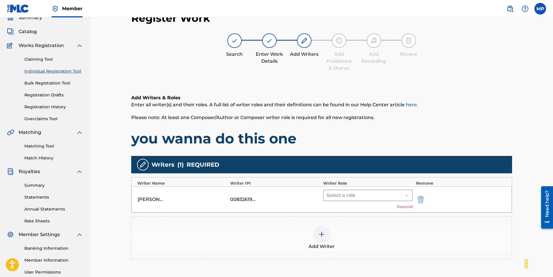
click at [389, 194] on div at bounding box center [363, 195] width 72 height 8
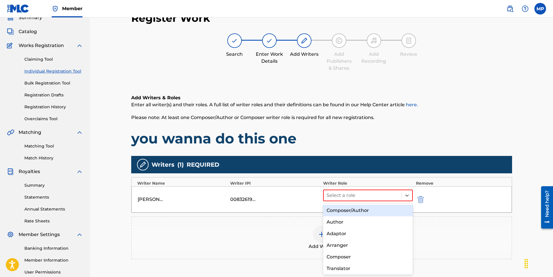
click at [360, 208] on div "Composer/Author" at bounding box center [368, 211] width 90 height 12
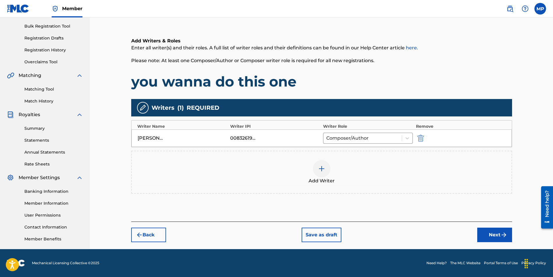
click at [492, 236] on button "Next" at bounding box center [494, 235] width 35 height 15
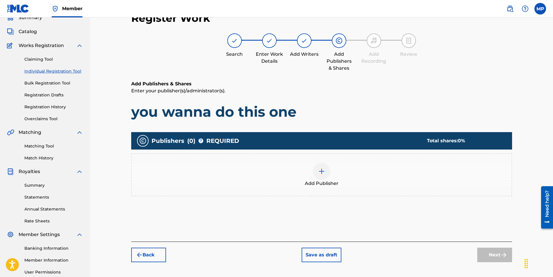
click at [317, 170] on div at bounding box center [321, 171] width 17 height 17
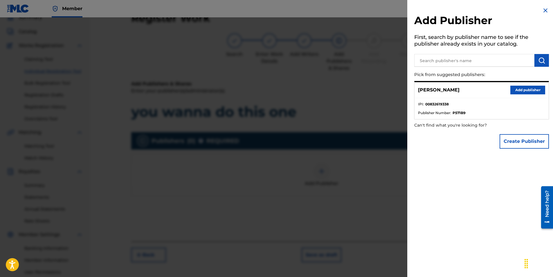
click at [519, 92] on button "Add publisher" at bounding box center [527, 90] width 35 height 9
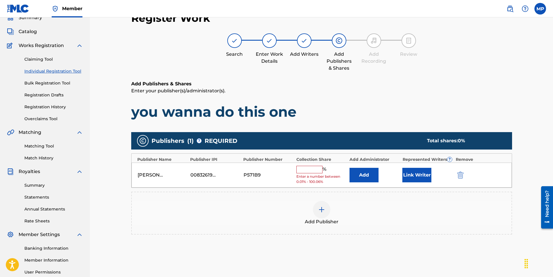
click at [314, 168] on input "text" at bounding box center [309, 170] width 26 height 8
type input "100"
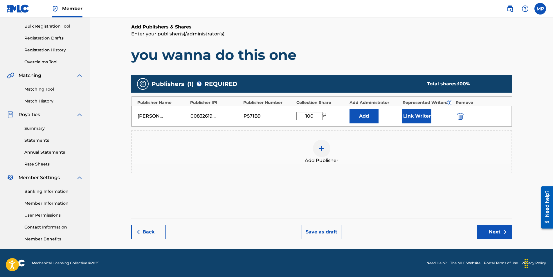
click at [483, 233] on button "Next" at bounding box center [494, 232] width 35 height 15
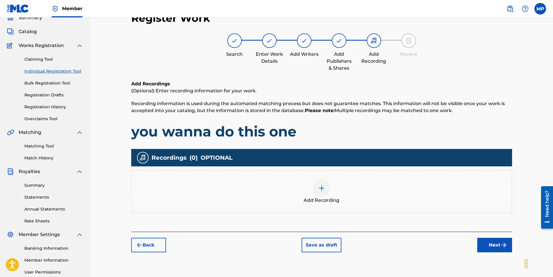
click at [308, 186] on div "Add Recording" at bounding box center [322, 191] width 380 height 24
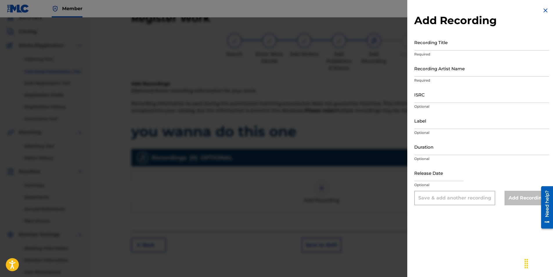
click at [447, 45] on input "Recording Title" at bounding box center [481, 42] width 135 height 17
type input "you wanna do this one"
click at [462, 75] on input "Recording Artist Name" at bounding box center [481, 68] width 135 height 17
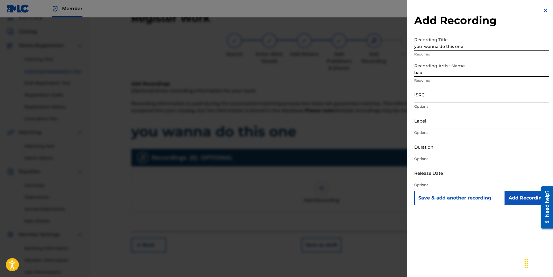
type input "BABYFACE [PERSON_NAME]"
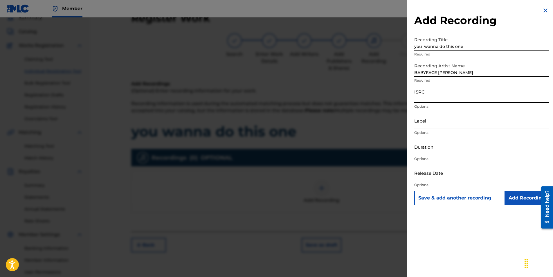
paste input "QZHN31990086"
type input "QZHN31990086"
click at [526, 202] on input "Add Recording" at bounding box center [527, 198] width 44 height 15
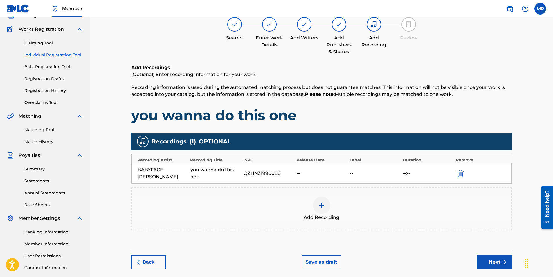
scroll to position [83, 0]
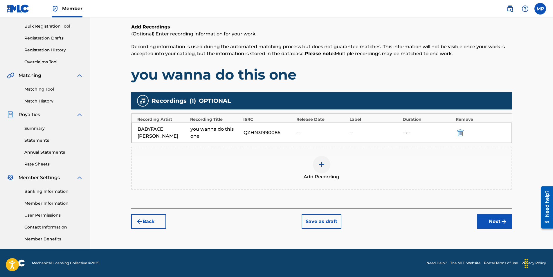
click at [497, 225] on button "Next" at bounding box center [494, 221] width 35 height 15
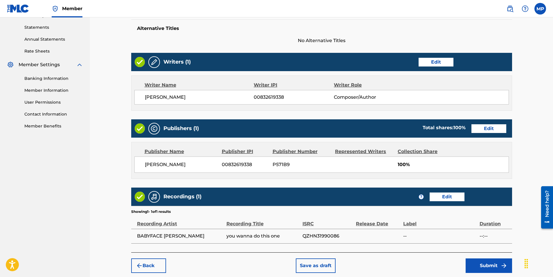
scroll to position [226, 0]
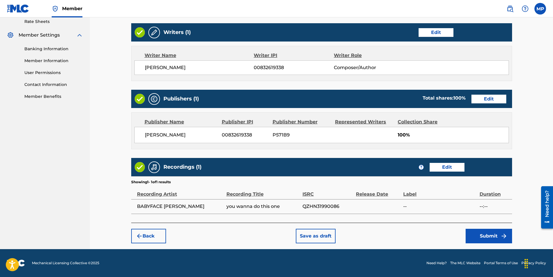
click at [493, 240] on button "Submit" at bounding box center [489, 236] width 46 height 15
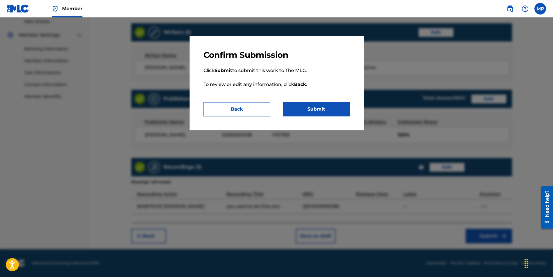
click at [329, 109] on button "Submit" at bounding box center [316, 109] width 67 height 15
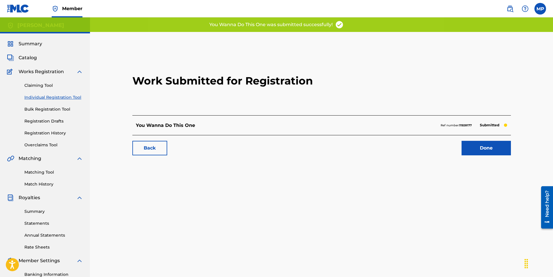
click at [500, 144] on link "Done" at bounding box center [486, 148] width 49 height 15
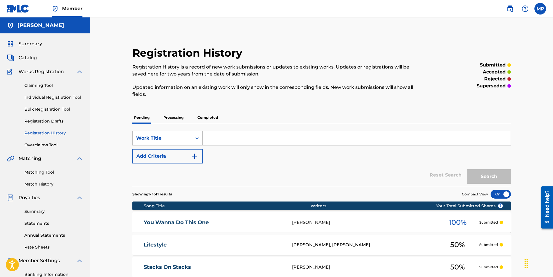
click at [39, 96] on link "Individual Registration Tool" at bounding box center [53, 97] width 59 height 6
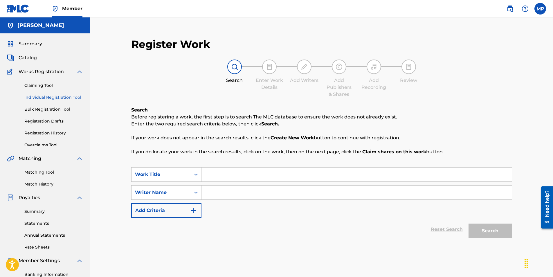
click at [43, 86] on link "Claiming Tool" at bounding box center [53, 85] width 59 height 6
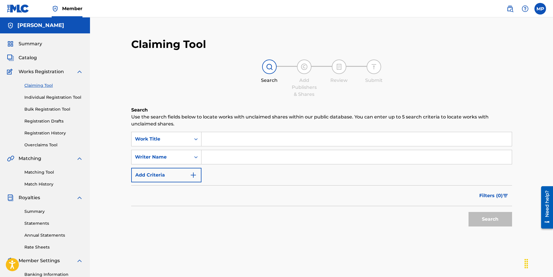
click at [231, 163] on input "Search Form" at bounding box center [356, 157] width 310 height 14
type input "damjonboi"
click at [469, 212] on button "Search" at bounding box center [491, 219] width 44 height 15
click at [483, 217] on button "Search" at bounding box center [491, 219] width 44 height 15
click at [28, 96] on link "Individual Registration Tool" at bounding box center [53, 97] width 59 height 6
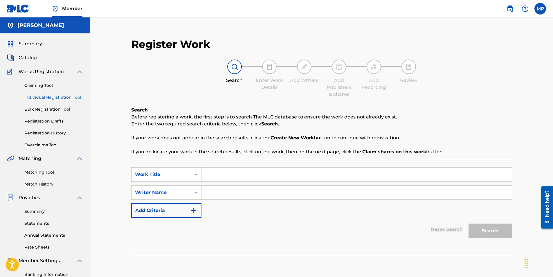
click at [208, 192] on input "Search Form" at bounding box center [356, 193] width 310 height 14
click at [486, 230] on div "Search" at bounding box center [489, 229] width 46 height 23
click at [341, 172] on input "Search Form" at bounding box center [356, 175] width 310 height 14
click at [208, 193] on input "damjonboi" at bounding box center [356, 193] width 310 height 14
drag, startPoint x: 246, startPoint y: 191, endPoint x: 138, endPoint y: 184, distance: 109.1
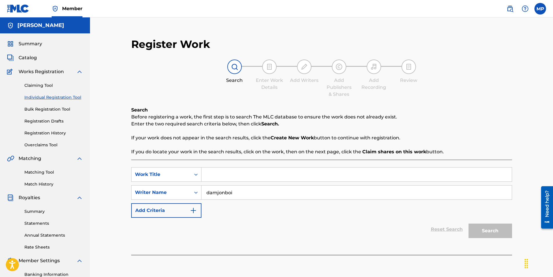
click at [138, 184] on div "SearchWithCriteriac5336935-64a3-43c5-9682-f36bf24697c9 Work Title SearchWithCri…" at bounding box center [321, 192] width 381 height 51
type input "[GEOGRAPHIC_DATA]"
click at [46, 84] on link "Claiming Tool" at bounding box center [53, 85] width 59 height 6
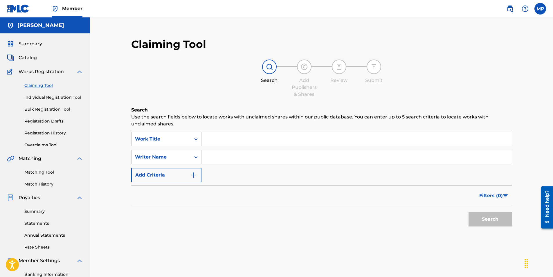
click at [243, 159] on input "Search Form" at bounding box center [356, 157] width 310 height 14
type input "GHETTOBABY BOOM"
click at [482, 215] on button "Search" at bounding box center [491, 219] width 44 height 15
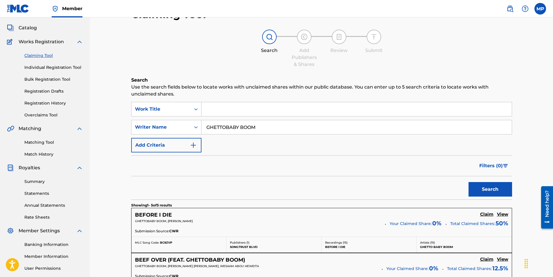
scroll to position [29, 0]
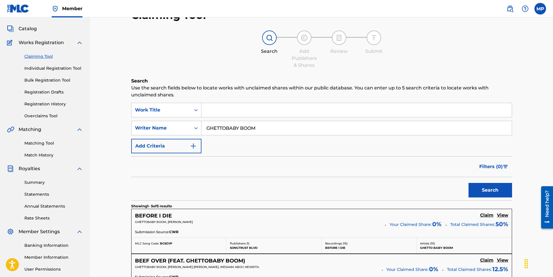
drag, startPoint x: 265, startPoint y: 124, endPoint x: 129, endPoint y: 124, distance: 135.9
click at [129, 124] on div "Claiming Tool Search Add Publishers & Shares Review Submit Search Use the searc…" at bounding box center [321, 249] width 393 height 493
click at [35, 69] on link "Individual Registration Tool" at bounding box center [53, 68] width 59 height 6
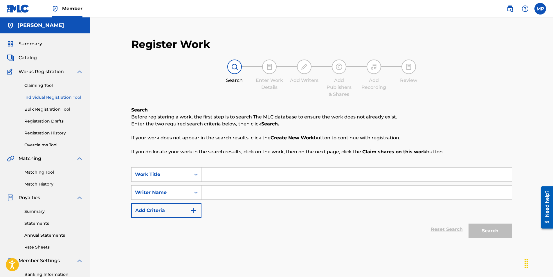
click at [221, 192] on input "Search Form" at bounding box center [356, 193] width 310 height 14
type input "[PERSON_NAME]"
click at [232, 170] on input "Search Form" at bounding box center [356, 175] width 310 height 14
type input "idgaf"
click at [498, 235] on button "Search" at bounding box center [491, 231] width 44 height 15
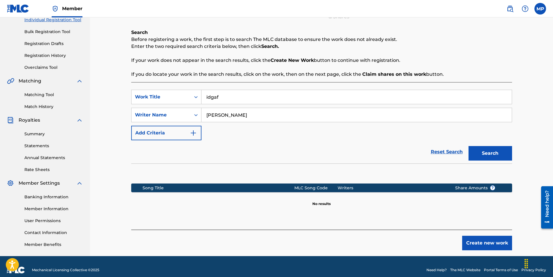
scroll to position [84, 0]
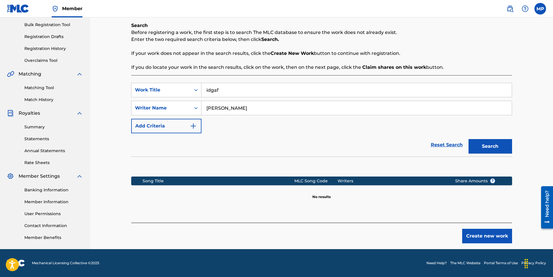
click at [492, 237] on button "Create new work" at bounding box center [487, 236] width 50 height 15
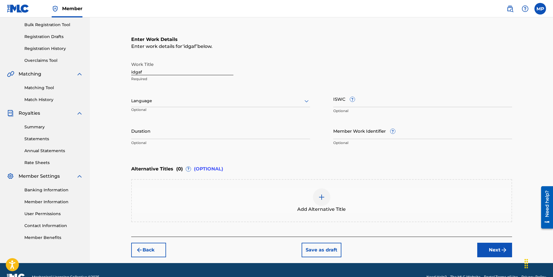
click at [495, 246] on button "Next" at bounding box center [494, 250] width 35 height 15
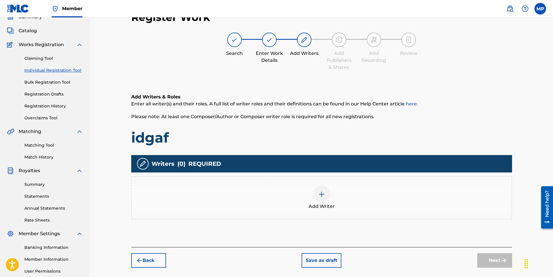
scroll to position [26, 0]
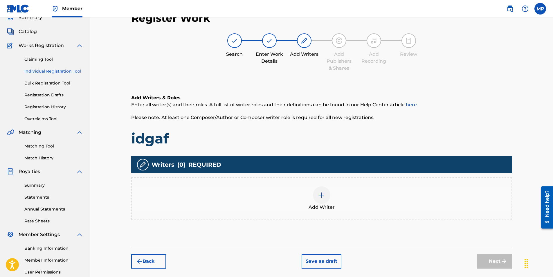
click at [331, 194] on div "Add Writer" at bounding box center [322, 198] width 380 height 24
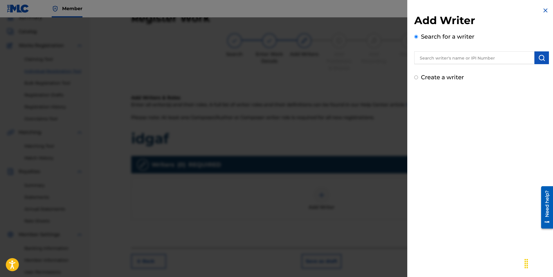
click at [485, 60] on input "text" at bounding box center [474, 57] width 120 height 13
type input "[PERSON_NAME]"
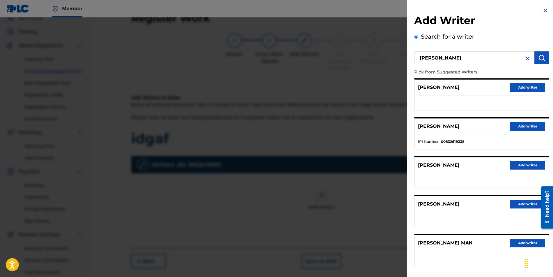
click at [515, 128] on button "Add writer" at bounding box center [527, 126] width 35 height 9
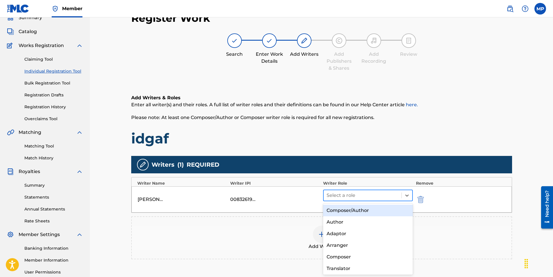
click at [373, 195] on div at bounding box center [363, 195] width 72 height 8
click at [353, 210] on div "Composer/Author" at bounding box center [368, 211] width 90 height 12
